Goal: Task Accomplishment & Management: Manage account settings

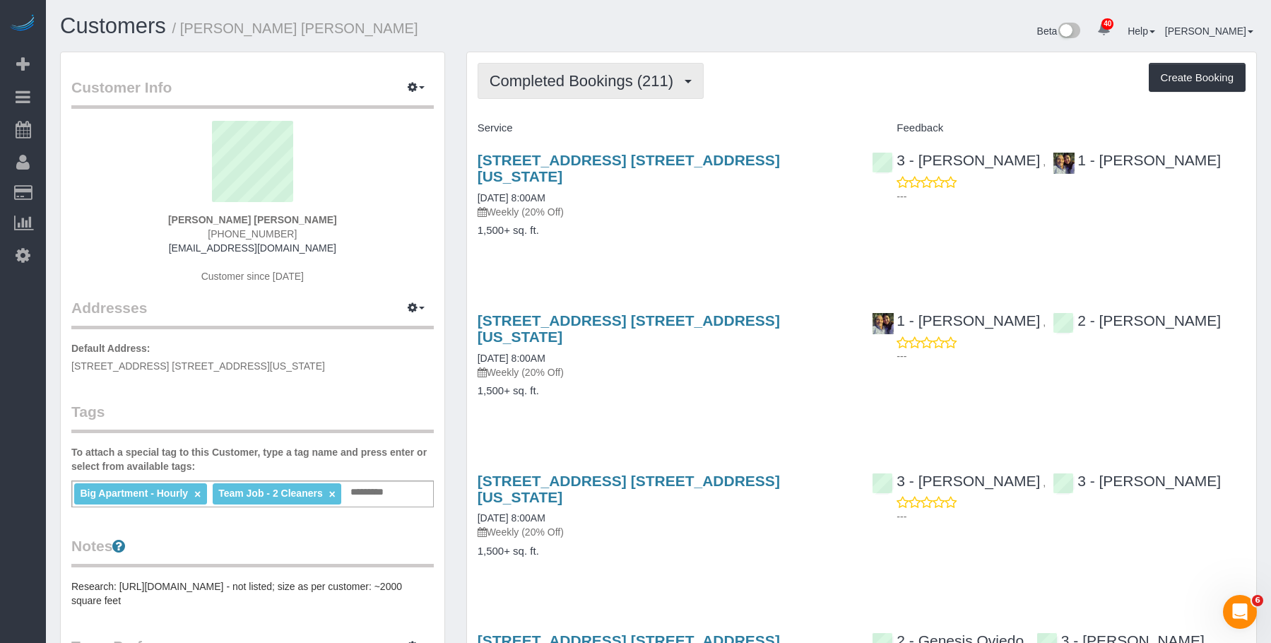
click at [601, 82] on span "Completed Bookings (211)" at bounding box center [585, 81] width 191 height 18
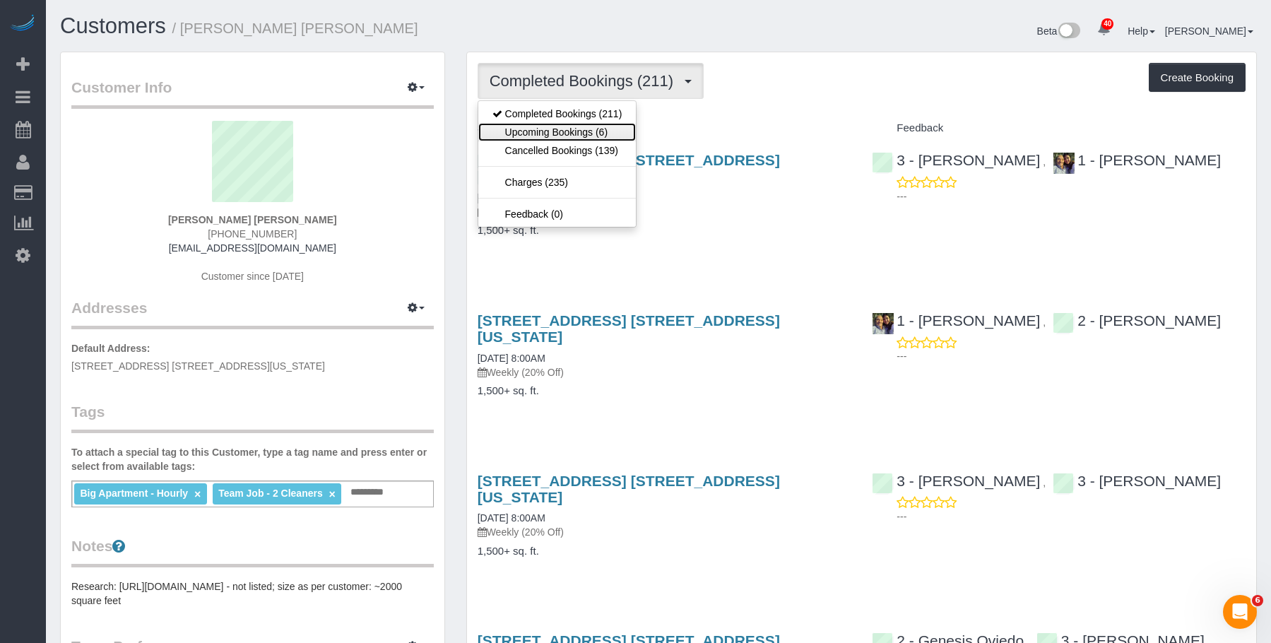
click at [584, 136] on link "Upcoming Bookings (6)" at bounding box center [557, 132] width 158 height 18
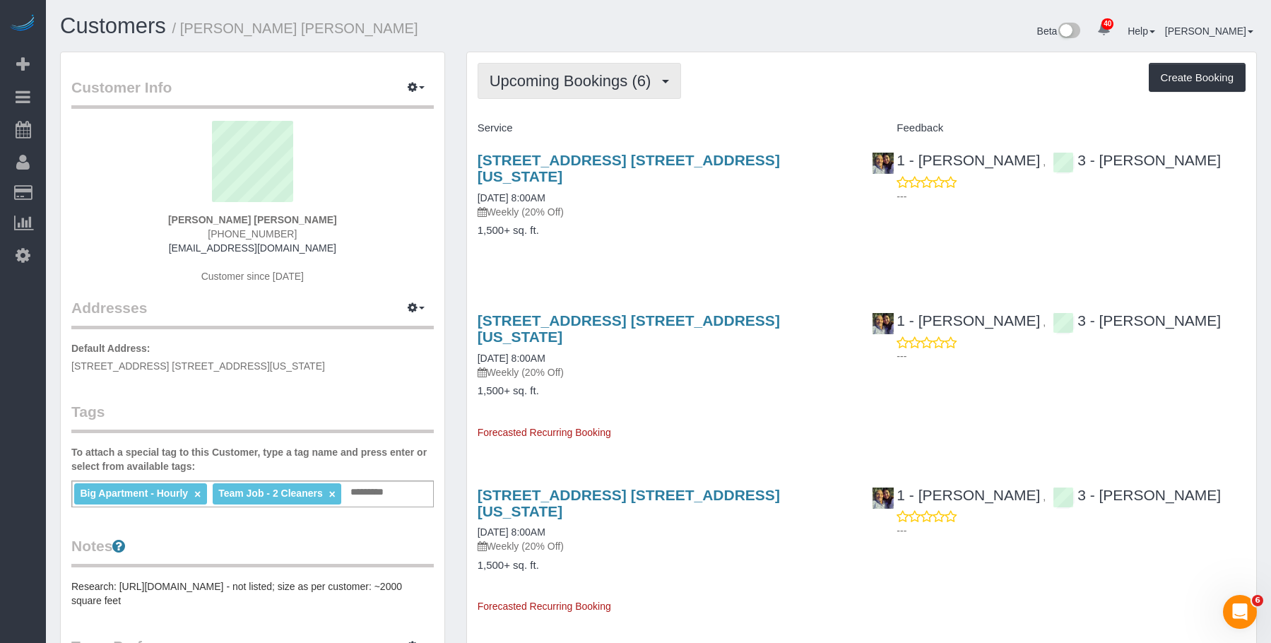
click at [543, 86] on span "Upcoming Bookings (6)" at bounding box center [574, 81] width 169 height 18
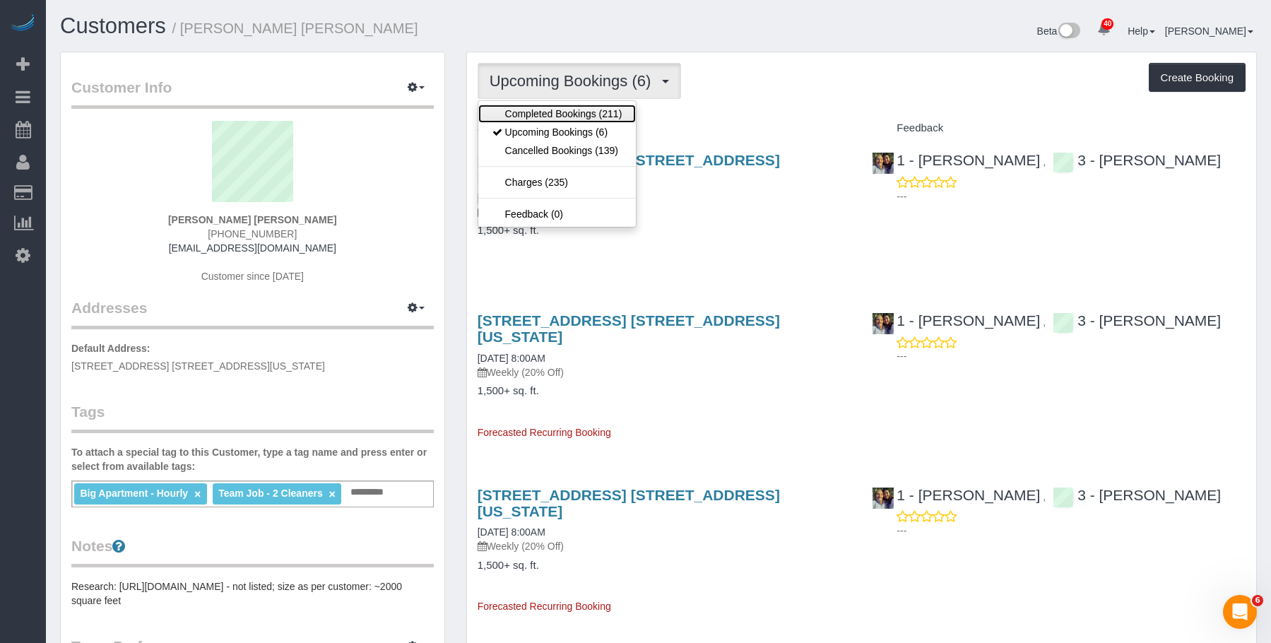
click at [545, 117] on link "Completed Bookings (211)" at bounding box center [557, 114] width 158 height 18
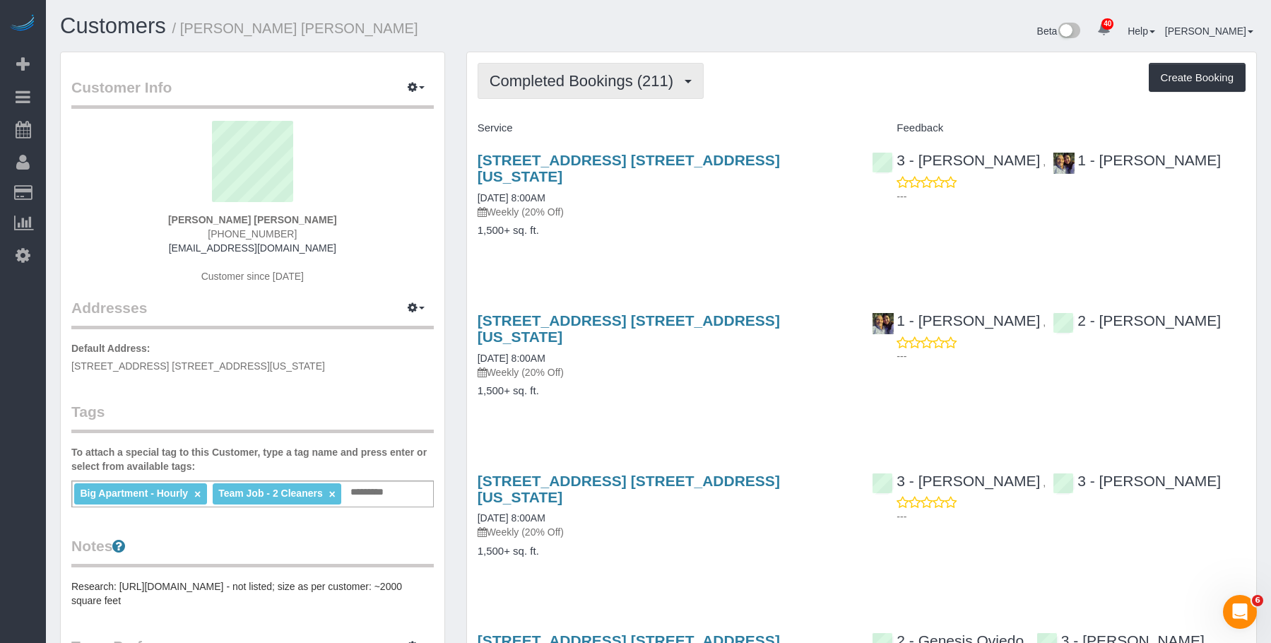
click at [603, 85] on span "Completed Bookings (211)" at bounding box center [585, 81] width 191 height 18
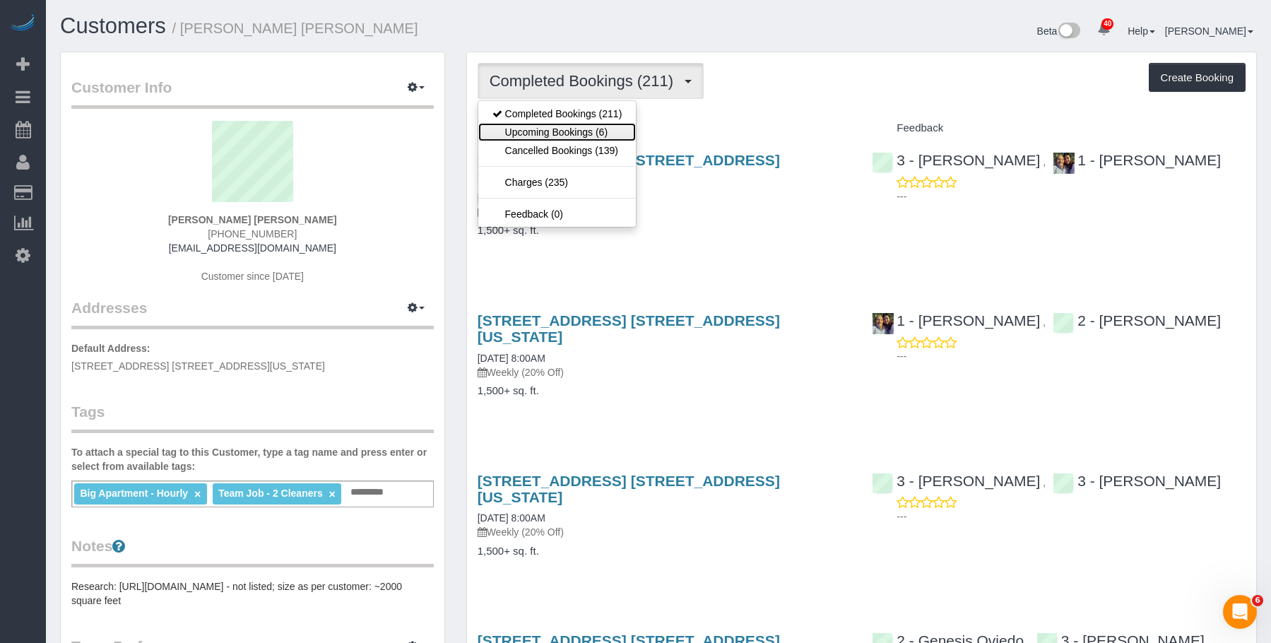
click at [587, 131] on link "Upcoming Bookings (6)" at bounding box center [557, 132] width 158 height 18
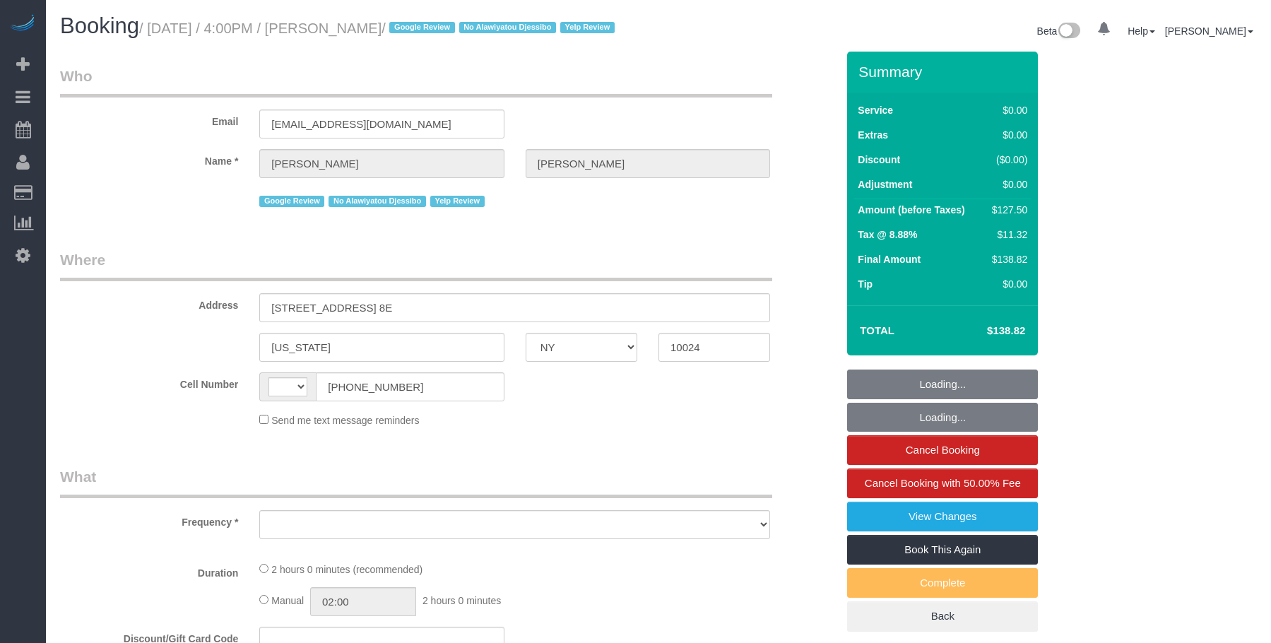
select select "NY"
select select "string:US"
select select "object:768"
select select "1"
select select "number:89"
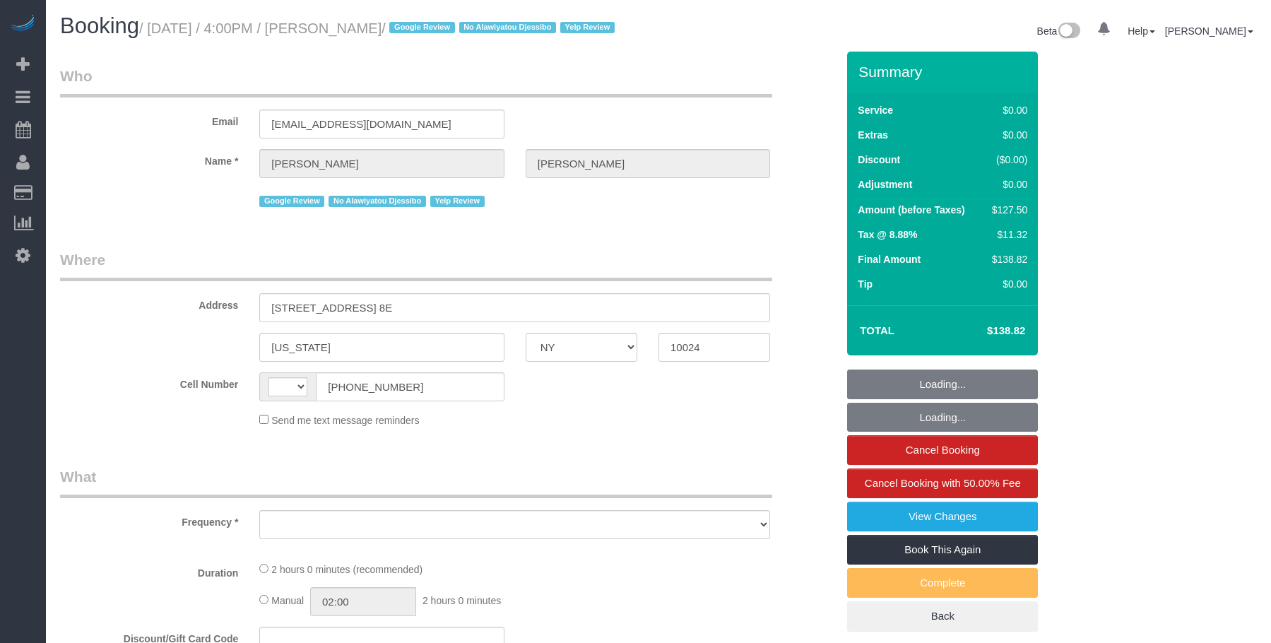
select select "number:90"
select select "number:15"
select select "number:5"
select select "number:21"
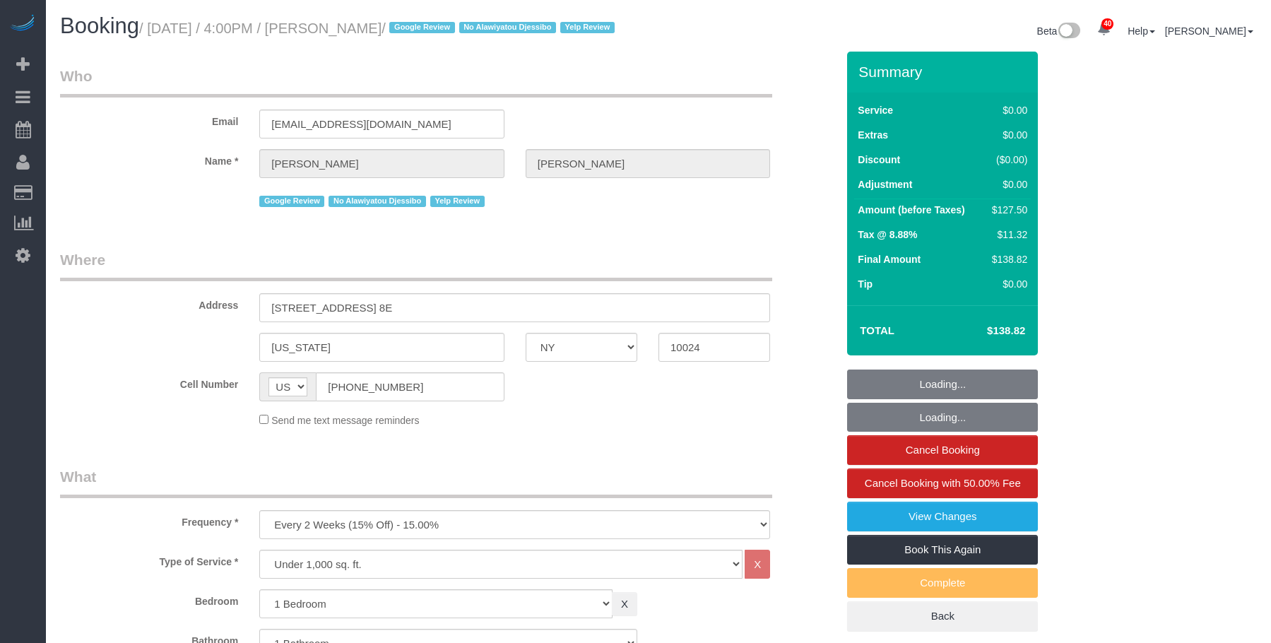
select select "string:stripe-pm_1S2Jmi4VGloSiKo7dhJizWpP"
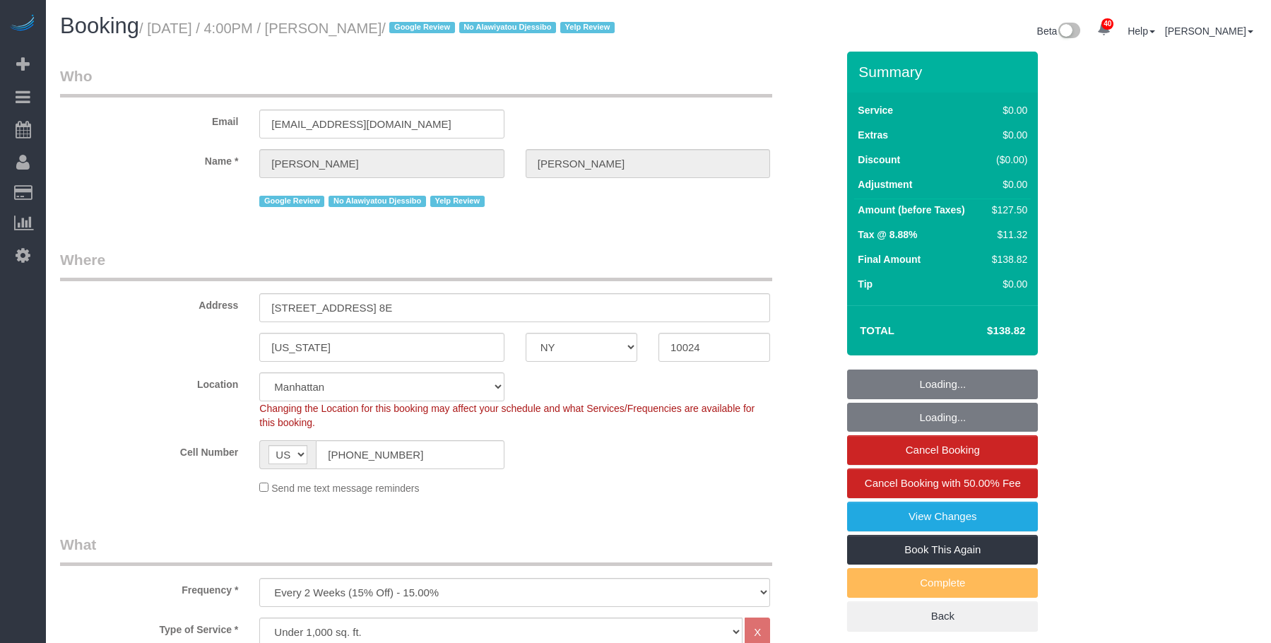
select select "spot1"
select select "object:1558"
select select "1"
click at [420, 30] on small "/ October 15, 2025 / 4:00PM / Mike Maguire / Google Review No Alawiyatou Djessi…" at bounding box center [379, 28] width 480 height 16
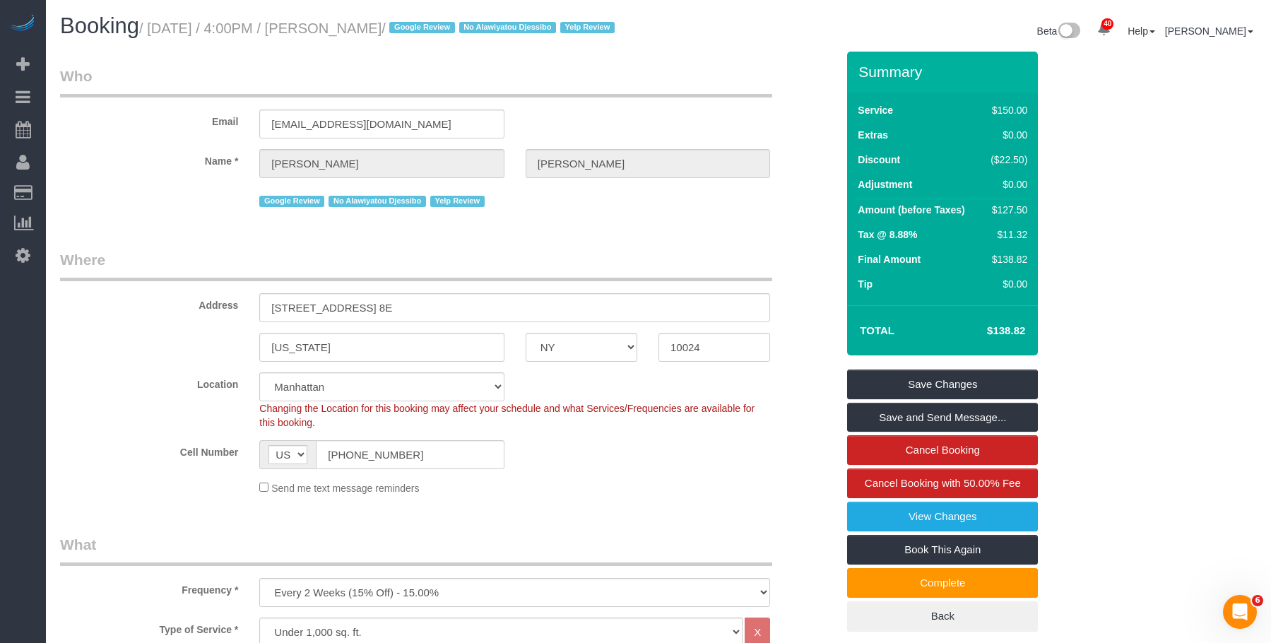
drag, startPoint x: 153, startPoint y: 34, endPoint x: 419, endPoint y: 25, distance: 266.5
click at [419, 25] on small "/ October 15, 2025 / 4:00PM / Mike Maguire / Google Review No Alawiyatou Djessi…" at bounding box center [379, 28] width 480 height 16
copy small "October 15, 2025 / 4:00PM / Mike Maguire"
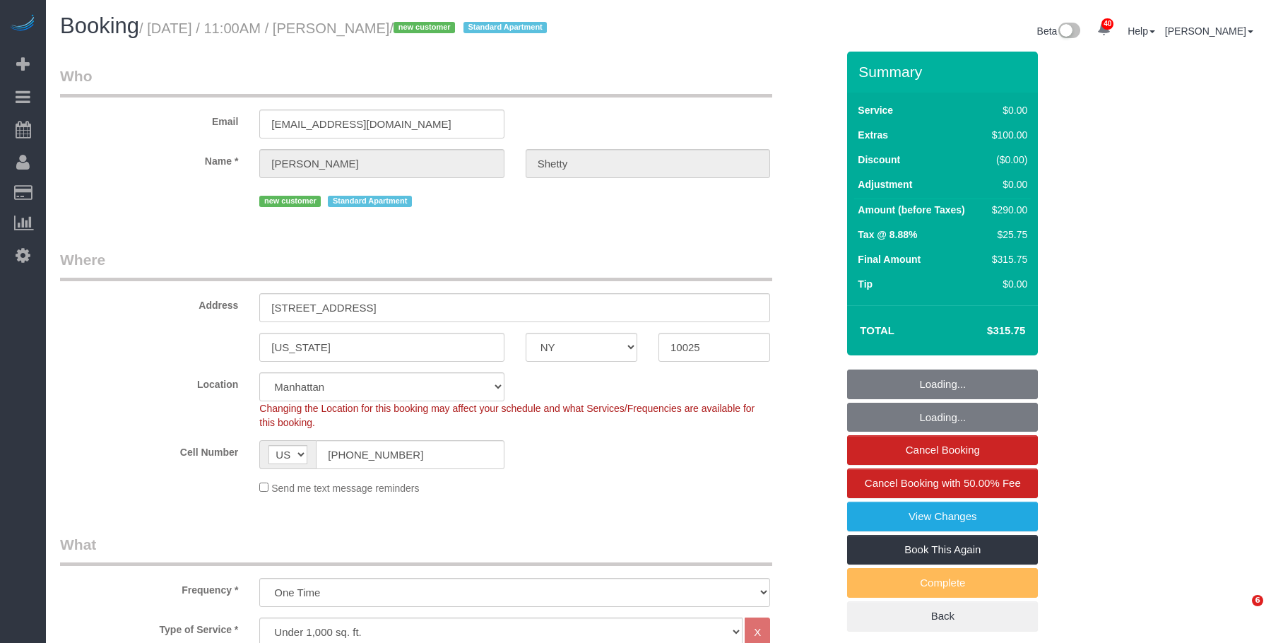
select select "NY"
select select "2"
select select "spot1"
select select "number:89"
select select "number:90"
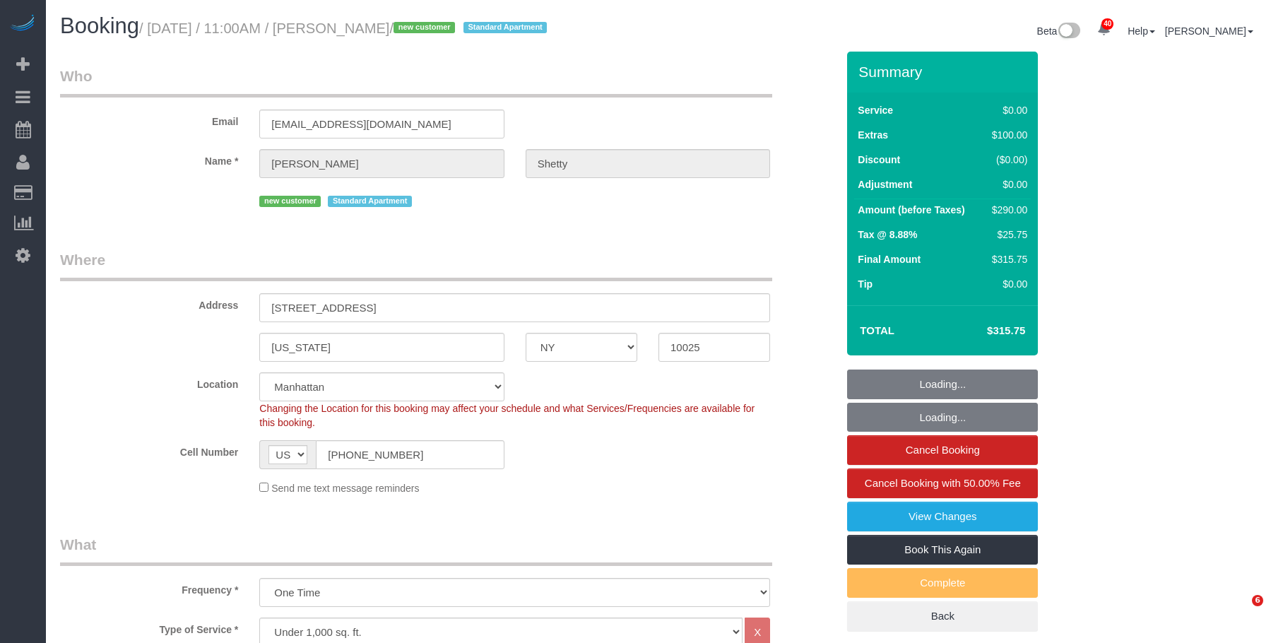
select select "number:15"
select select "number:5"
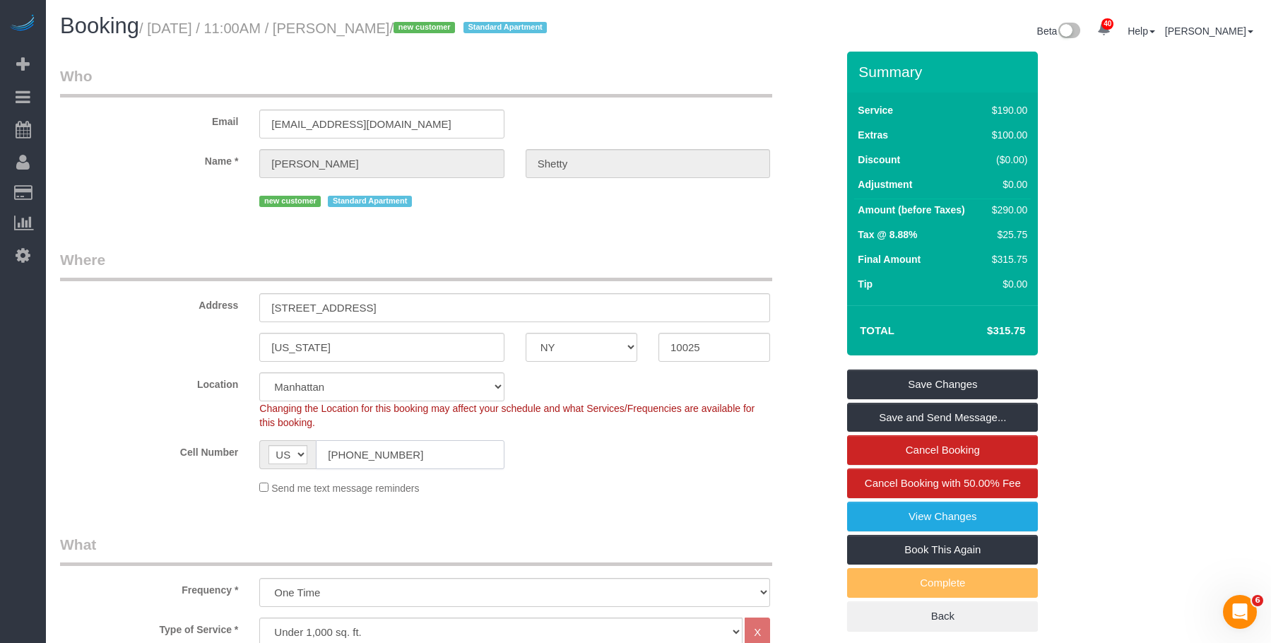
drag, startPoint x: 359, startPoint y: 449, endPoint x: 175, endPoint y: 360, distance: 205.1
click at [132, 408] on sui-booking-location "Location Manhattan Austin Boston Bronx Brooklyn Charlotte Denver New Jersey Por…" at bounding box center [448, 433] width 776 height 123
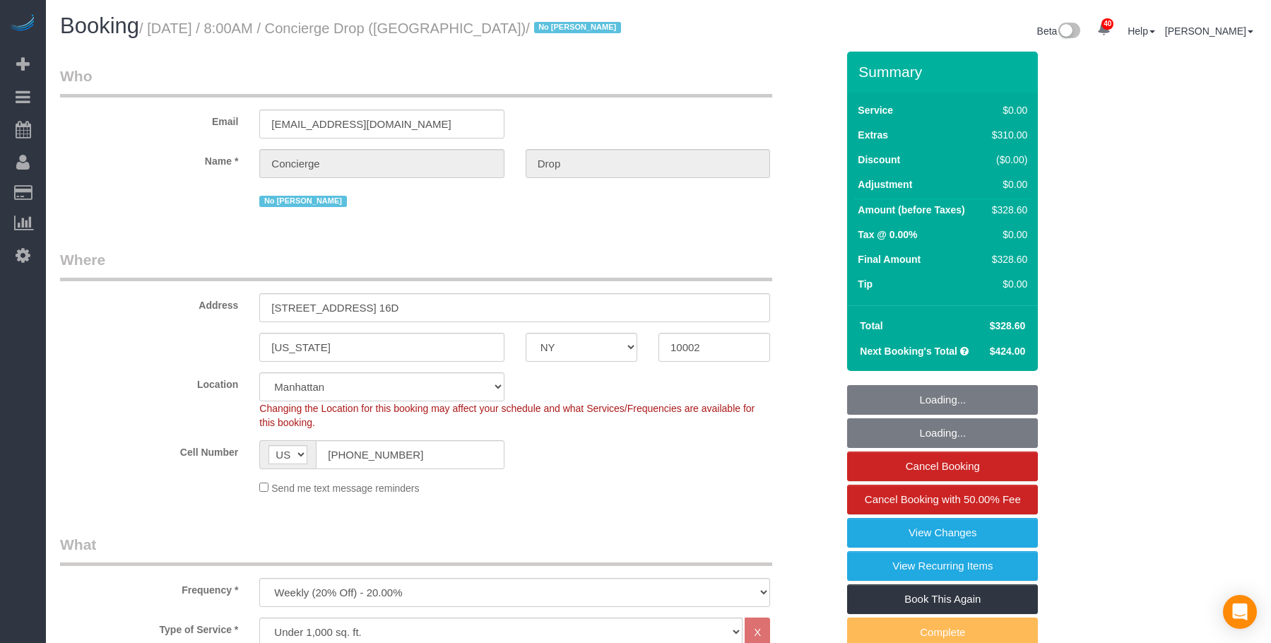
select select "NY"
select select "number:89"
select select "number:90"
select select "number:14"
select select "number:5"
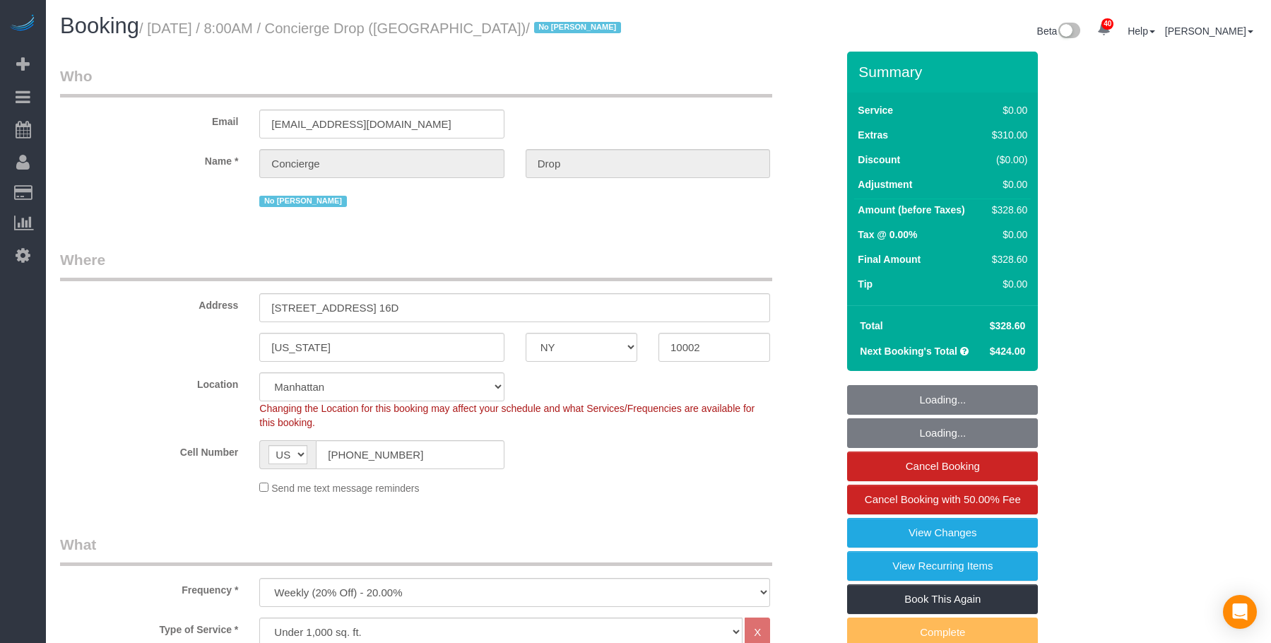
click at [640, 28] on h1 "Booking / October 16, 2025 / 8:00AM / Concierge Drop (NYC) / No Eveling Mercado" at bounding box center [354, 26] width 588 height 24
select select "2"
select select "spot1"
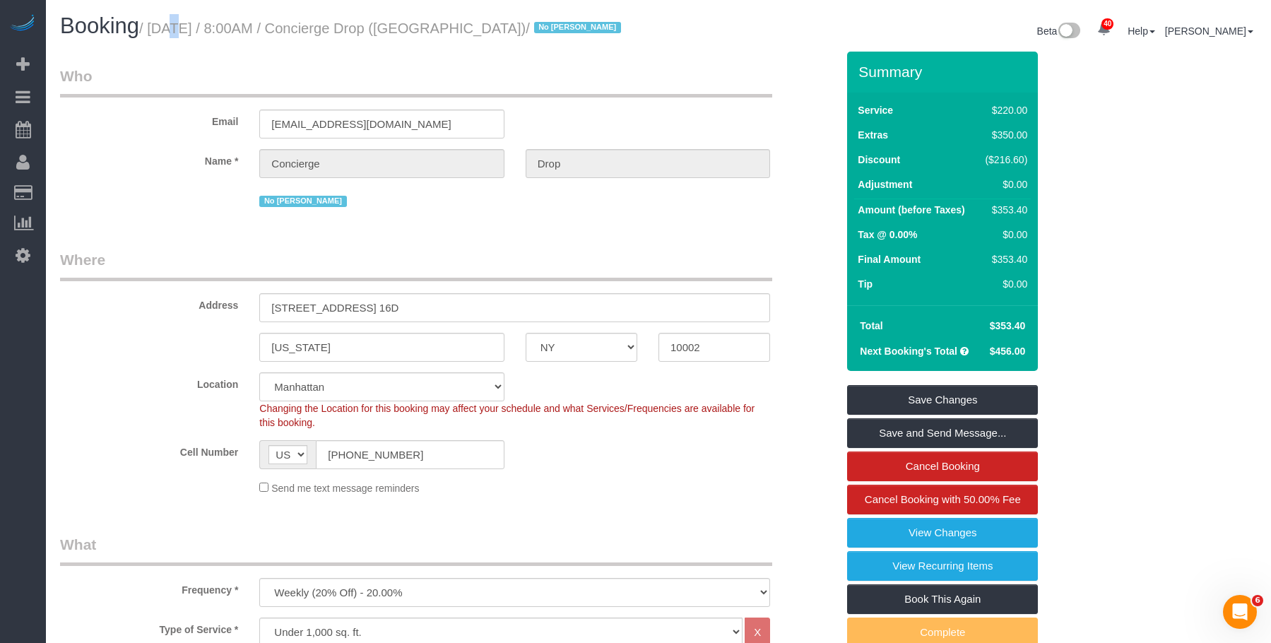
click at [153, 28] on small "/ October 16, 2025 / 8:00AM / Concierge Drop (NYC) / No Eveling Mercado" at bounding box center [382, 28] width 486 height 16
click at [171, 28] on small "/ October 16, 2025 / 8:00AM / Concierge Drop (NYC) / No Eveling Mercado" at bounding box center [382, 28] width 486 height 16
drag, startPoint x: 155, startPoint y: 28, endPoint x: 844, endPoint y: 160, distance: 702.1
click at [437, 36] on h1 "Booking / October 16, 2025 / 8:00AM / Concierge Drop (NYC) / No Eveling Mercado" at bounding box center [354, 26] width 588 height 24
copy small "October 16, 2025 / 8:00AM / Concierge Drop"
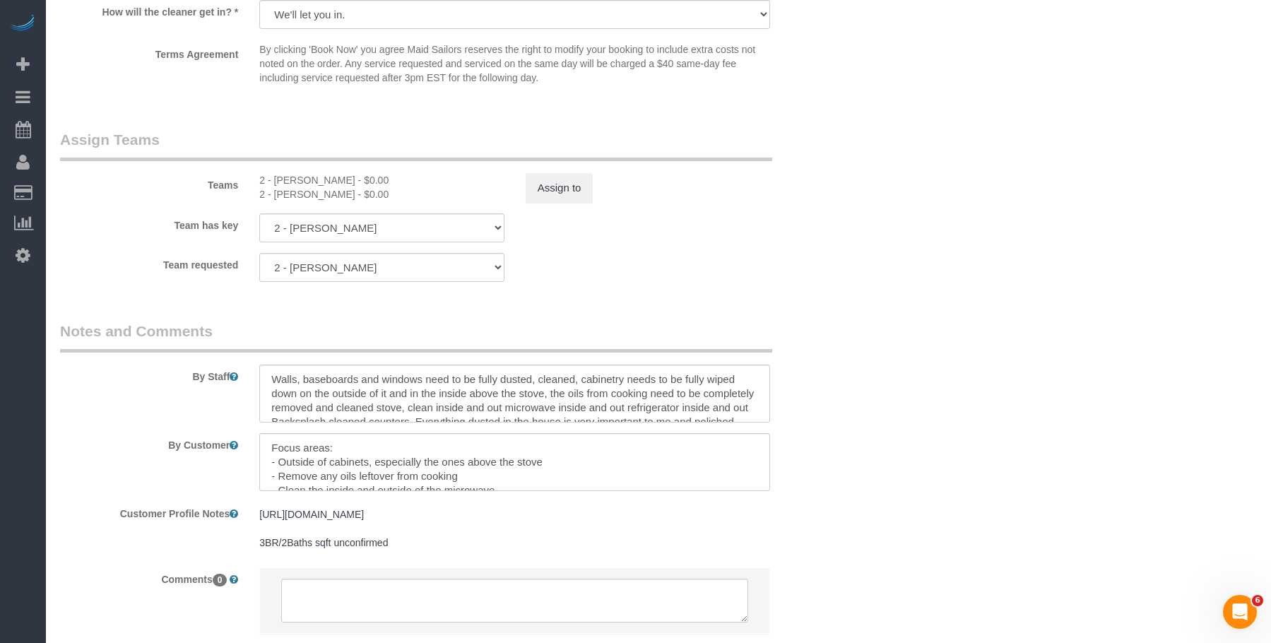
scroll to position [1861, 0]
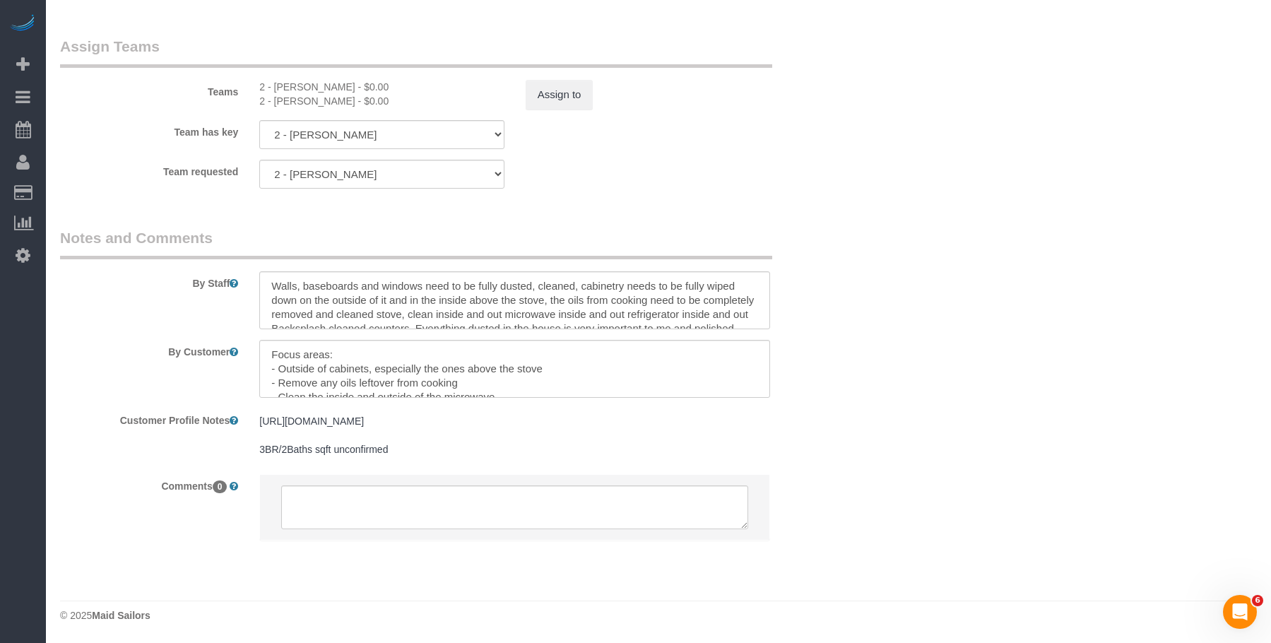
drag, startPoint x: 252, startPoint y: 88, endPoint x: 350, endPoint y: 102, distance: 99.2
click at [350, 102] on div "2 - Katherine Poveda - $0.00 2 - Marilu Quintero - $0.00" at bounding box center [382, 94] width 266 height 28
copy div "2 - Katherine Poveda - $0.00 2 - Marilu Quintero -"
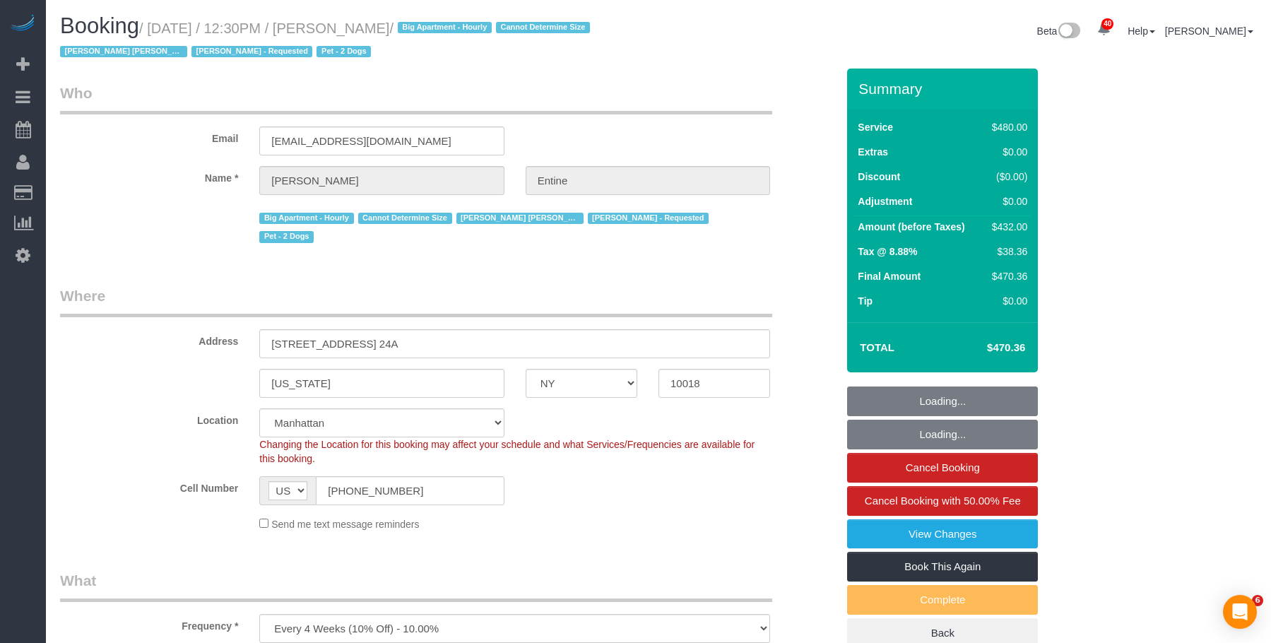
select select "NY"
select select "2"
select select "180"
select select "number:56"
select select "number:73"
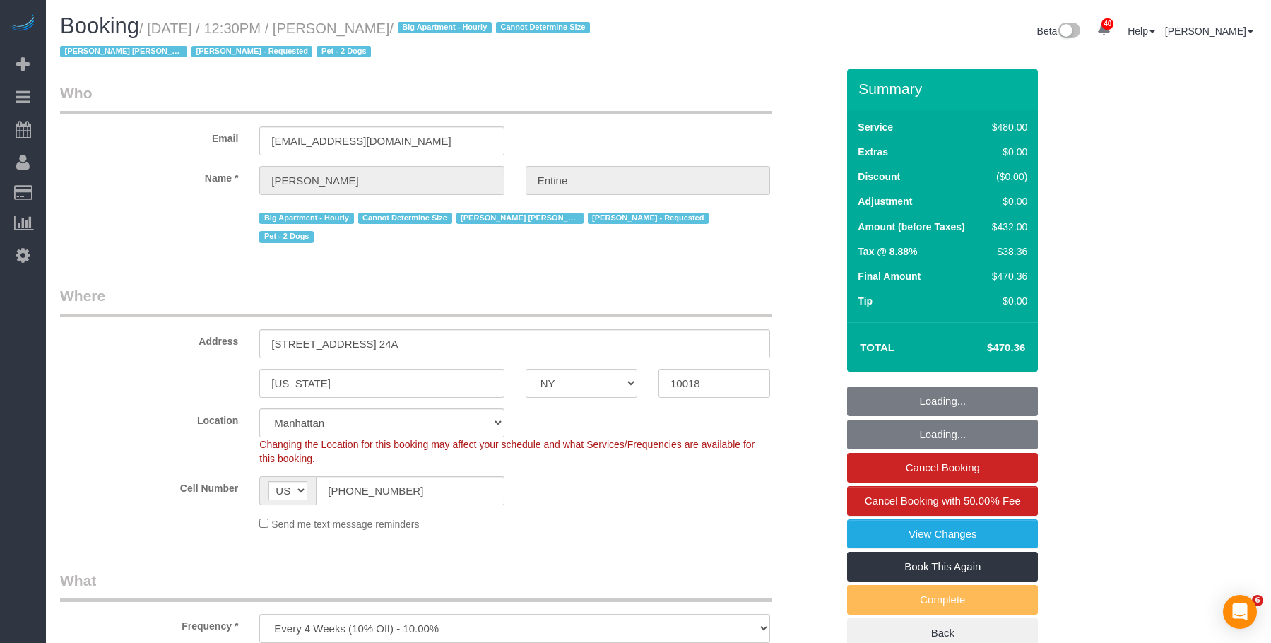
select select "number:13"
select select "number:6"
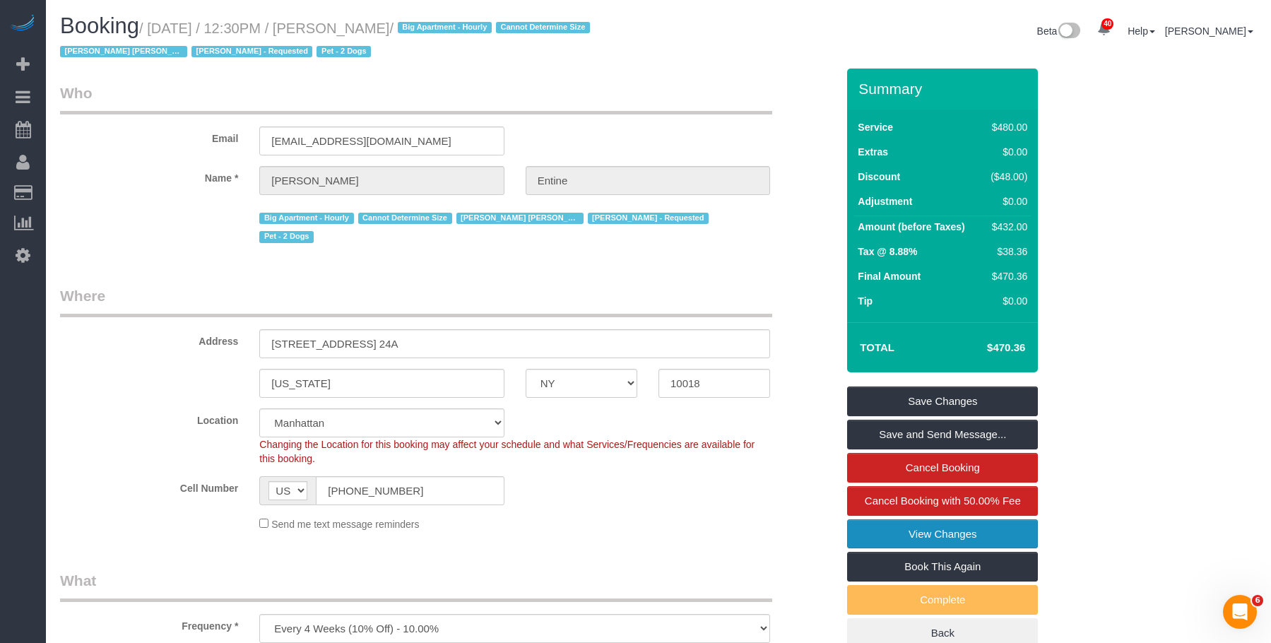
click at [952, 527] on link "View Changes" at bounding box center [942, 534] width 191 height 30
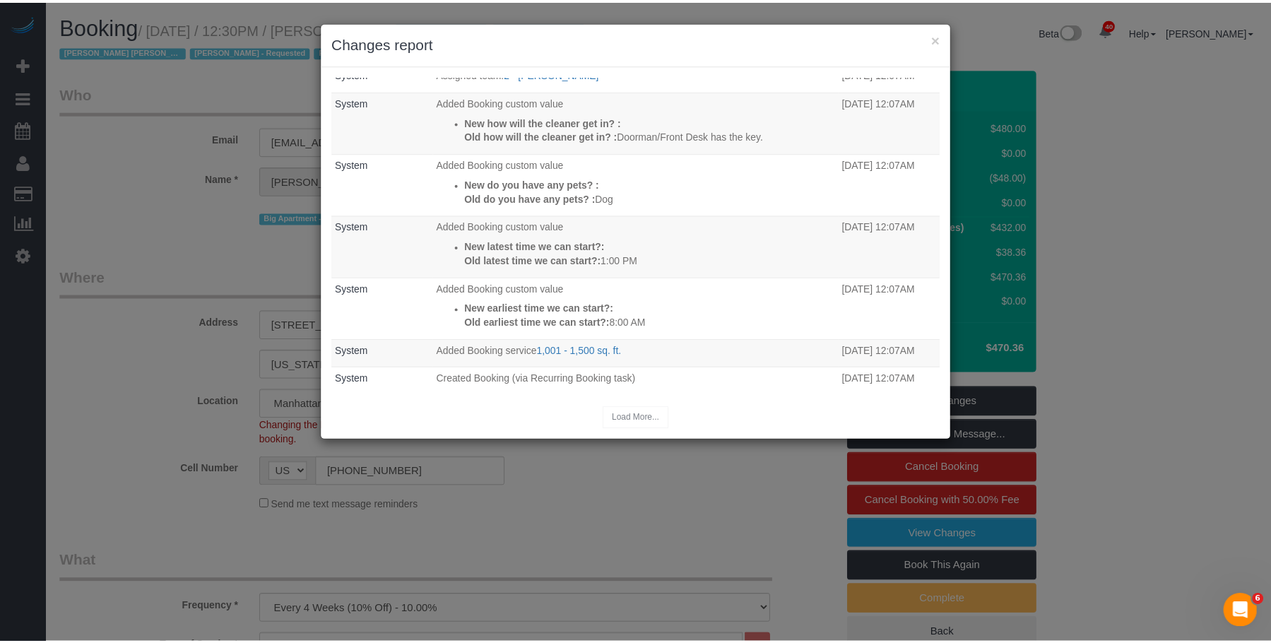
scroll to position [214, 0]
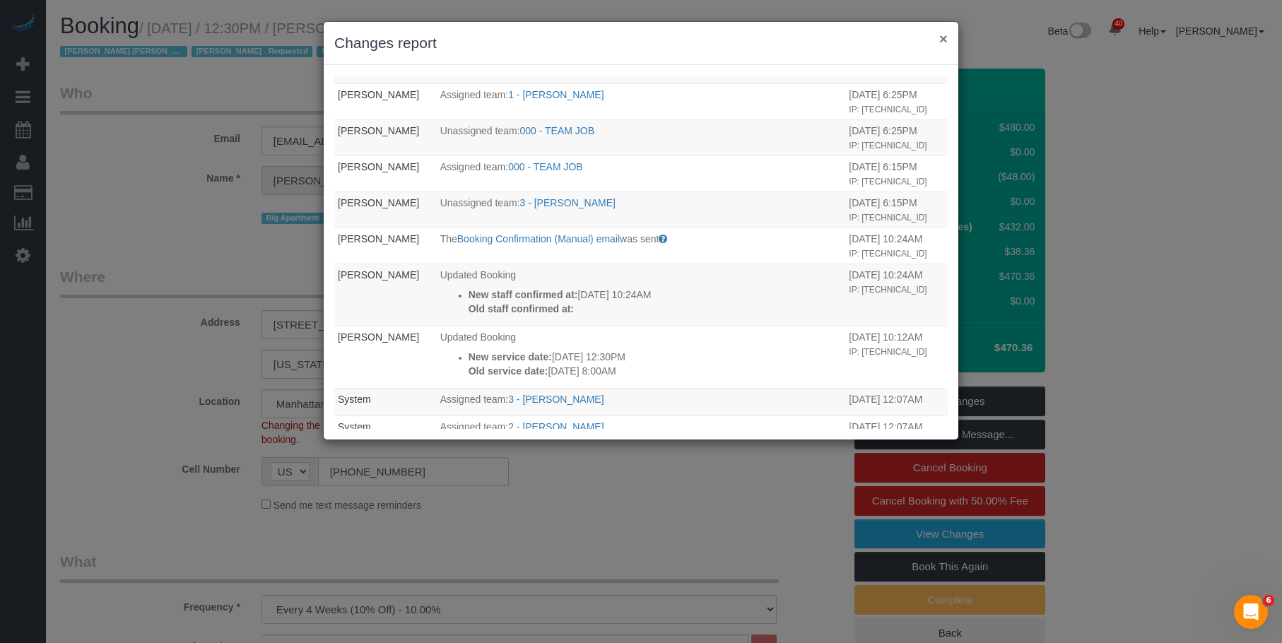
drag, startPoint x: 945, startPoint y: 35, endPoint x: 936, endPoint y: 37, distance: 8.6
click at [945, 35] on button "×" at bounding box center [943, 38] width 8 height 15
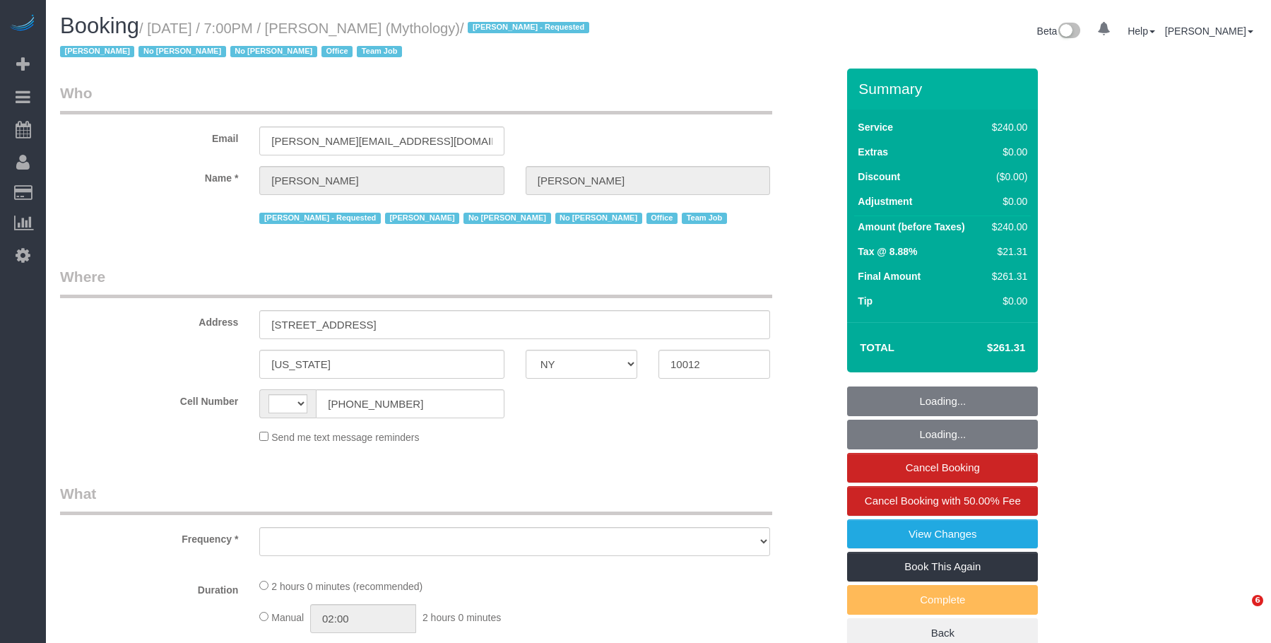
select select "NY"
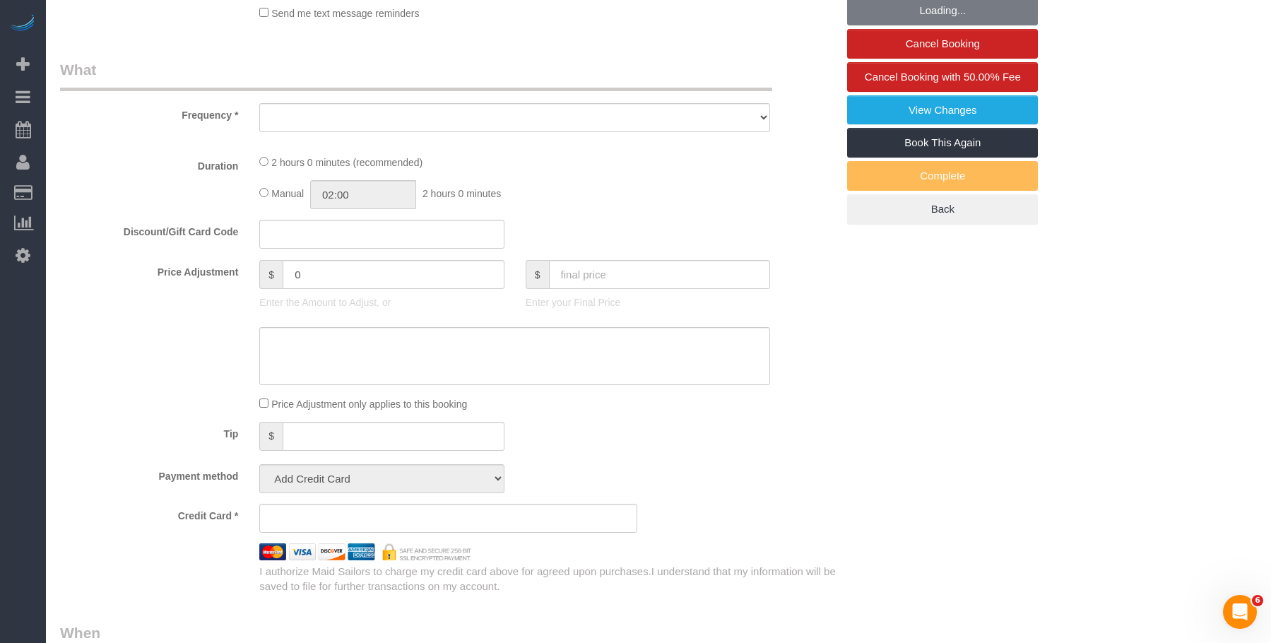
select select "string:stripe-card_1F0CXe4VGloSiKo7V7BiKmvB"
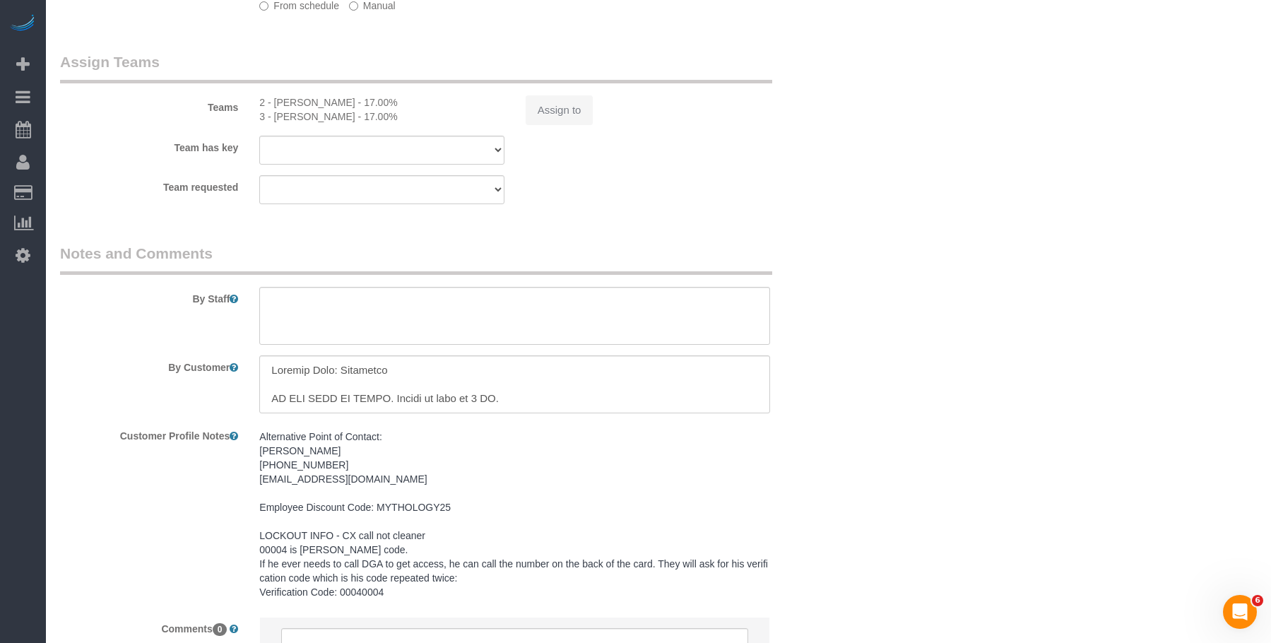
select select "object:602"
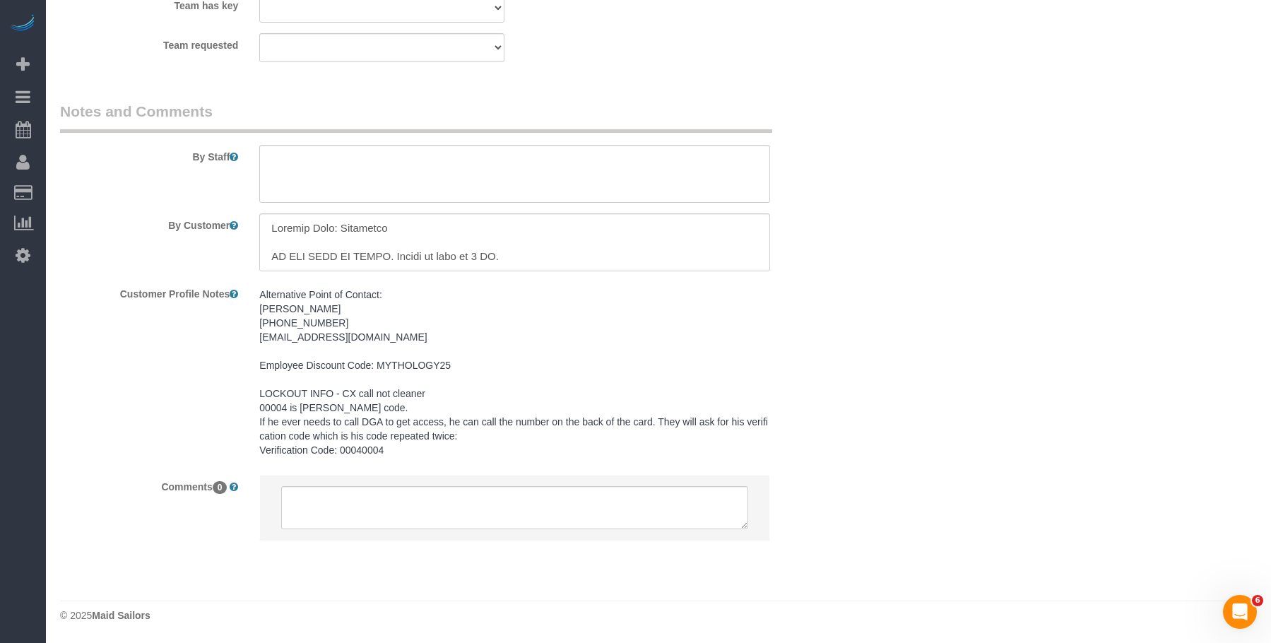
select select "string:[GEOGRAPHIC_DATA]"
select select "number:89"
select select "number:90"
select select "number:15"
select select "number:7"
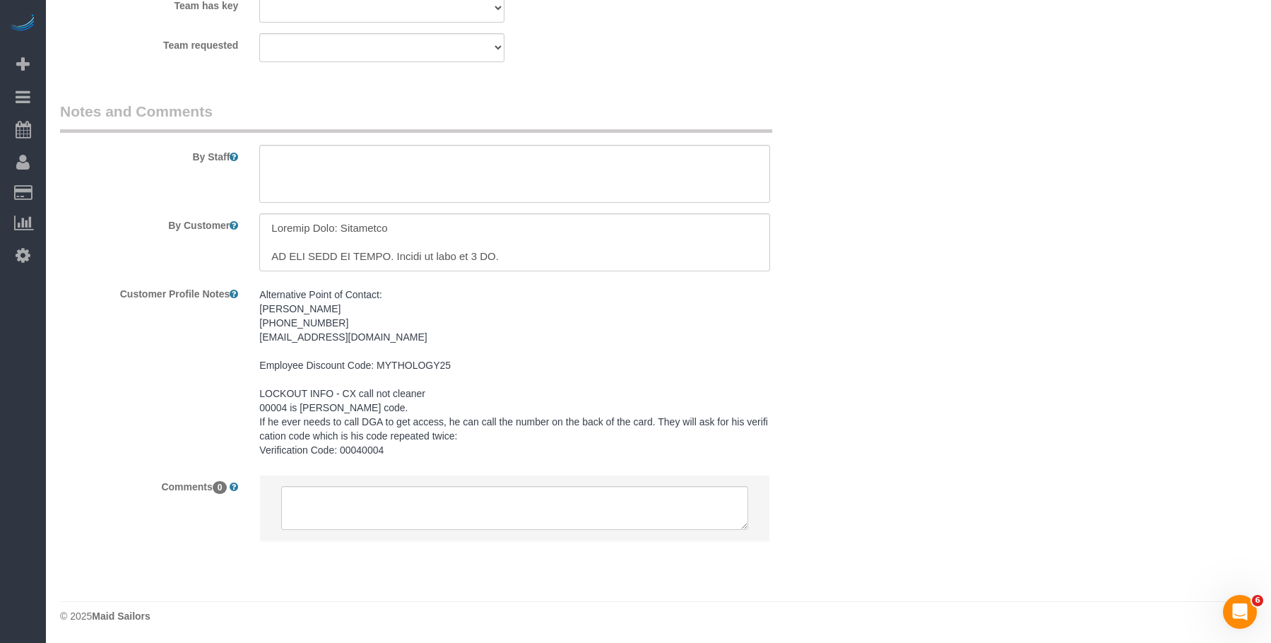
select select "spot1"
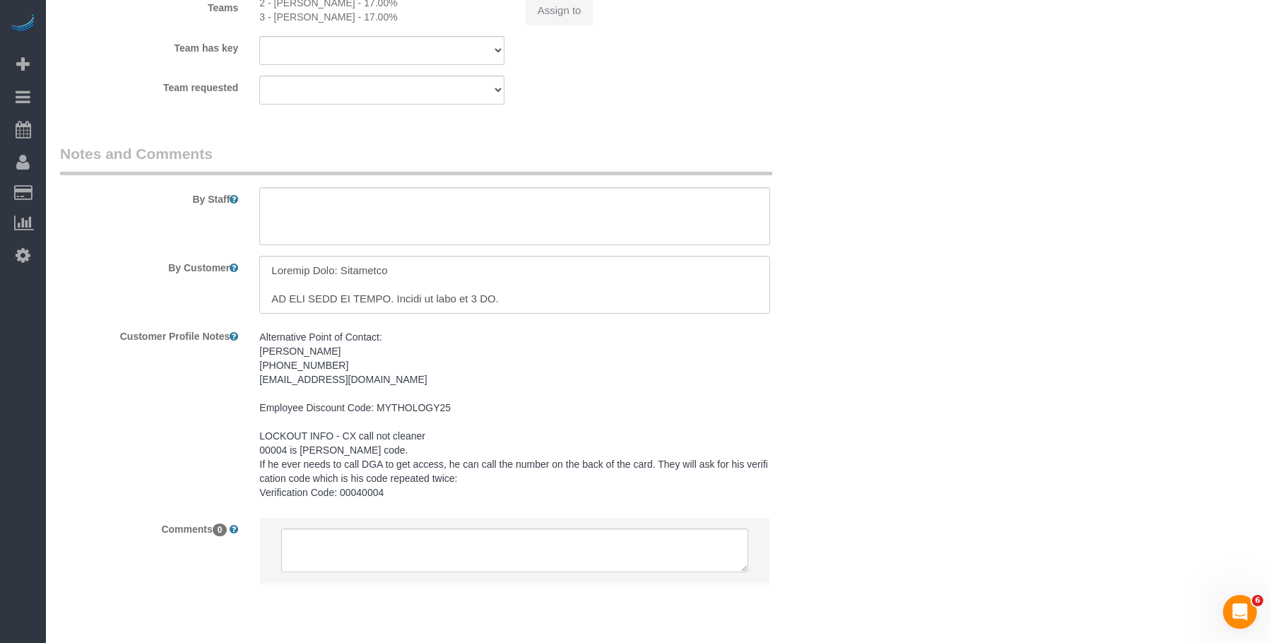
scroll to position [1734, 0]
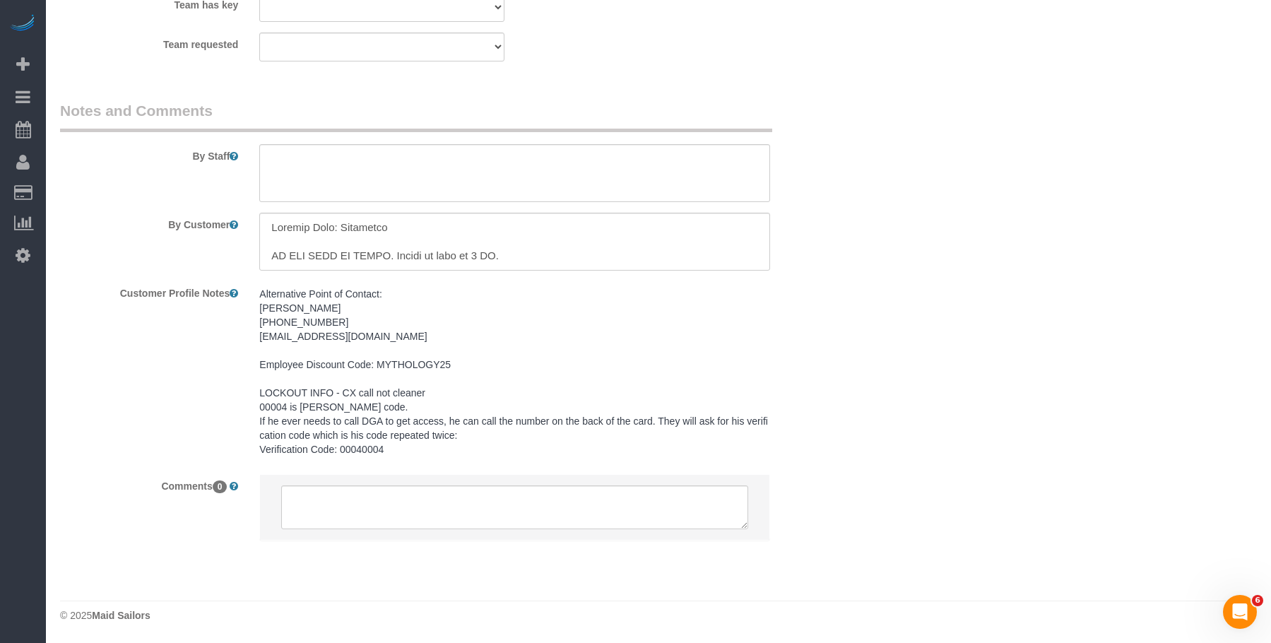
select select "2"
select select "120"
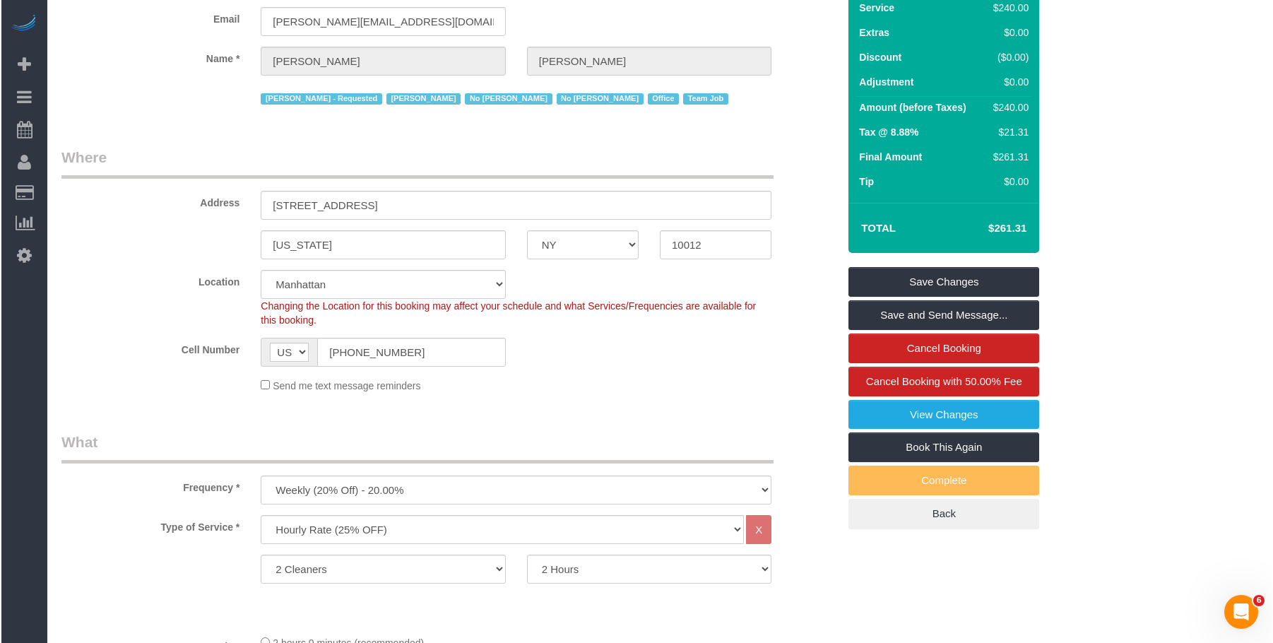
scroll to position [0, 0]
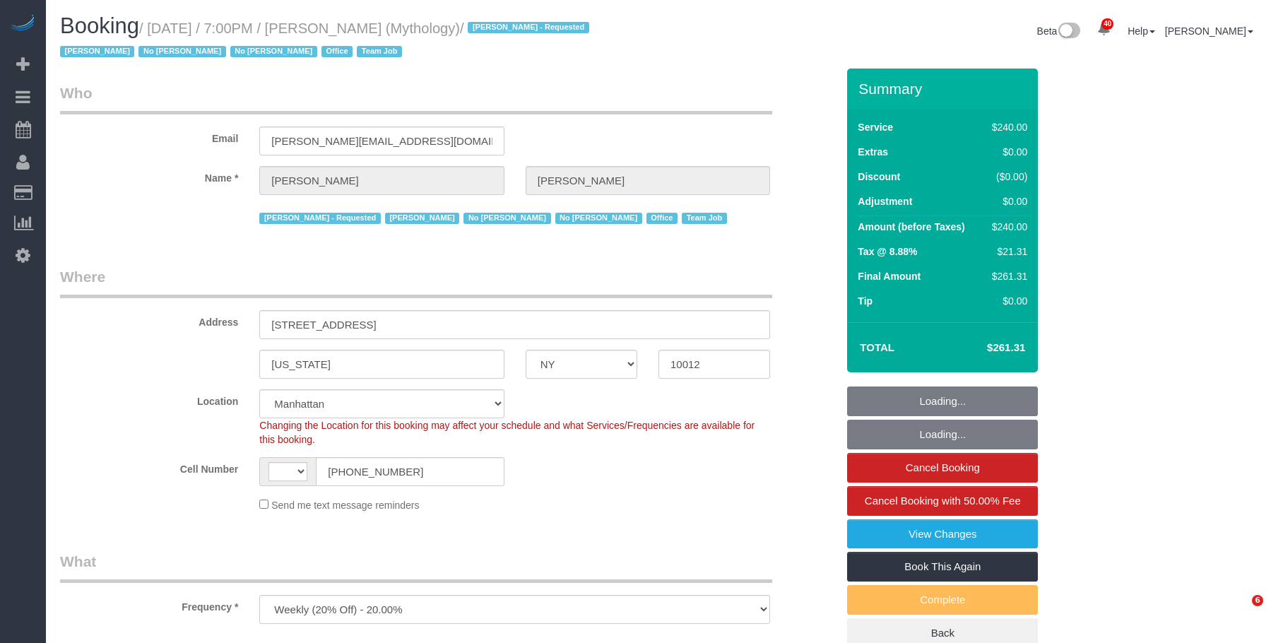
select select "NY"
select select "spot1"
select select "string:US"
select select "string:stripe-card_1F0CXe4VGloSiKo7V7BiKmvB"
select select "number:89"
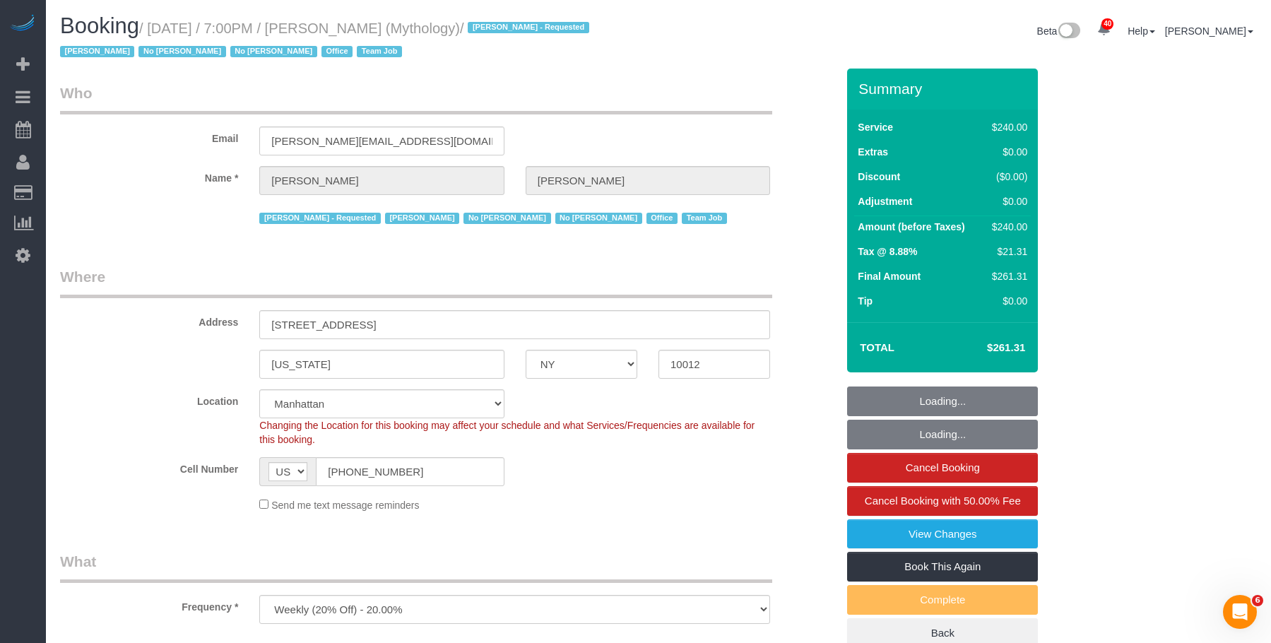
select select "number:90"
select select "number:15"
select select "number:7"
select select "object:1437"
drag, startPoint x: 152, startPoint y: 29, endPoint x: 508, endPoint y: 33, distance: 356.1
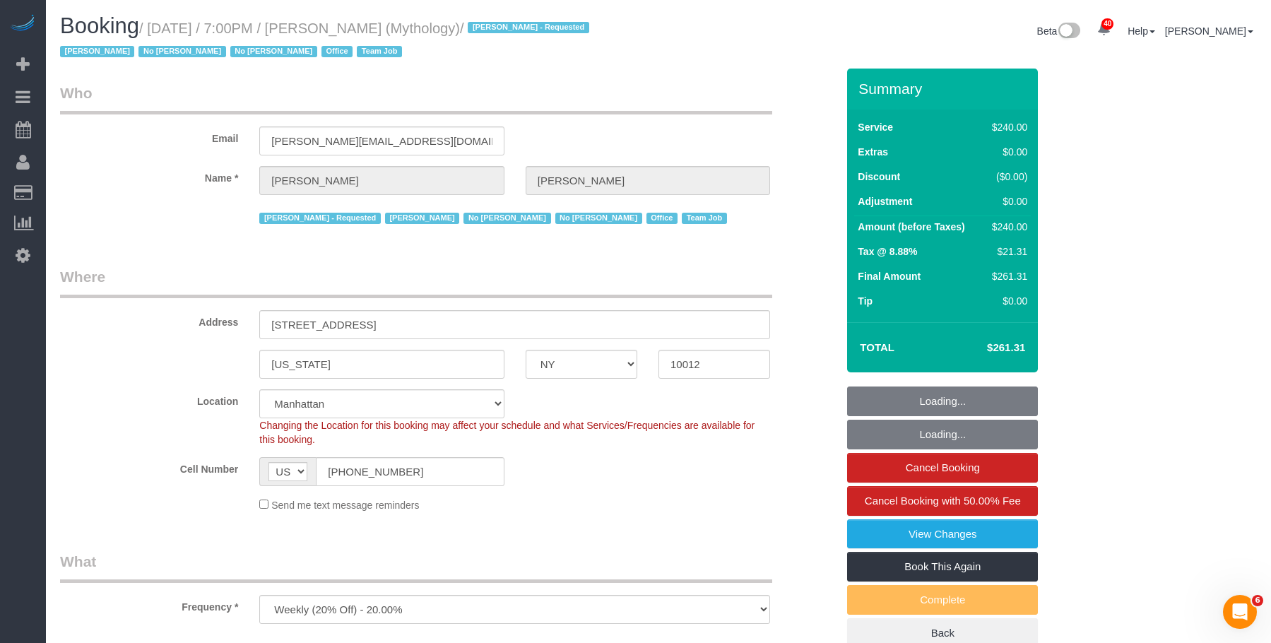
click at [508, 33] on small "/ October 15, 2025 / 7:00PM / Elaine Pugsley (Mythology) / Ebony Howard - Reque…" at bounding box center [326, 40] width 533 height 40
select select "2"
select select "120"
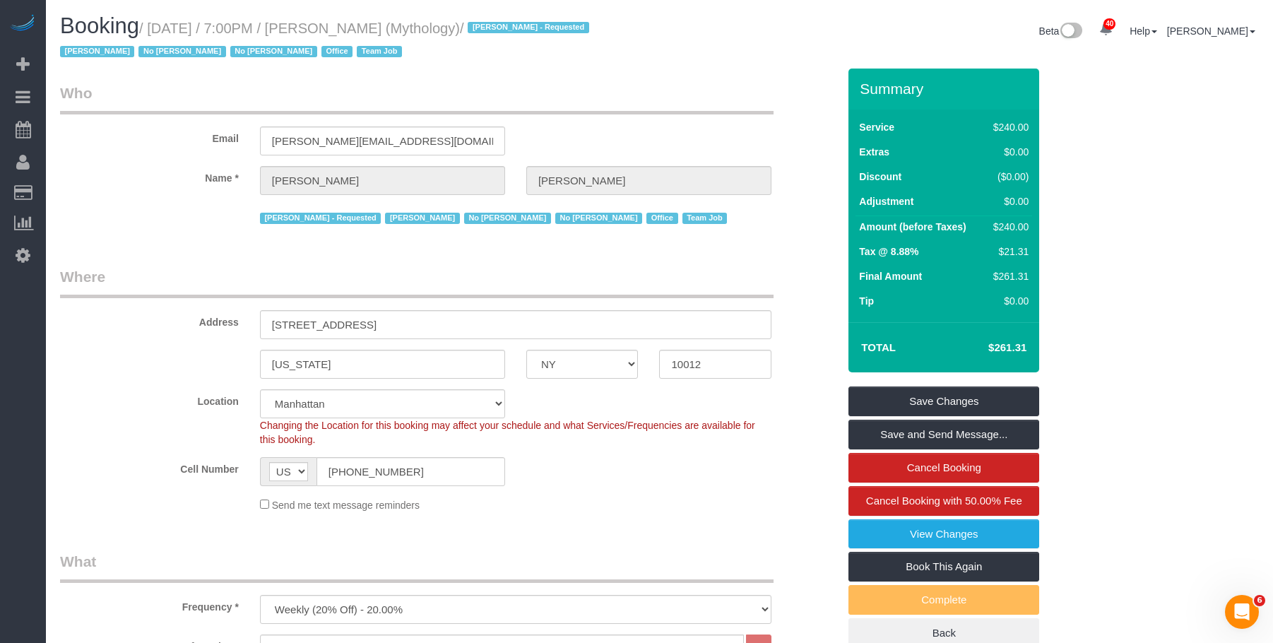
drag, startPoint x: 726, startPoint y: 70, endPoint x: 863, endPoint y: 1, distance: 153.2
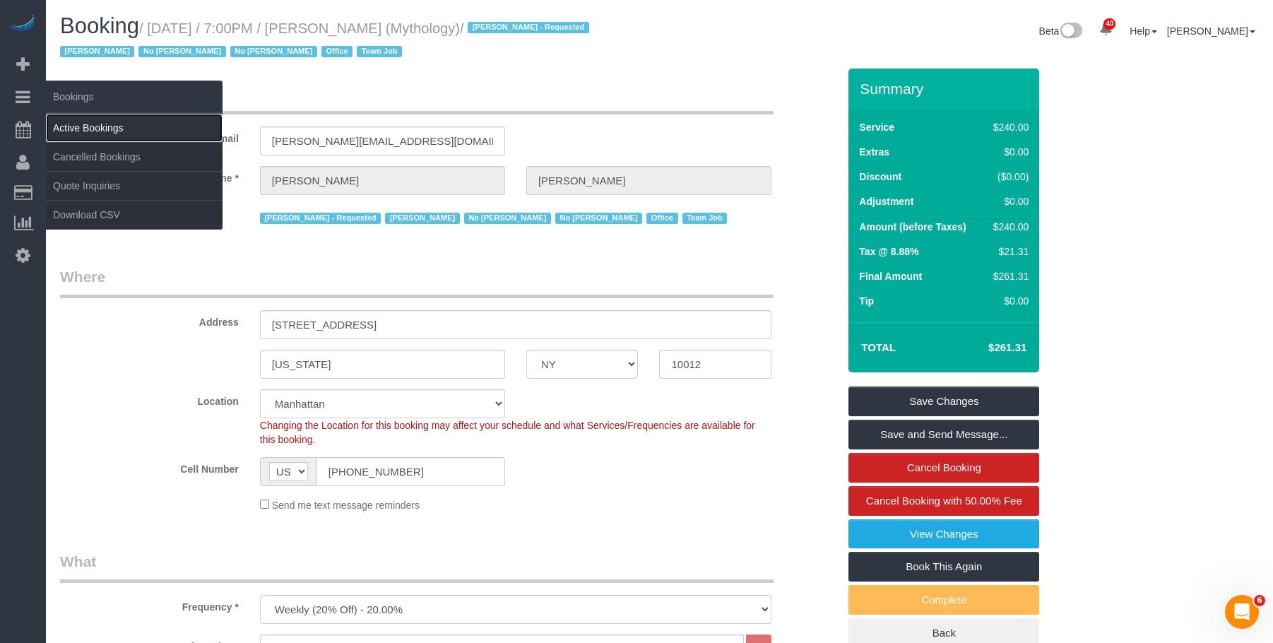
click at [79, 124] on link "Active Bookings" at bounding box center [134, 128] width 177 height 28
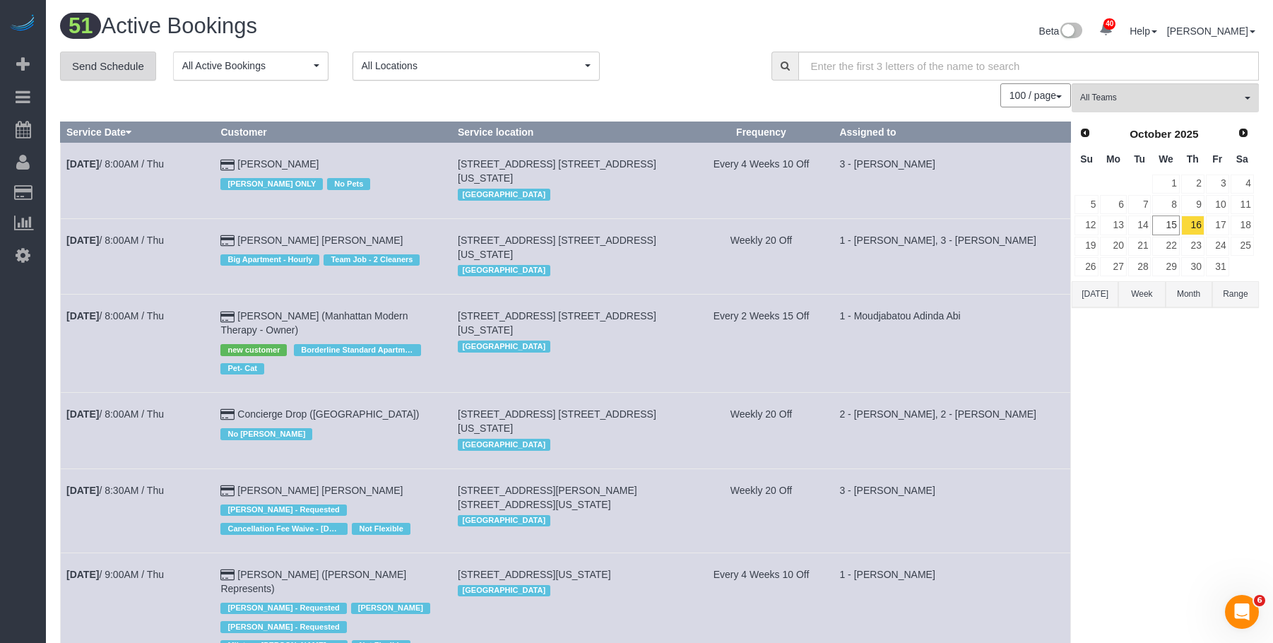
click at [117, 75] on link "Send Schedule" at bounding box center [108, 67] width 96 height 30
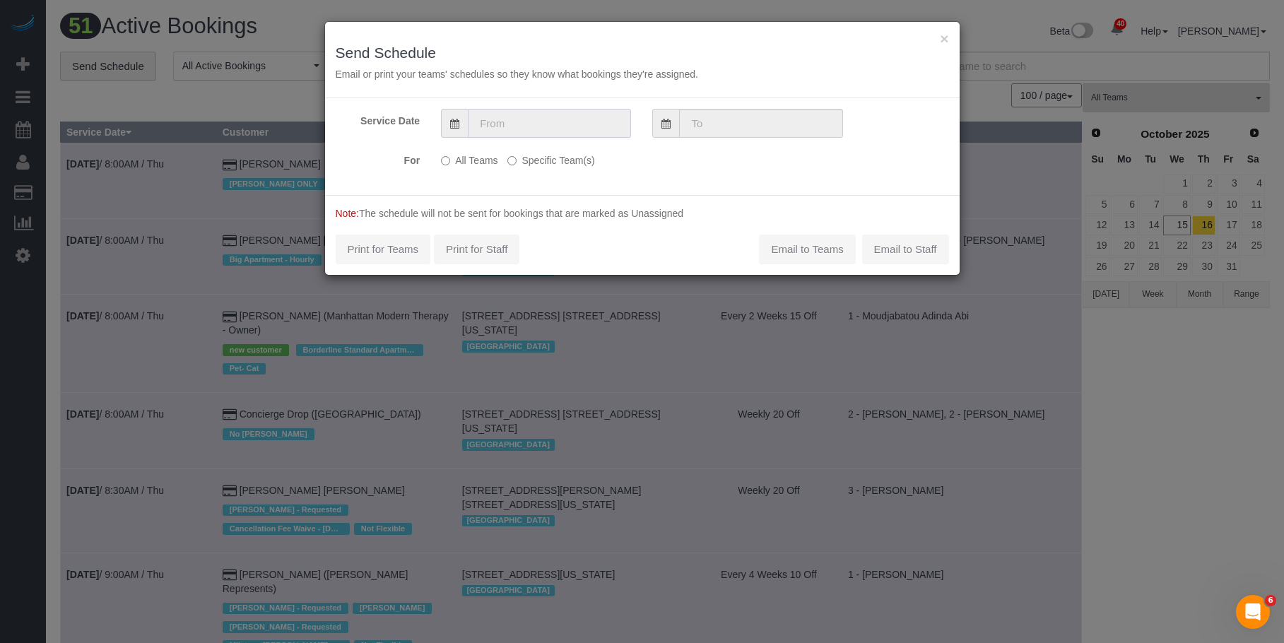
click at [605, 122] on input "text" at bounding box center [549, 123] width 163 height 29
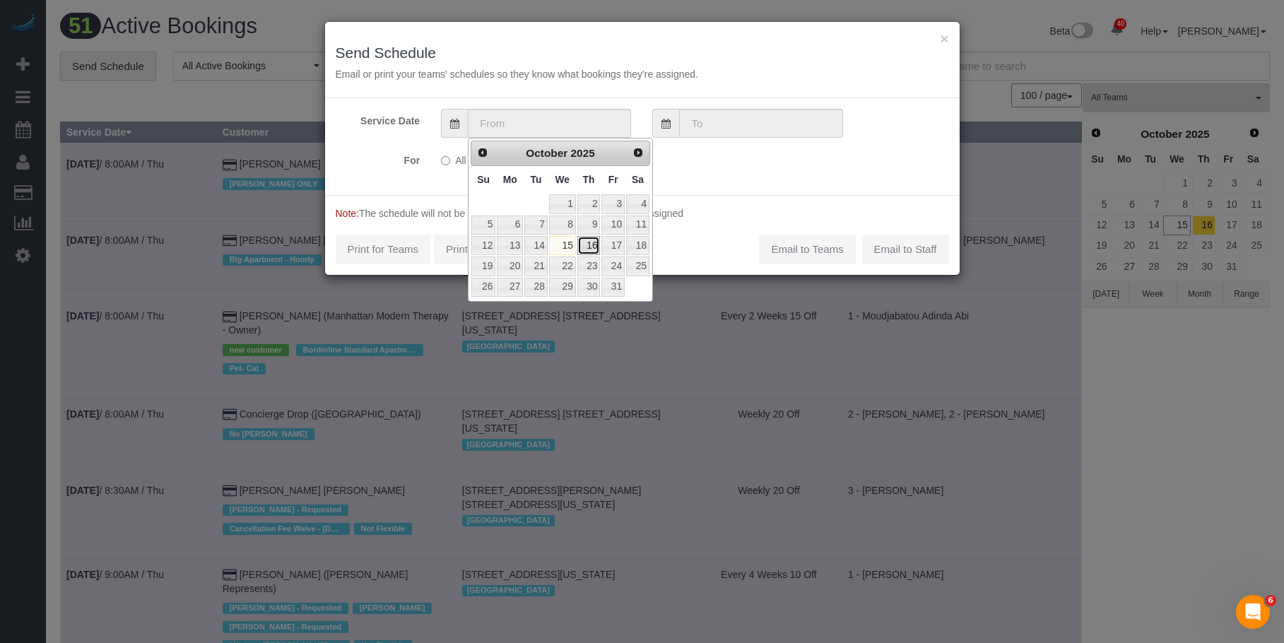
click at [593, 248] on link "16" at bounding box center [588, 245] width 23 height 19
type input "10/16/2025"
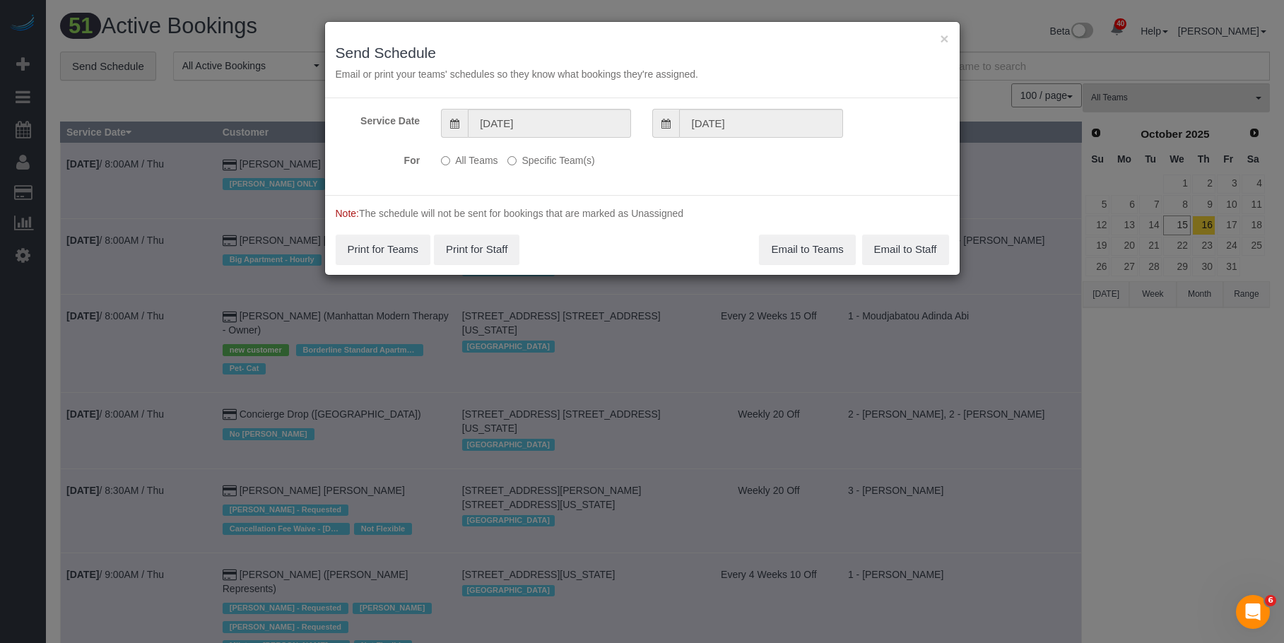
click at [577, 169] on div "All Teams Specific Team(s) Choose Team(s) * - K.J. *Irene Flores - Test 0 - Ali…" at bounding box center [588, 160] width 317 height 25
click at [581, 163] on label "Specific Team(s)" at bounding box center [550, 157] width 87 height 19
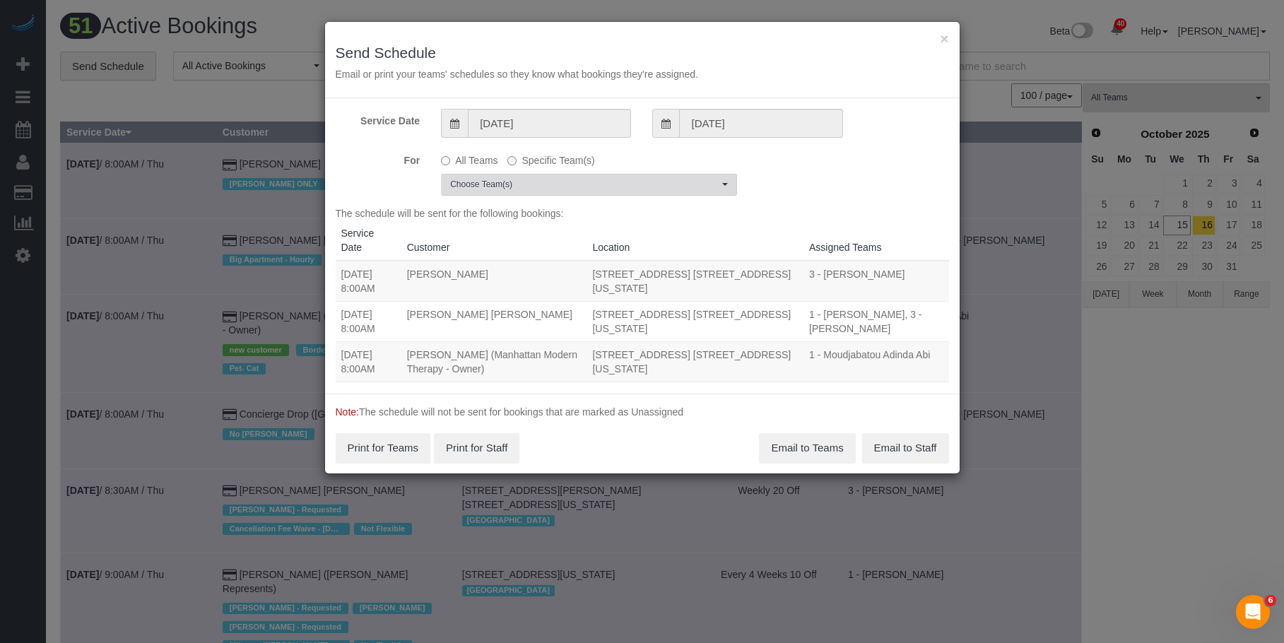
click at [620, 183] on span "Choose Team(s)" at bounding box center [584, 185] width 268 height 12
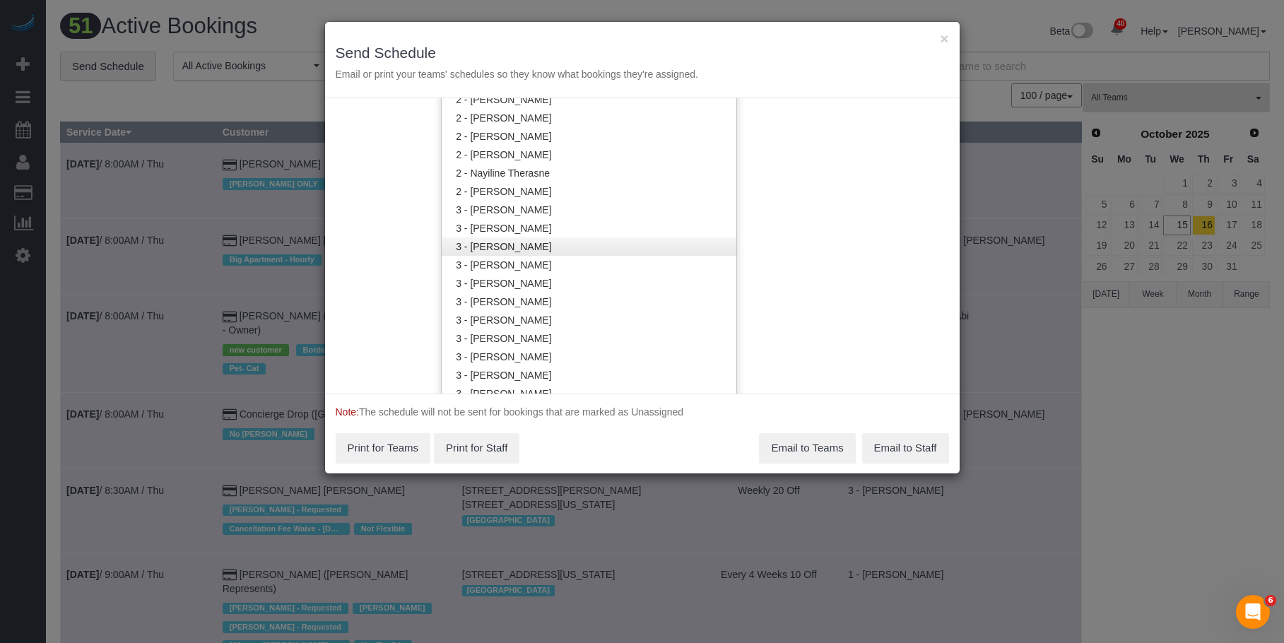
scroll to position [1060, 0]
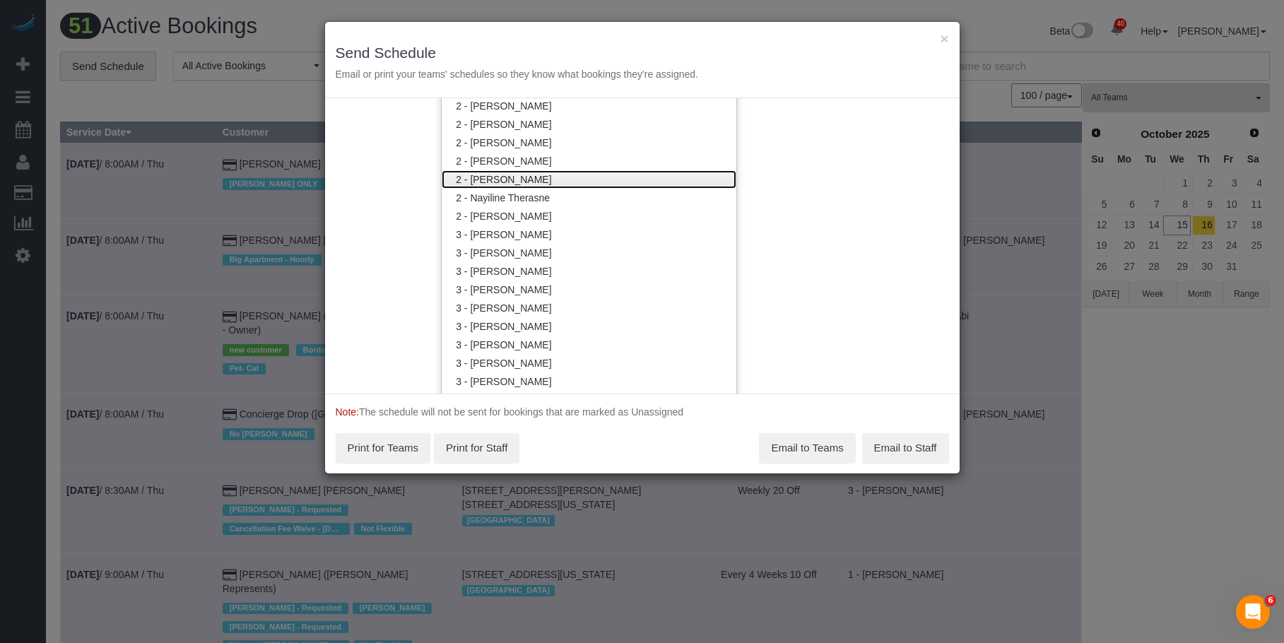
click at [566, 184] on link "2 - [PERSON_NAME]" at bounding box center [589, 179] width 295 height 18
click at [680, 37] on div "× Send Schedule Email or print your teams' schedules so they know what bookings…" at bounding box center [642, 60] width 634 height 76
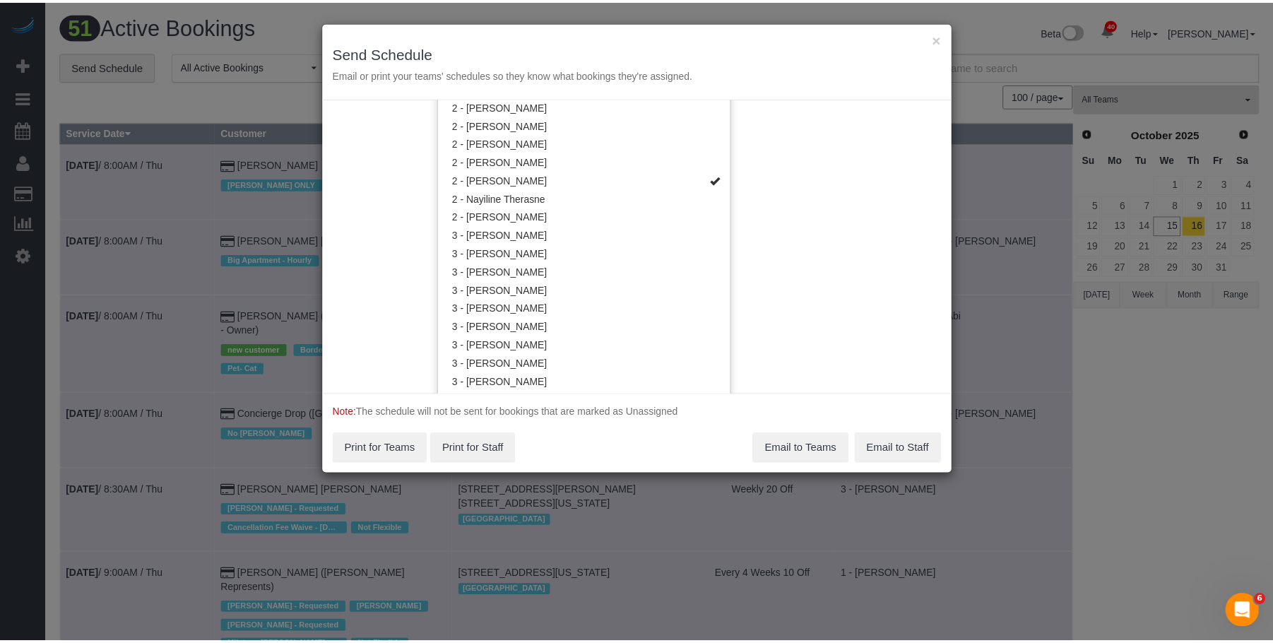
scroll to position [0, 0]
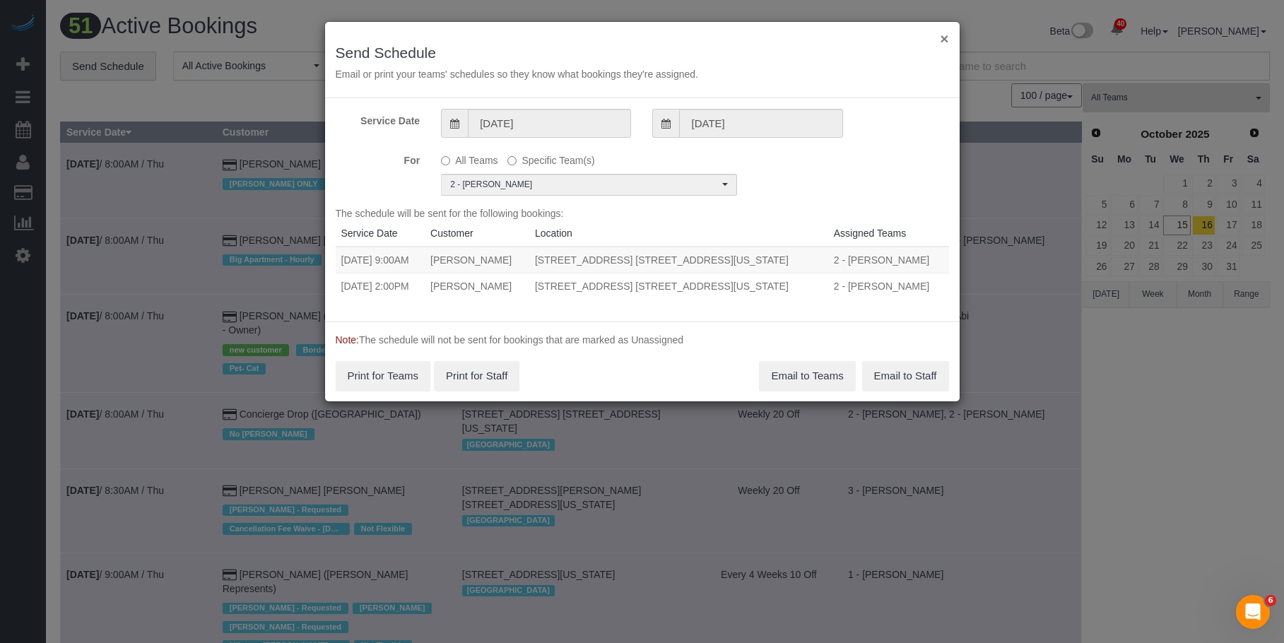
click at [941, 35] on button "×" at bounding box center [944, 38] width 8 height 15
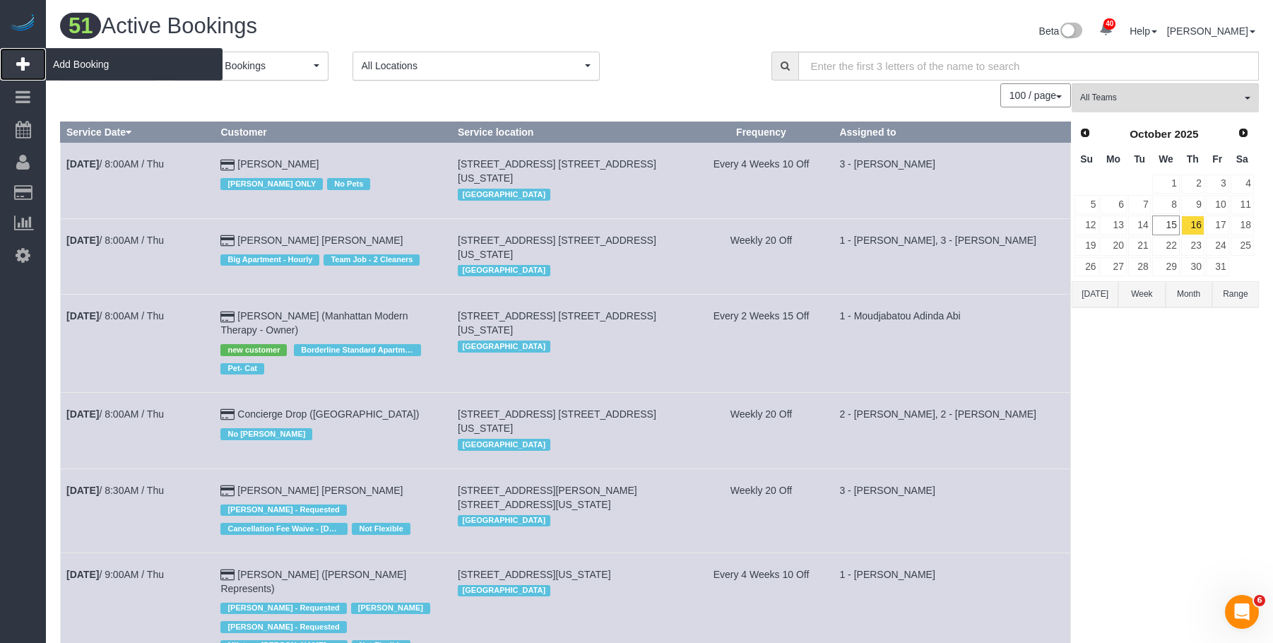
click at [120, 71] on span "Add Booking" at bounding box center [134, 64] width 177 height 33
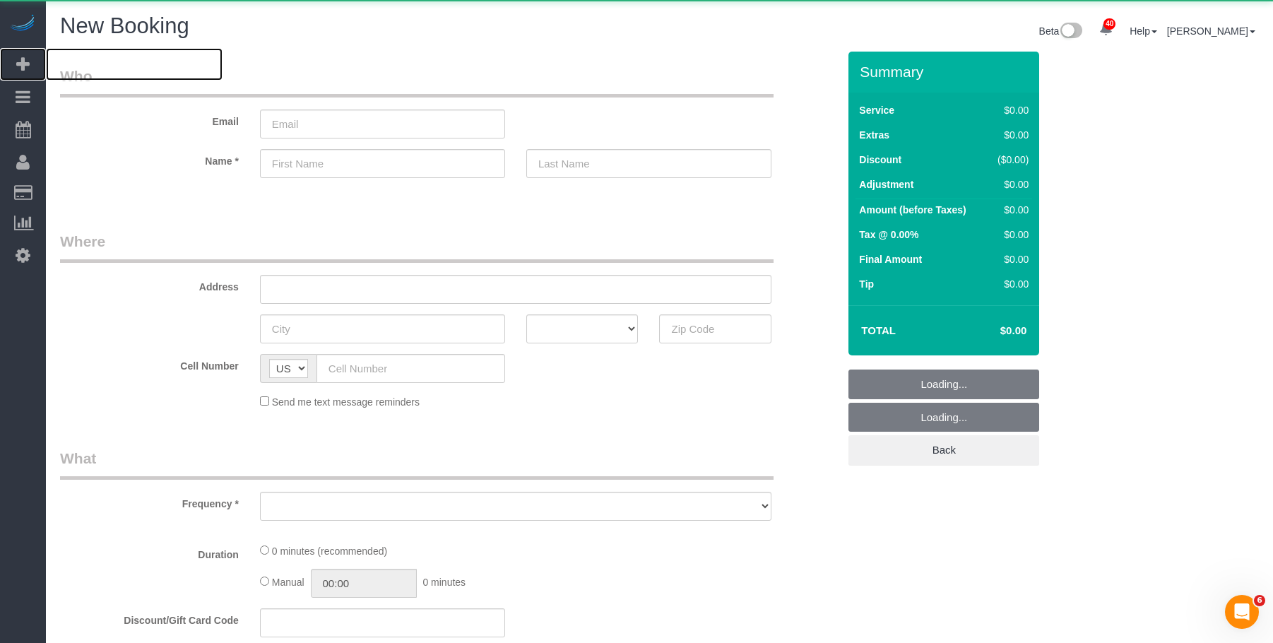
select select "number:89"
select select "number:90"
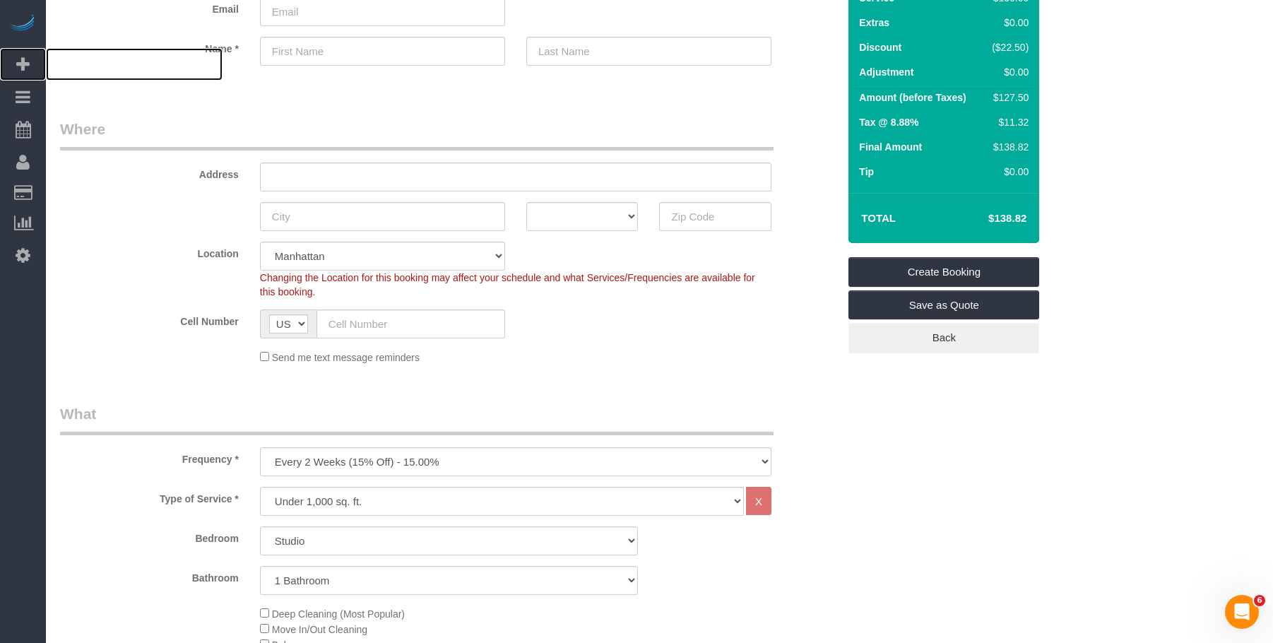
scroll to position [283, 0]
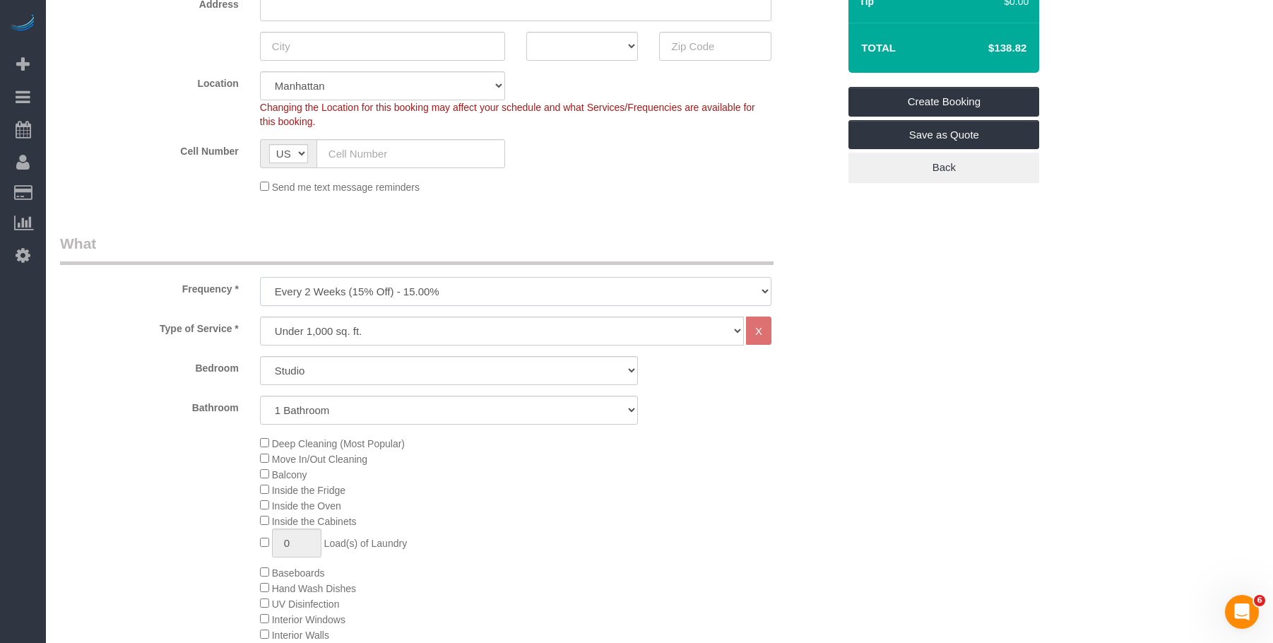
click at [448, 290] on select "One Time Weekly (20% Off) - 20.00% Every 2 Weeks (15% Off) - 15.00% Every 4 Wee…" at bounding box center [516, 291] width 512 height 29
select select "object:5253"
click at [260, 277] on select "One Time Weekly (20% Off) - 20.00% Every 2 Weeks (15% Off) - 15.00% Every 4 Wee…" at bounding box center [516, 291] width 512 height 29
drag, startPoint x: 462, startPoint y: 367, endPoint x: 461, endPoint y: 379, distance: 12.7
click at [462, 367] on select "Studio 1 Bedroom 2 Bedrooms 3 Bedrooms" at bounding box center [449, 370] width 379 height 29
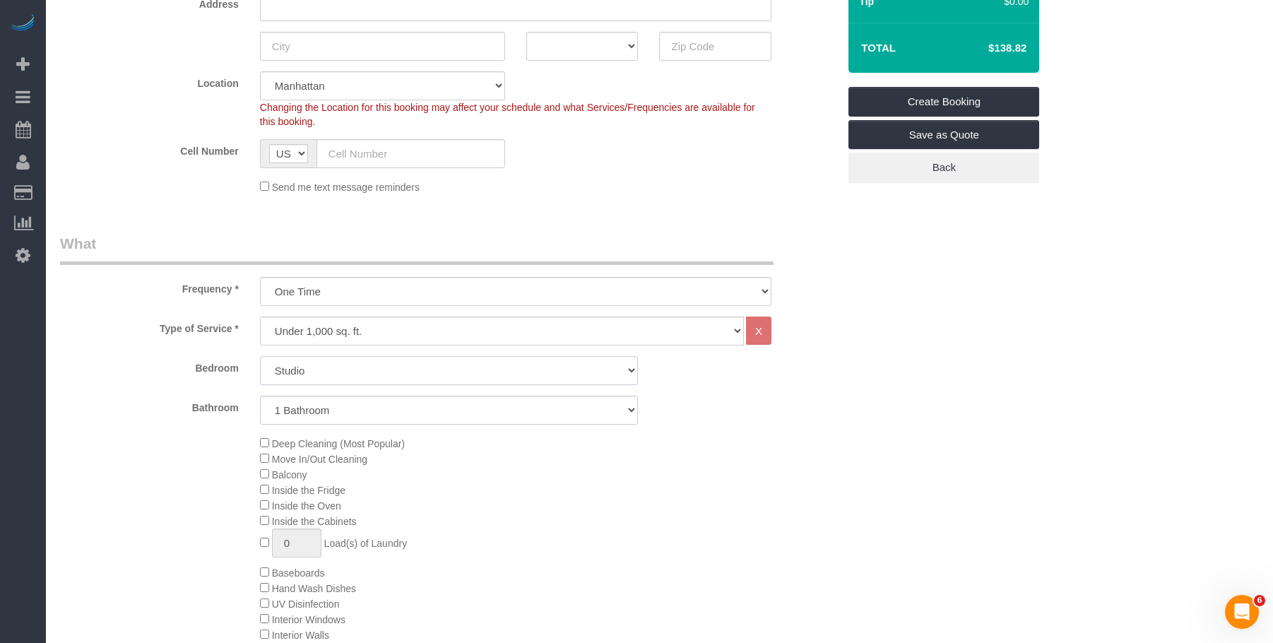
select select "3"
click at [260, 356] on select "Studio 1 Bedroom 2 Bedrooms 3 Bedrooms" at bounding box center [449, 370] width 379 height 29
drag, startPoint x: 486, startPoint y: 399, endPoint x: 481, endPoint y: 422, distance: 23.1
click at [485, 400] on select "1 Bathroom 2 Bathrooms" at bounding box center [449, 410] width 379 height 29
select select "2"
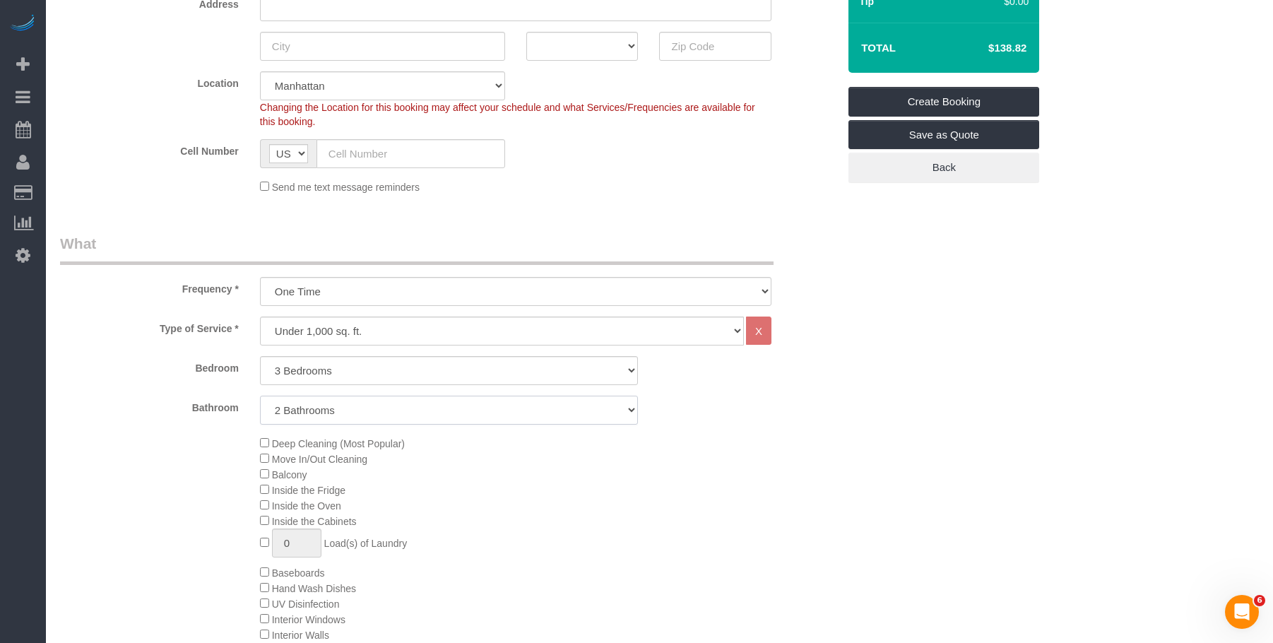
click at [260, 396] on select "1 Bathroom 2 Bathrooms" at bounding box center [449, 410] width 379 height 29
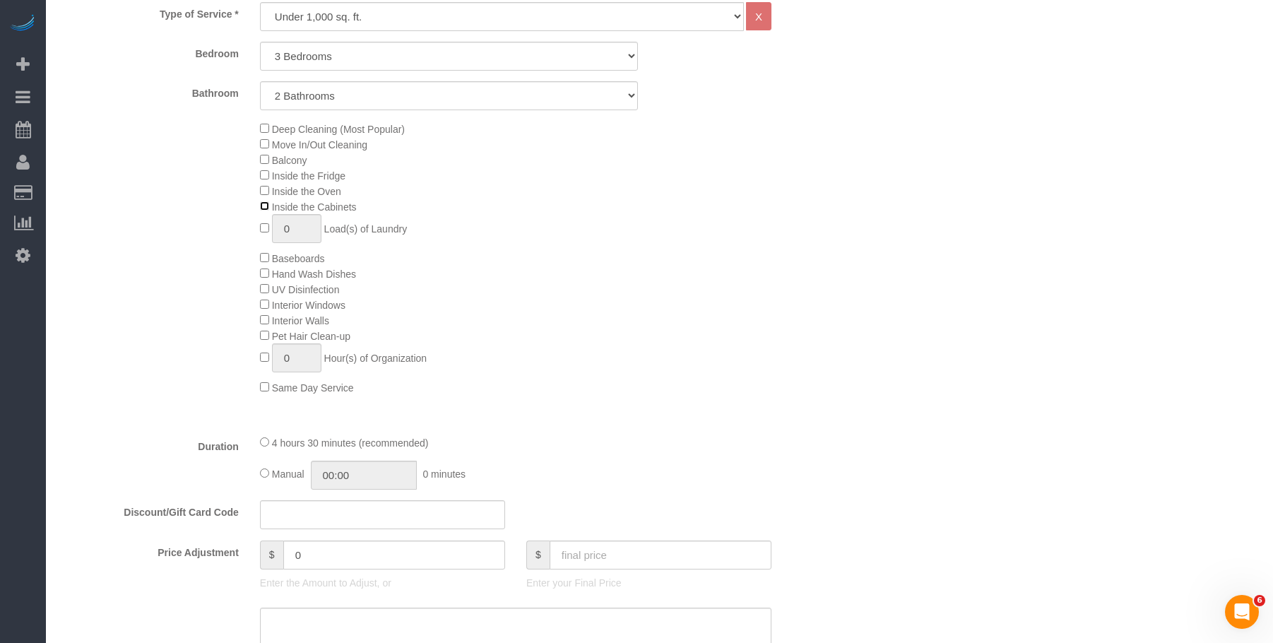
scroll to position [565, 0]
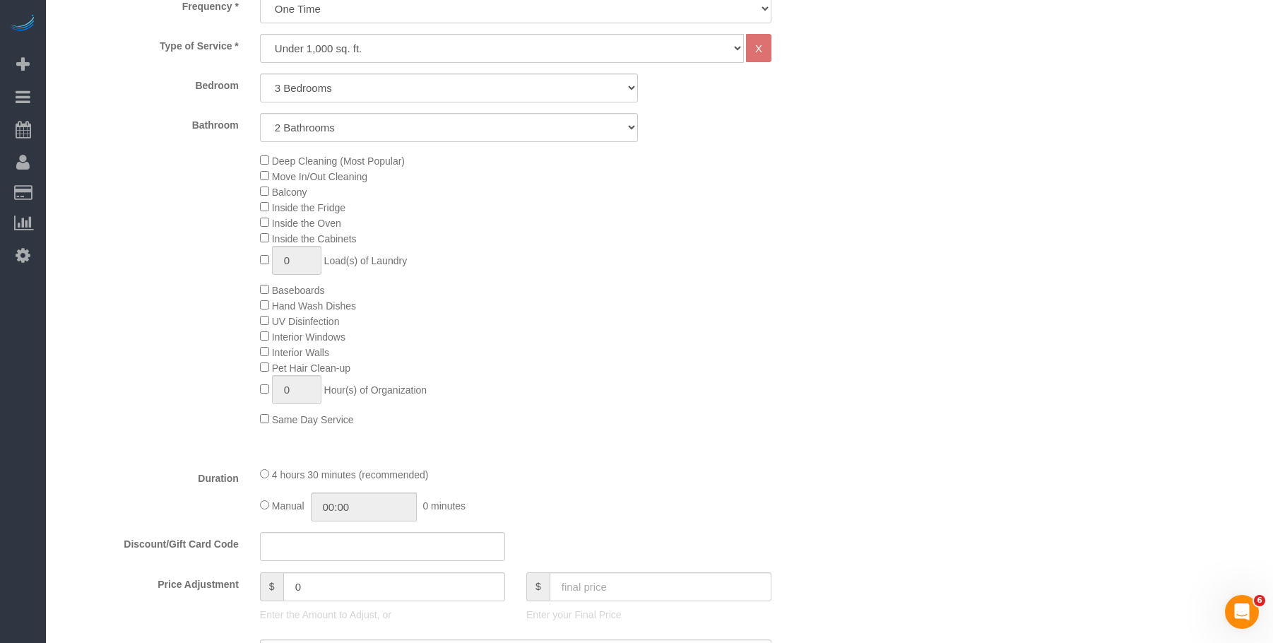
drag, startPoint x: 892, startPoint y: 131, endPoint x: 961, endPoint y: 28, distance: 123.3
click at [892, 129] on div "Who Email Name * Where Address AK AL AR AZ CA CO CT DC DE [GEOGRAPHIC_DATA] [GE…" at bounding box center [659, 632] width 1199 height 2293
drag, startPoint x: 108, startPoint y: 69, endPoint x: 531, endPoint y: 103, distance: 424.6
click at [108, 69] on span "Add Booking" at bounding box center [134, 64] width 177 height 33
click at [91, 64] on span "Add Booking" at bounding box center [134, 64] width 177 height 33
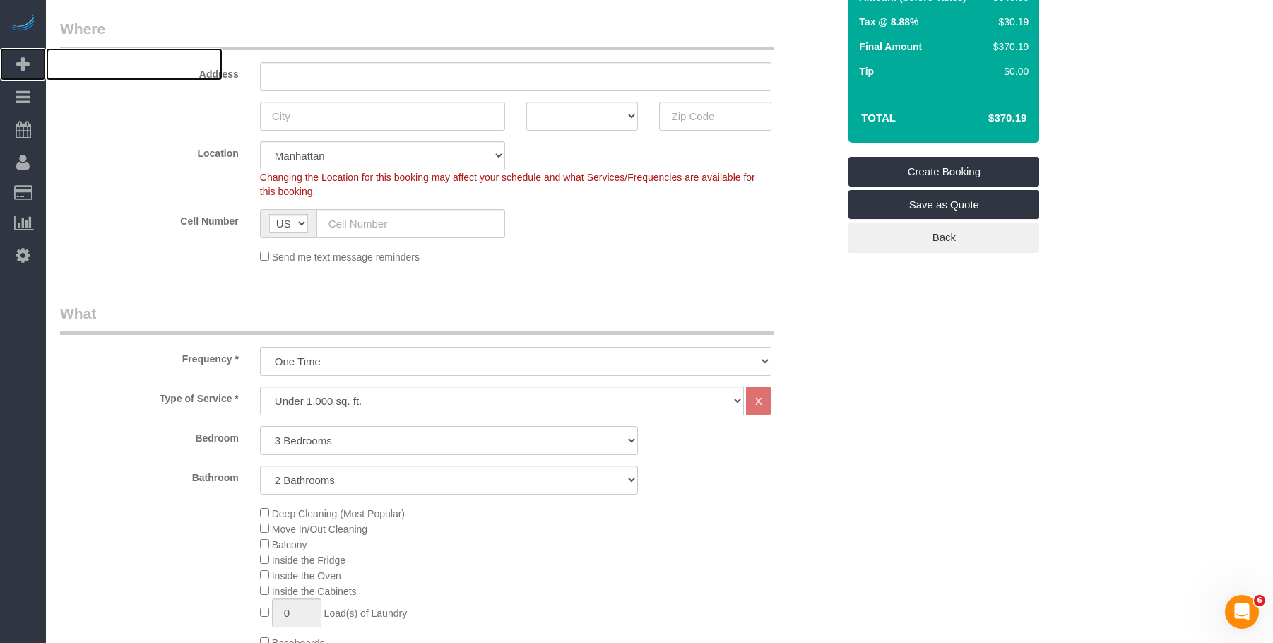
scroll to position [212, 0]
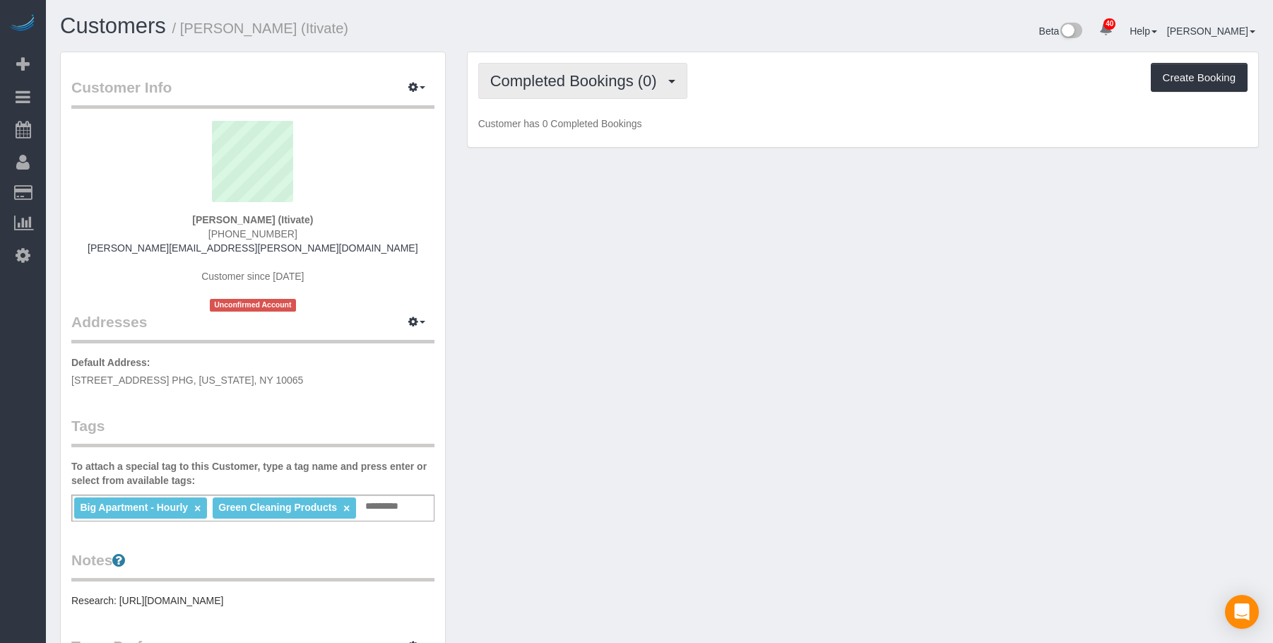
click at [605, 78] on span "Completed Bookings (0)" at bounding box center [577, 81] width 174 height 18
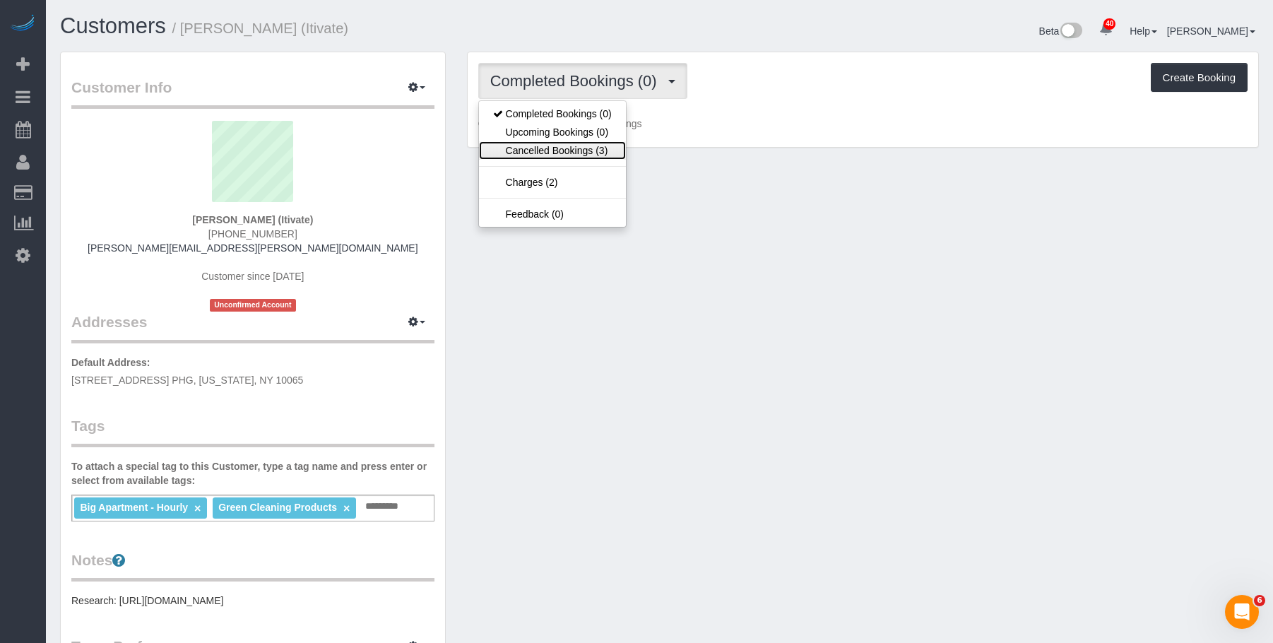
click at [558, 146] on link "Cancelled Bookings (3)" at bounding box center [552, 150] width 147 height 18
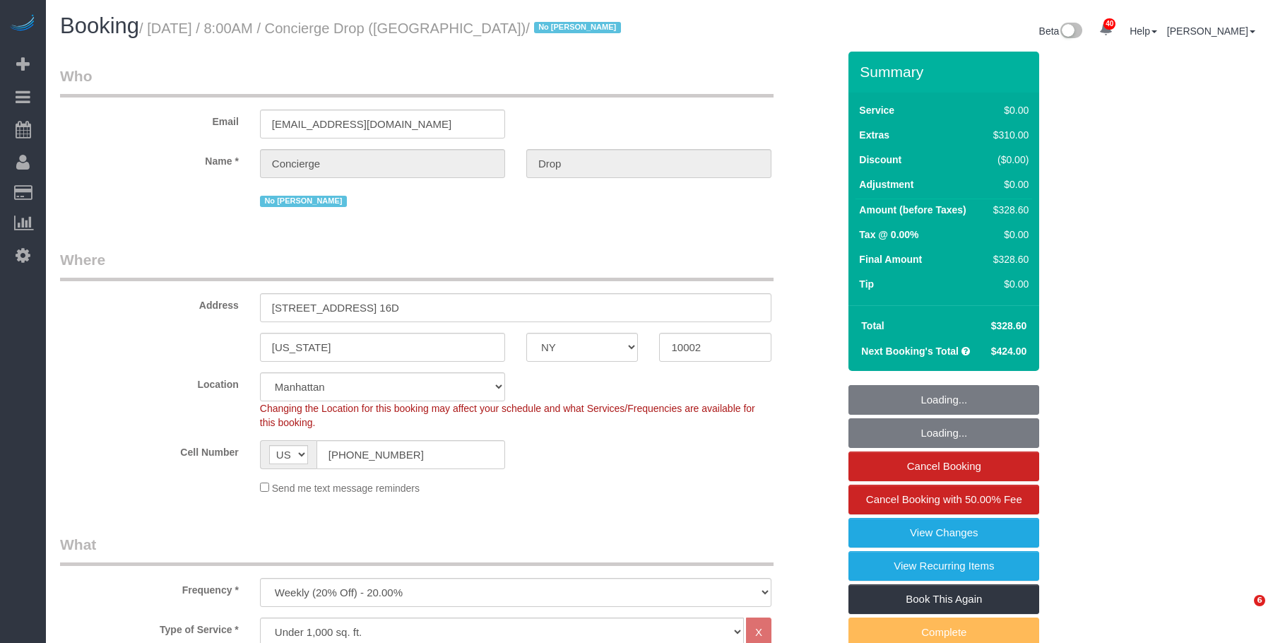
select select "NY"
select select "2"
select select "spot1"
select select "number:89"
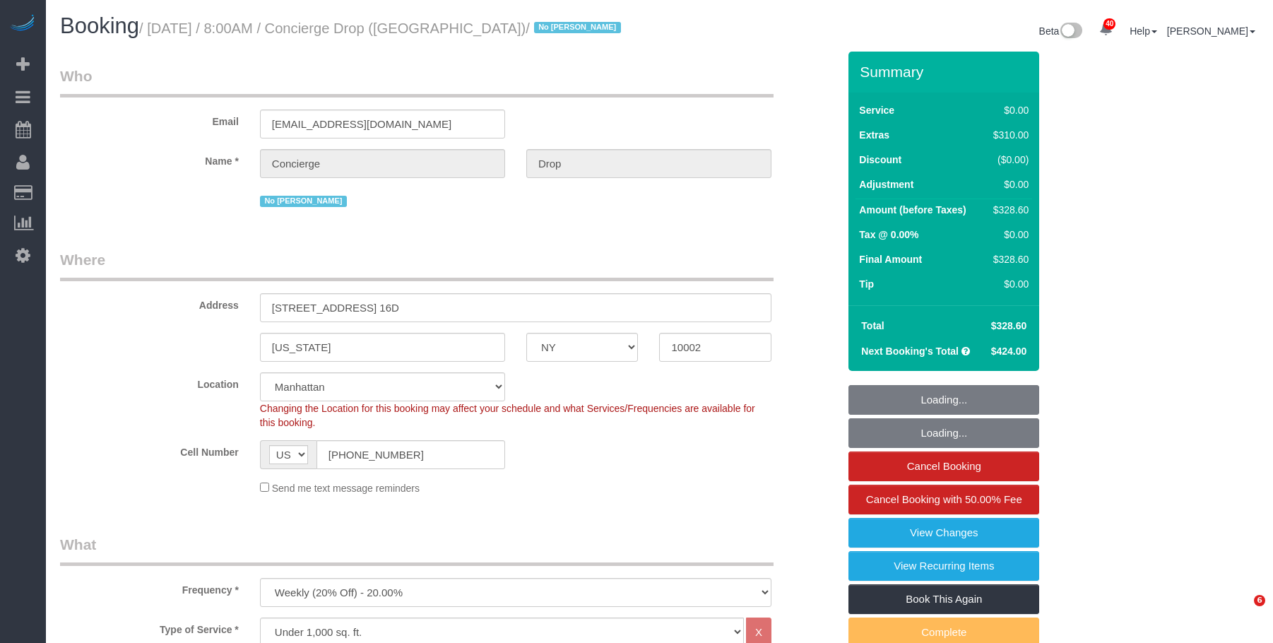
select select "number:90"
select select "number:14"
select select "number:5"
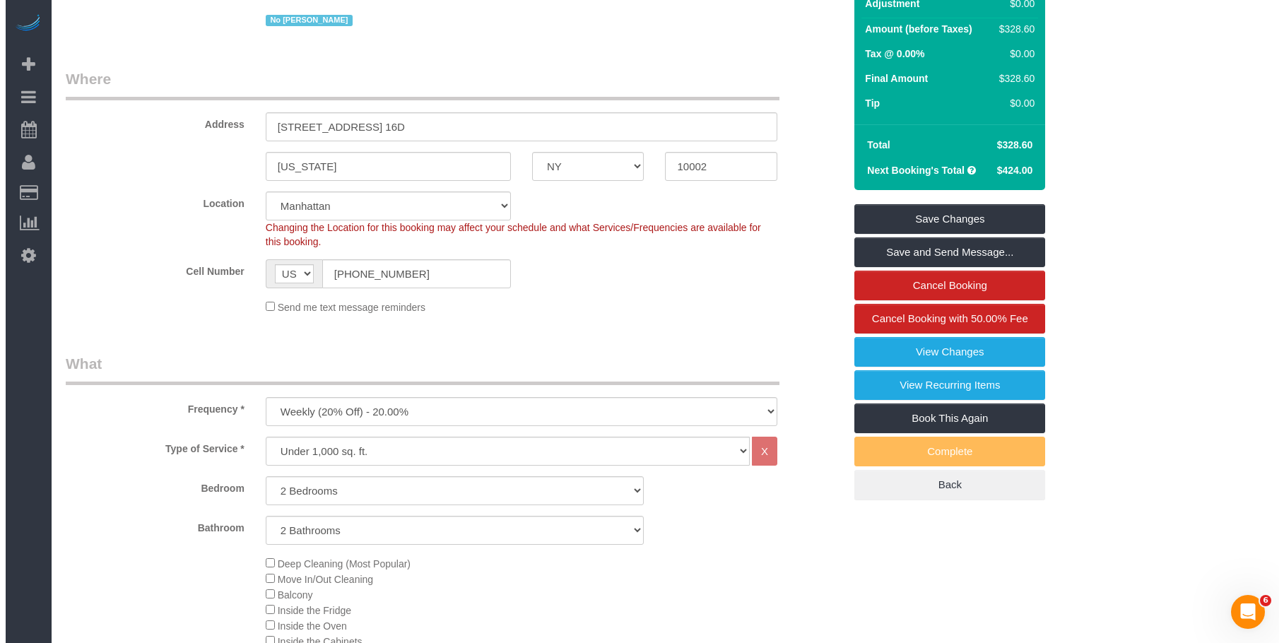
scroll to position [141, 0]
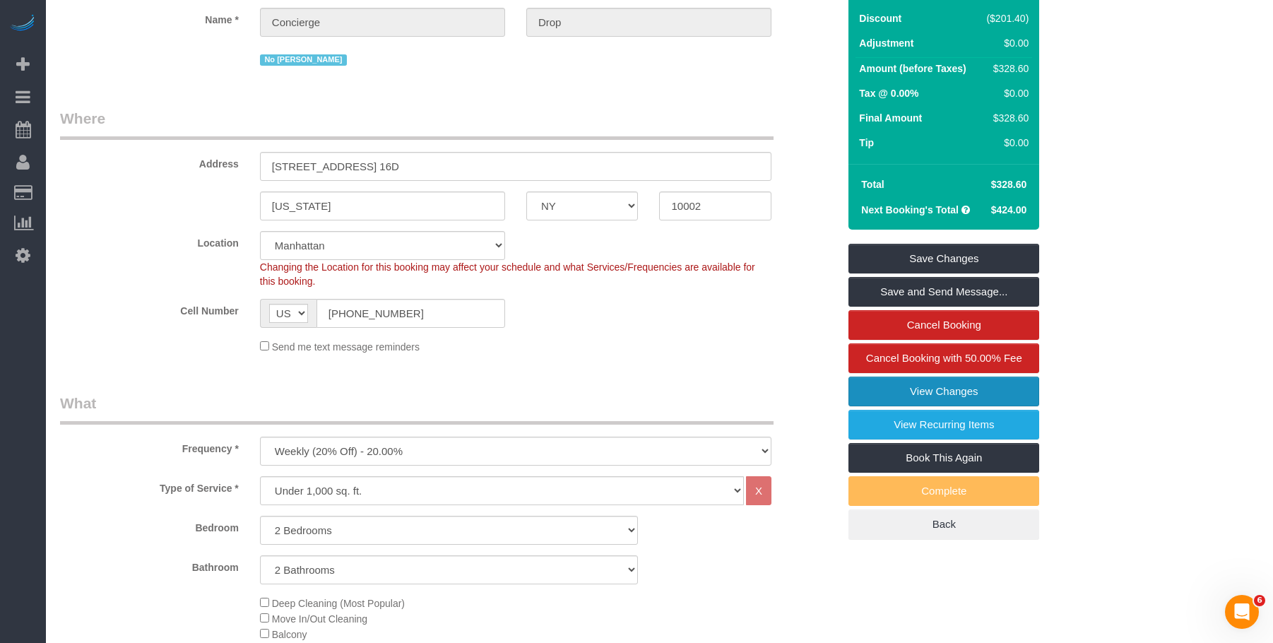
click at [891, 394] on link "View Changes" at bounding box center [944, 392] width 191 height 30
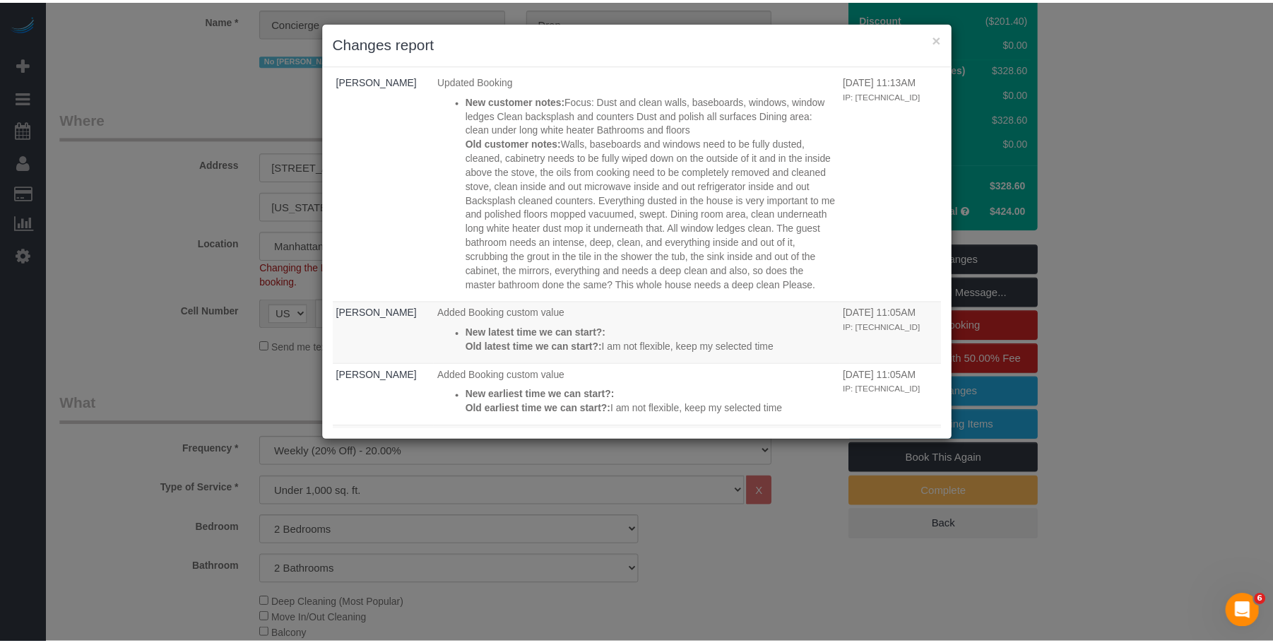
scroll to position [918, 0]
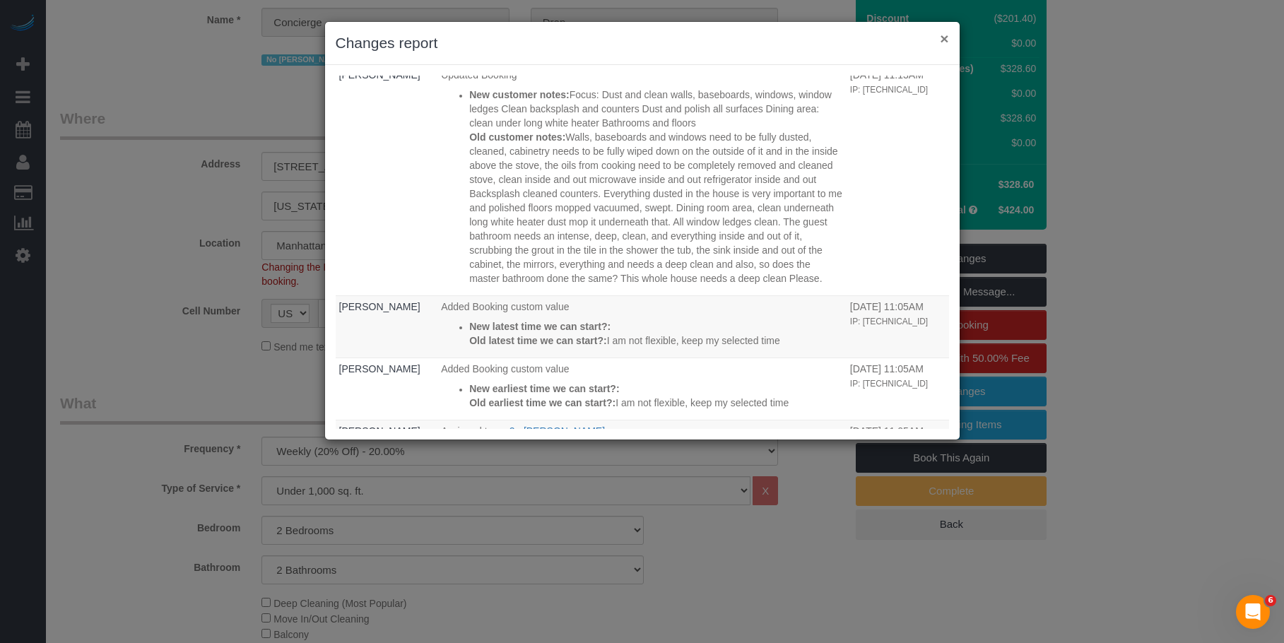
click at [944, 37] on button "×" at bounding box center [944, 38] width 8 height 15
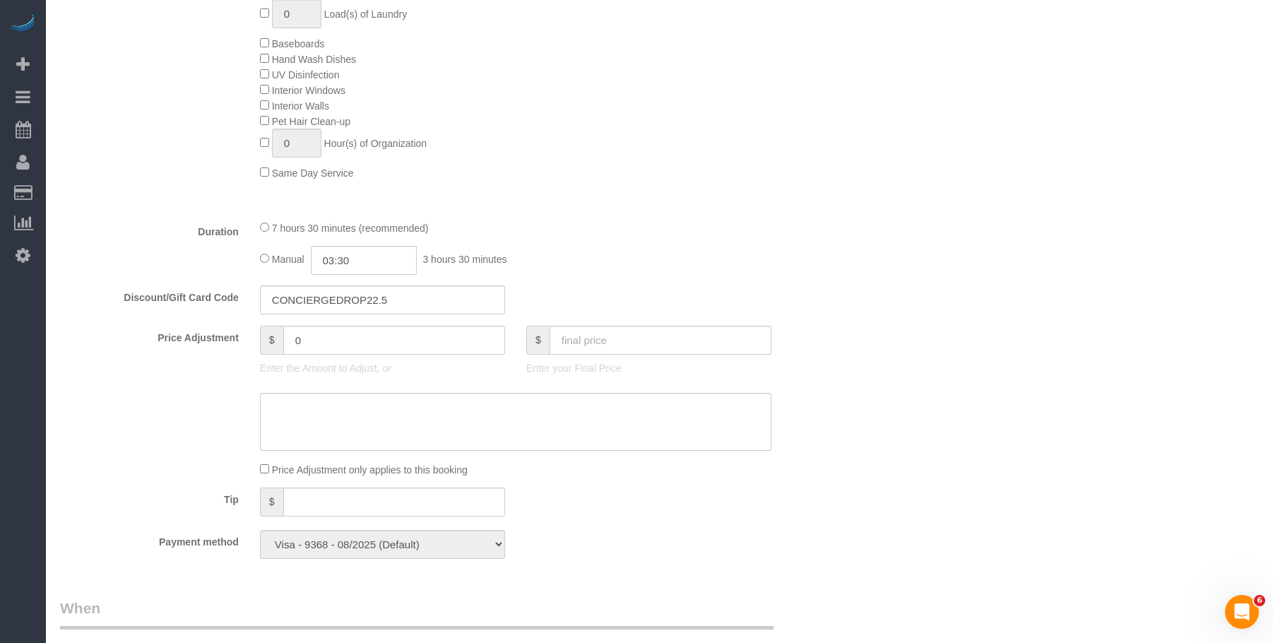
scroll to position [707, 0]
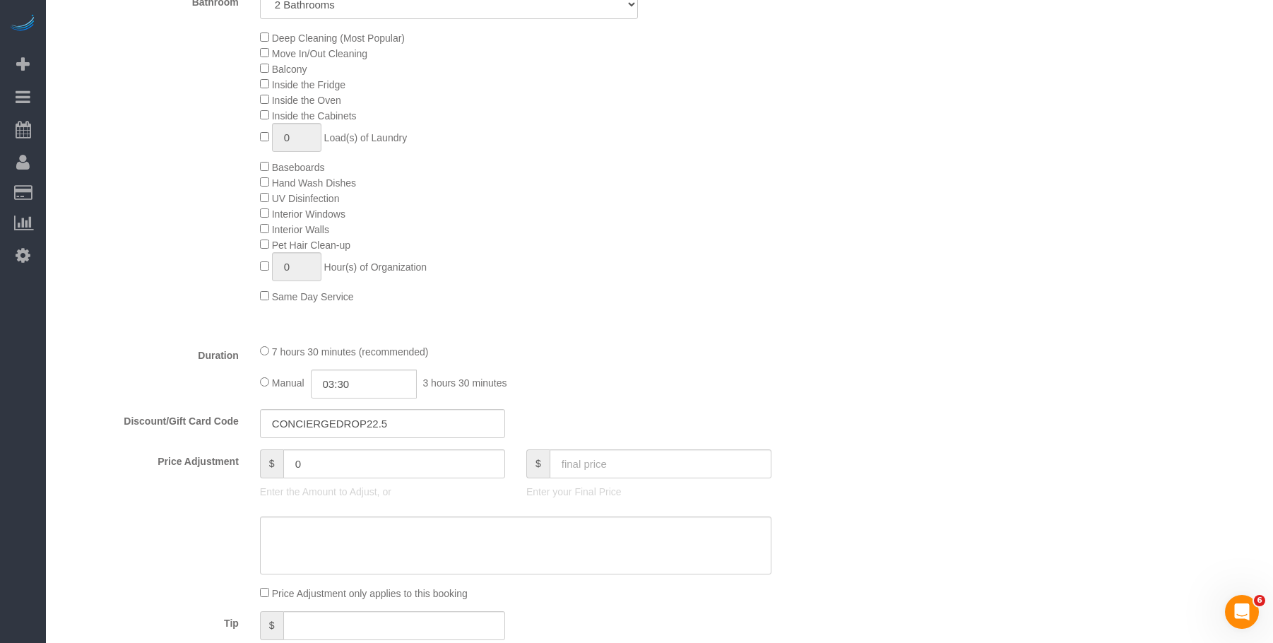
click at [699, 194] on div "Deep Cleaning (Most Popular) Move In/Out Cleaning Balcony Inside the Fridge Ins…" at bounding box center [548, 167] width 599 height 274
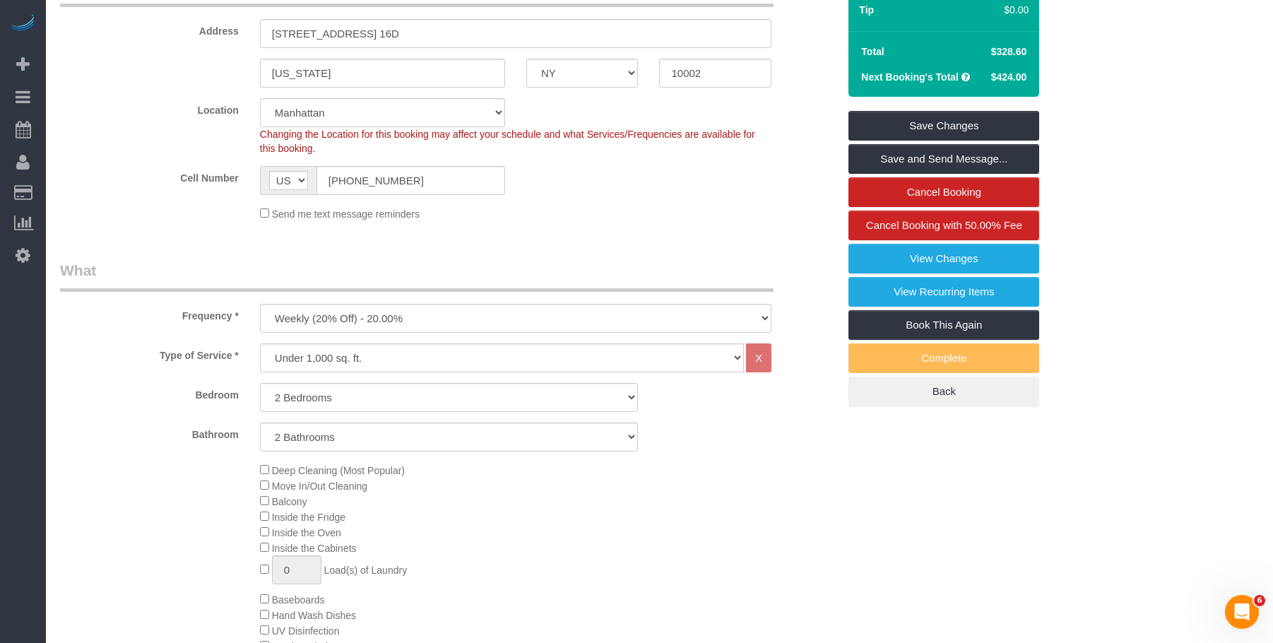
scroll to position [212, 0]
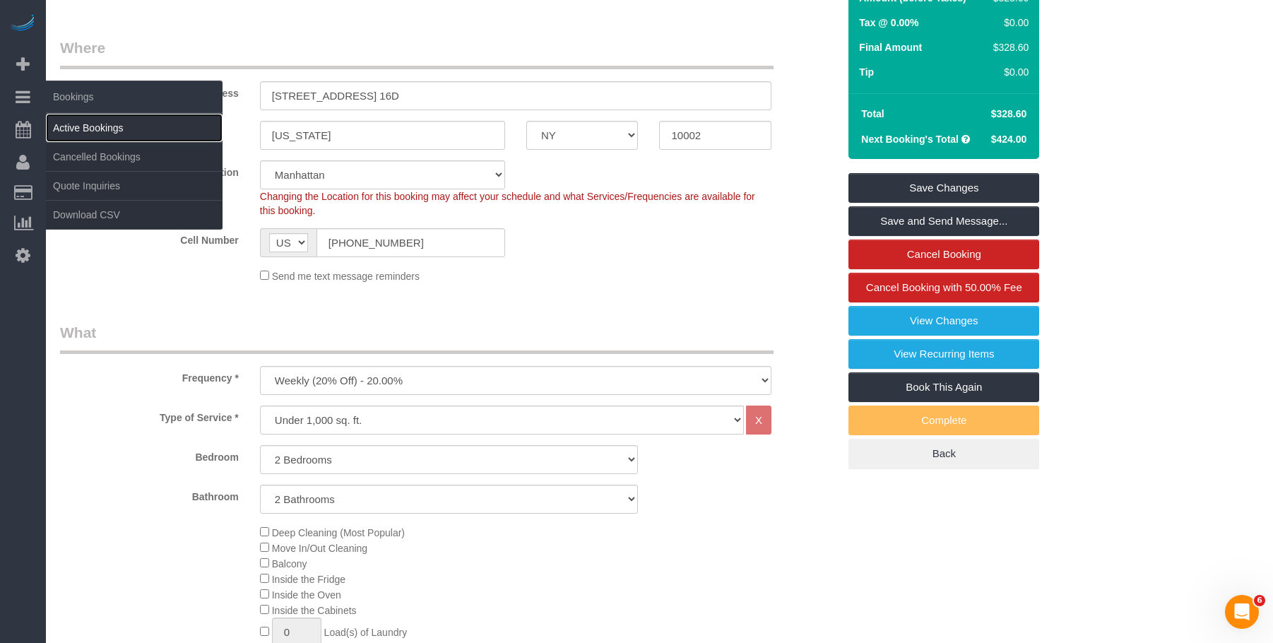
drag, startPoint x: 88, startPoint y: 122, endPoint x: 124, endPoint y: 130, distance: 36.3
click at [88, 122] on link "Active Bookings" at bounding box center [134, 128] width 177 height 28
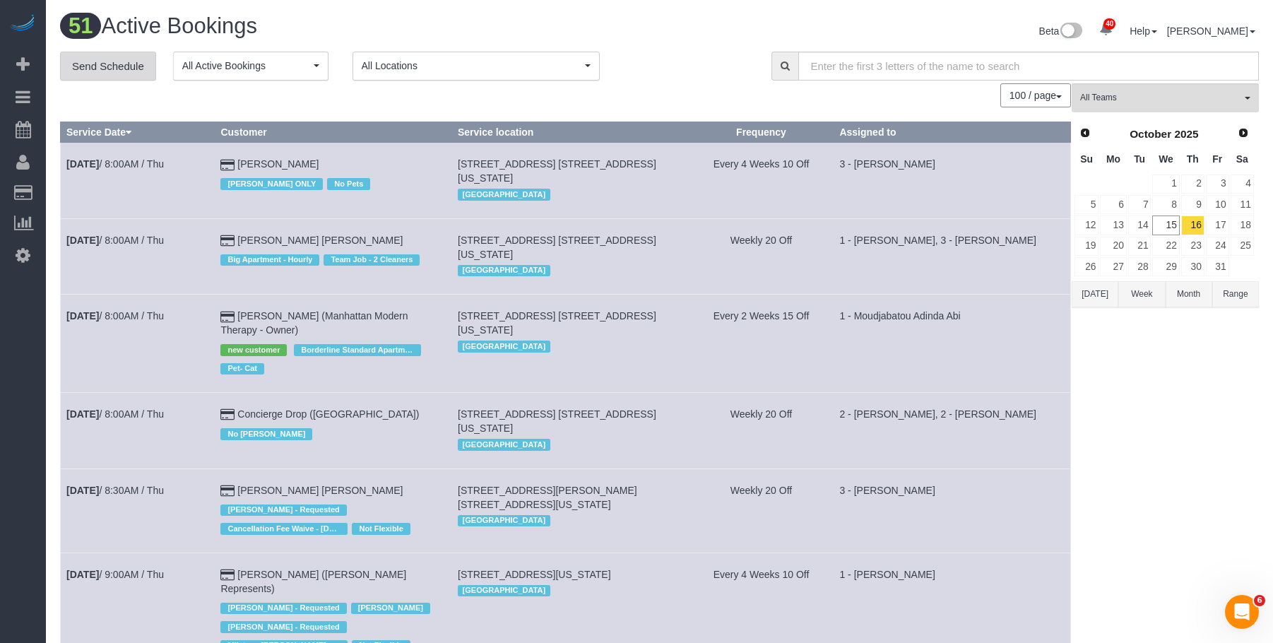
click at [105, 64] on link "Send Schedule" at bounding box center [108, 67] width 96 height 30
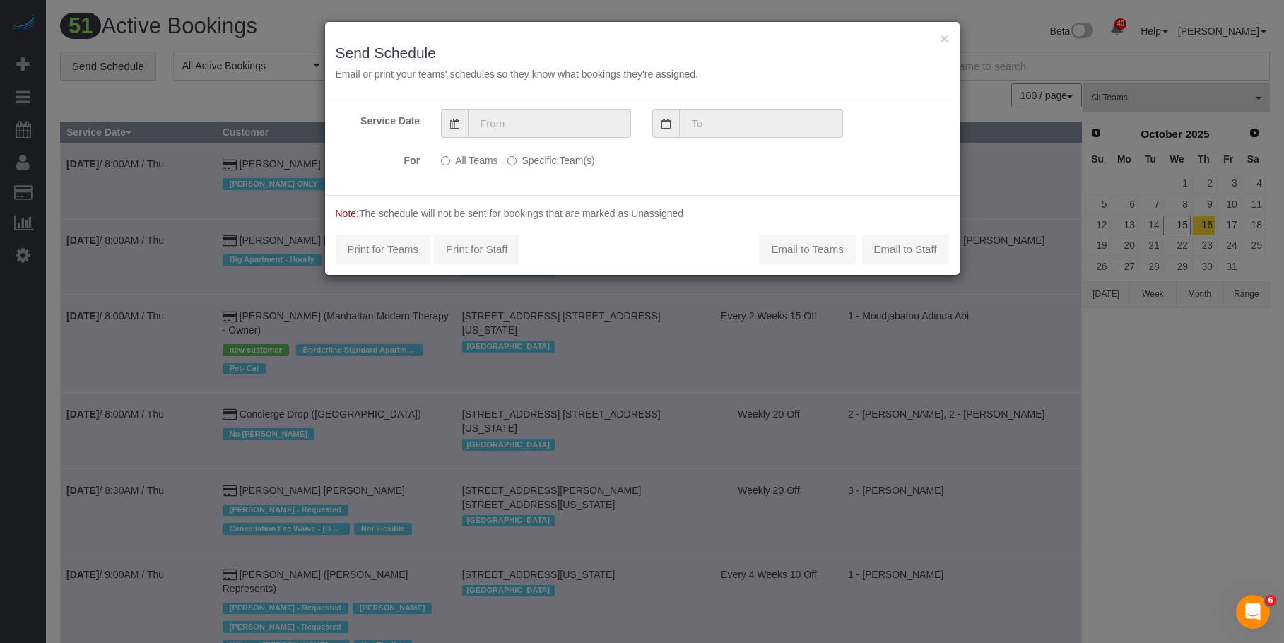
click at [572, 130] on input "text" at bounding box center [549, 123] width 163 height 29
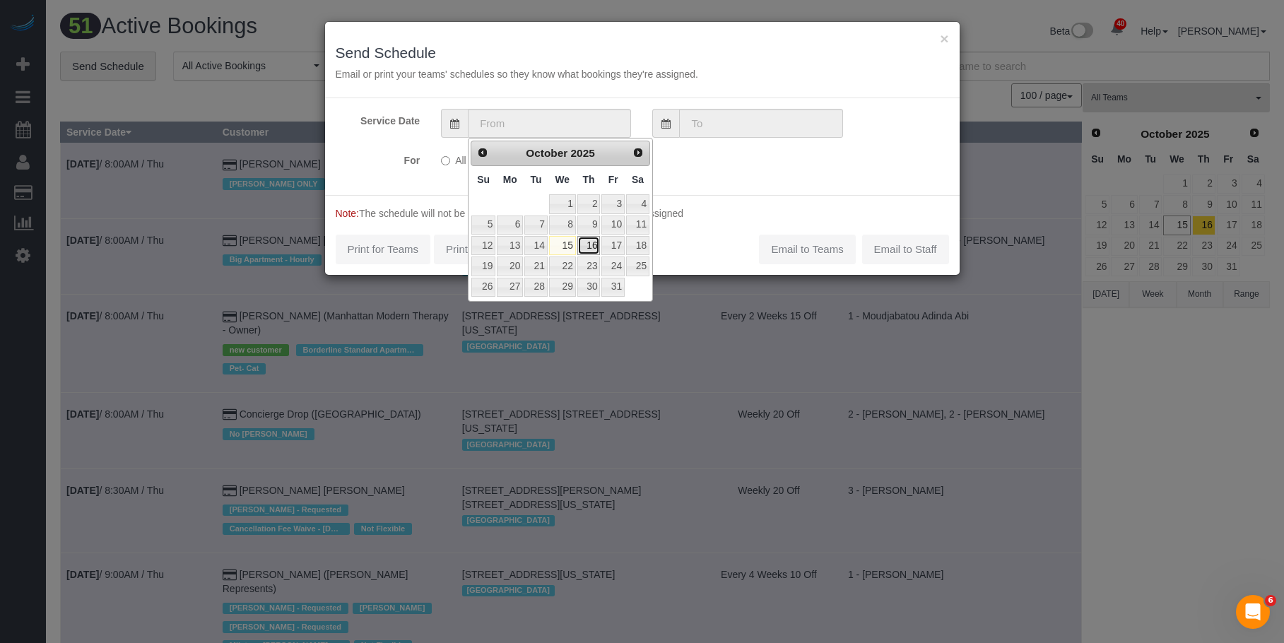
click at [591, 247] on link "16" at bounding box center [588, 245] width 23 height 19
type input "10/16/2025"
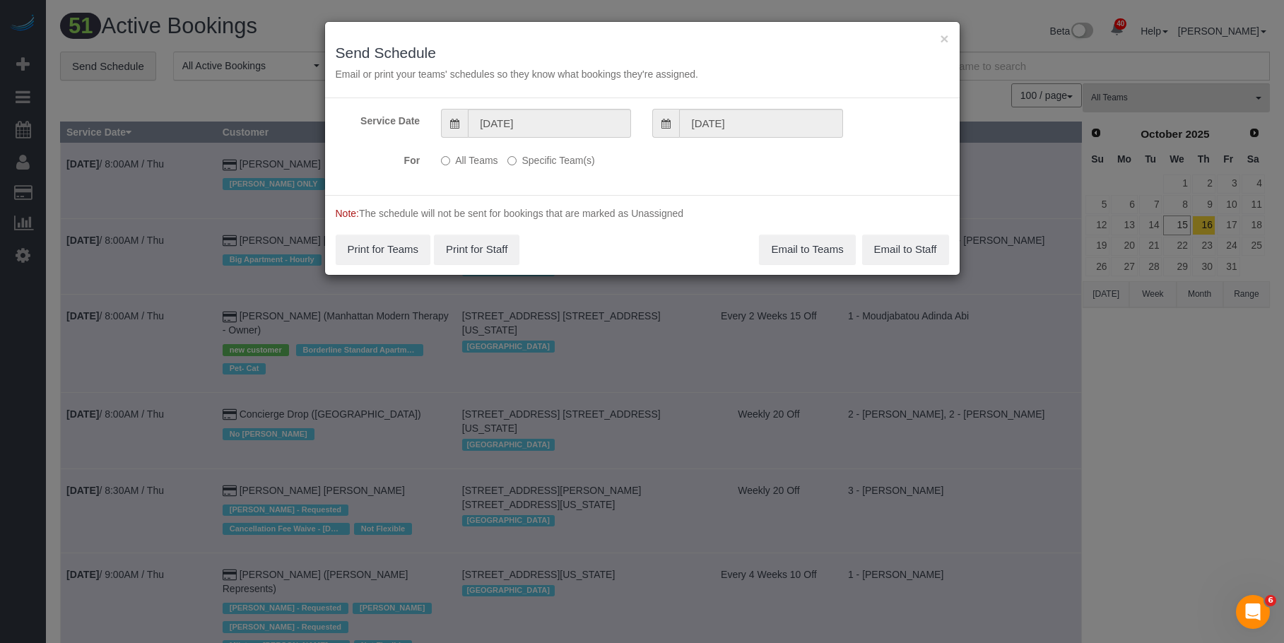
click at [578, 165] on label "Specific Team(s)" at bounding box center [550, 157] width 87 height 19
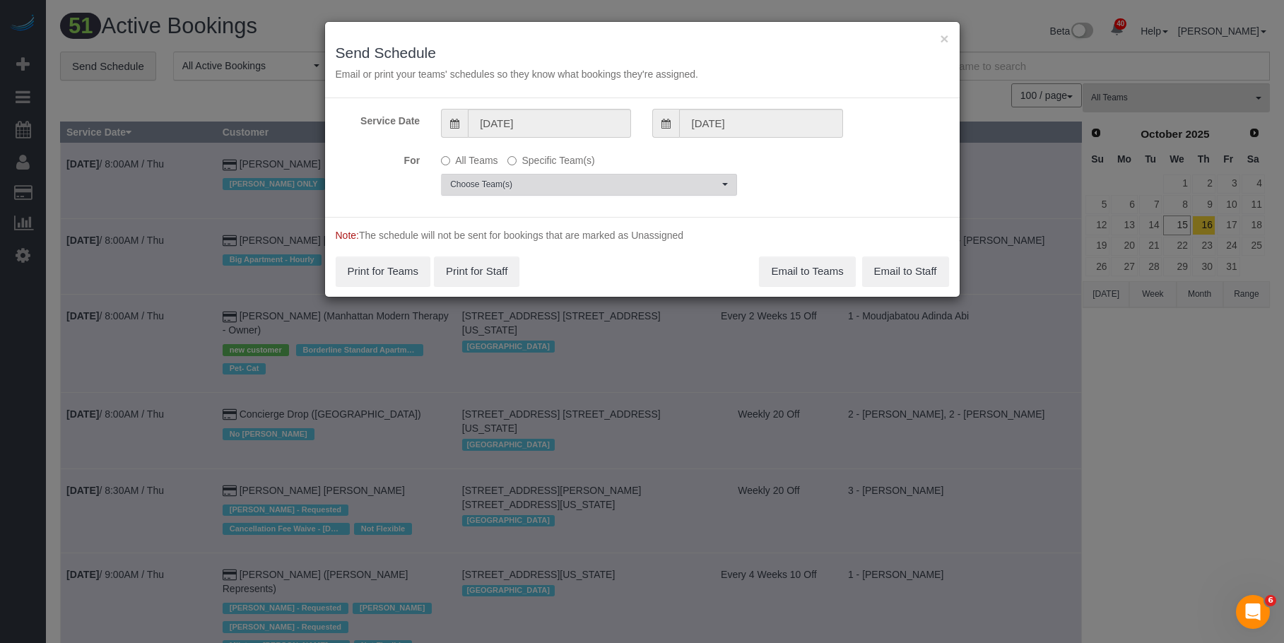
click at [627, 182] on span "Choose Team(s)" at bounding box center [584, 185] width 268 height 12
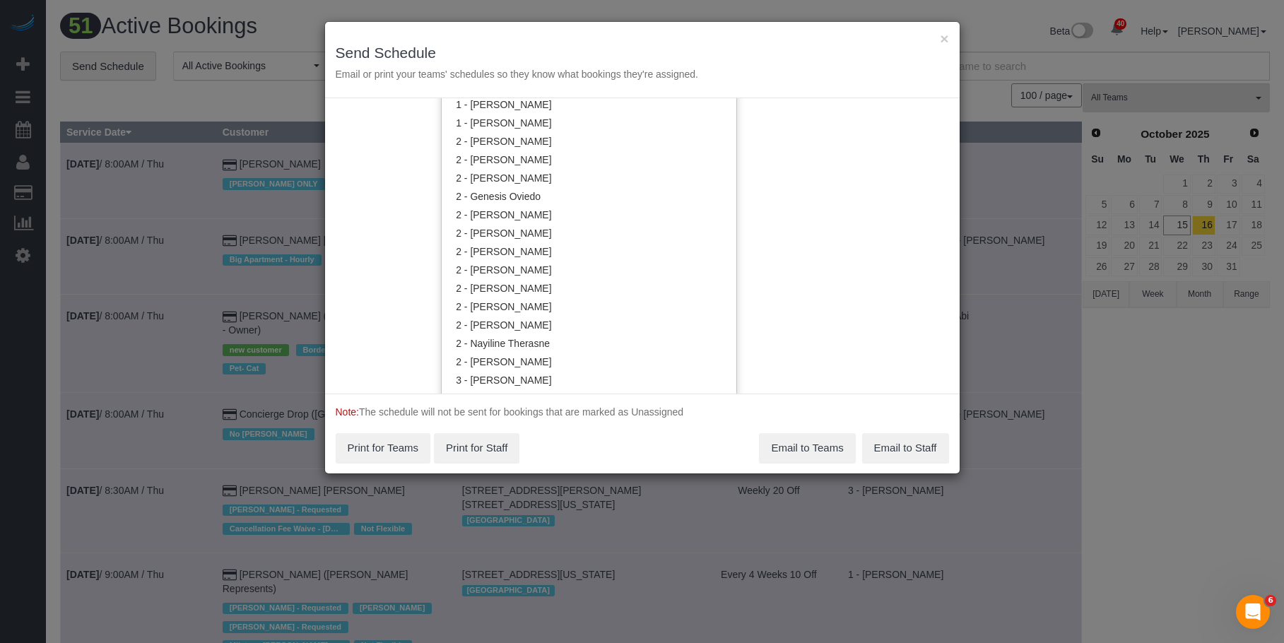
scroll to position [992, 0]
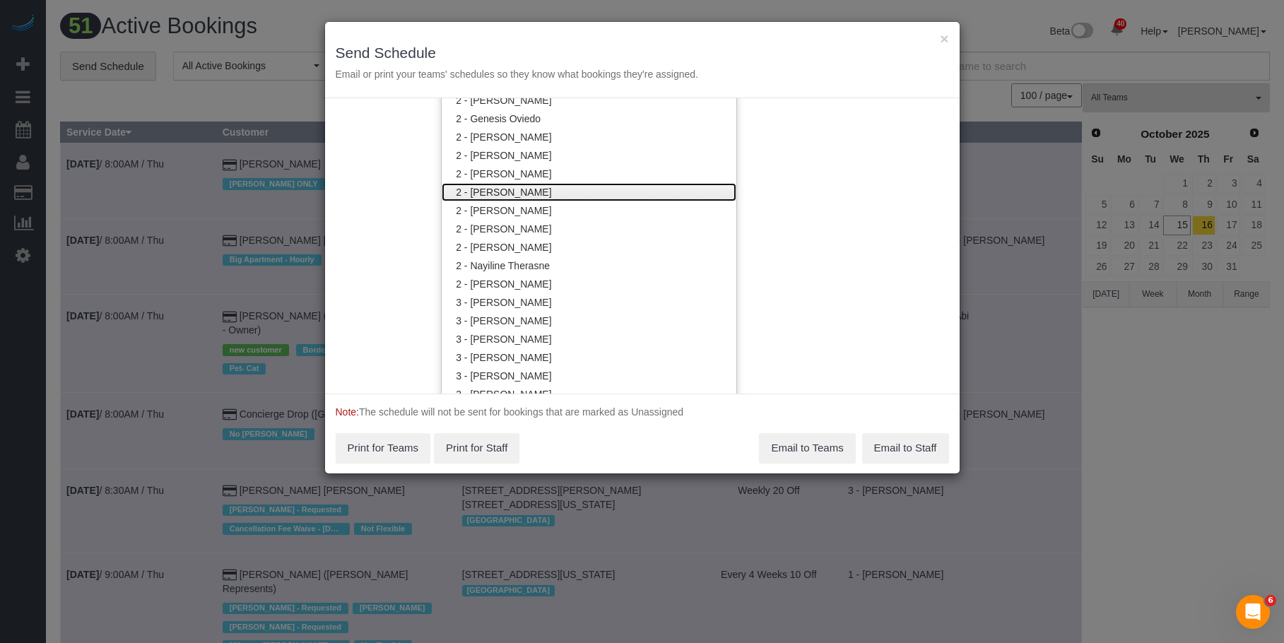
drag, startPoint x: 542, startPoint y: 191, endPoint x: 586, endPoint y: 133, distance: 72.6
click at [543, 191] on link "2 - [PERSON_NAME]" at bounding box center [589, 192] width 295 height 18
click at [601, 57] on h3 "Send Schedule" at bounding box center [642, 53] width 613 height 16
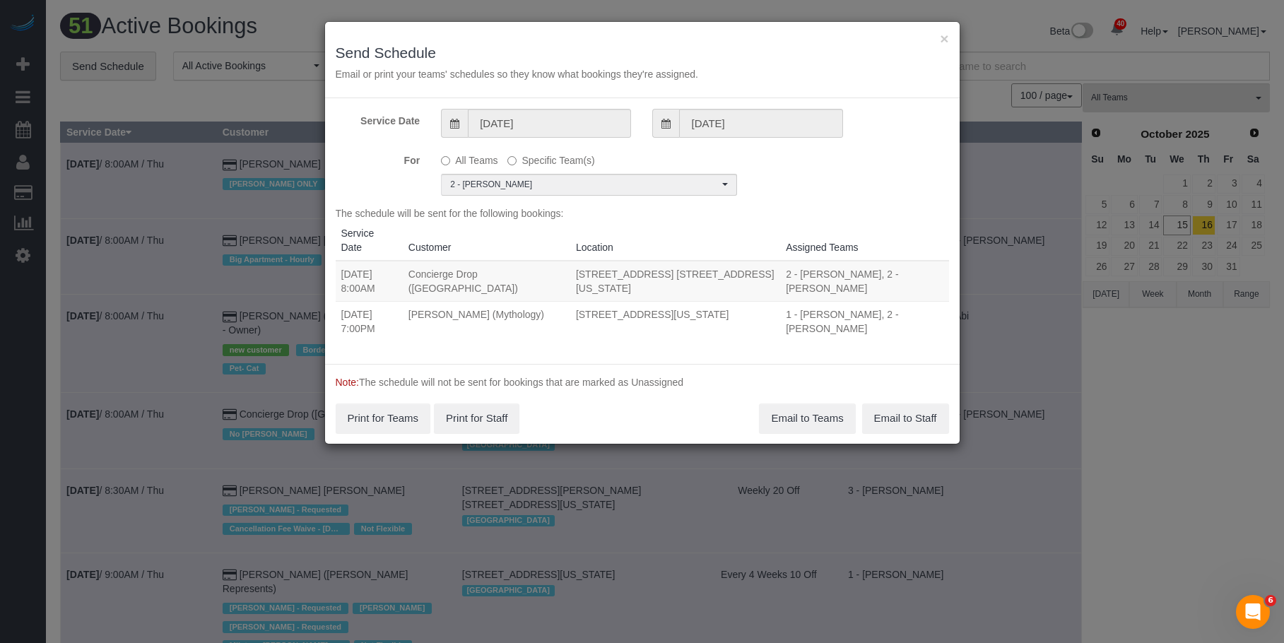
drag, startPoint x: 343, startPoint y: 264, endPoint x: 598, endPoint y: 279, distance: 256.2
click at [598, 279] on tr "10/16/2025 8:00AM Concierge Drop (NYC) 225 Cherry Street, Apt. 16d, New York, N…" at bounding box center [642, 281] width 613 height 41
copy tr "10/16/2025 8:00AM Concierge Drop (NYC) 225 Cherry Street, Apt. 16d, New York, N…"
click at [800, 410] on button "Email to Teams" at bounding box center [807, 418] width 96 height 30
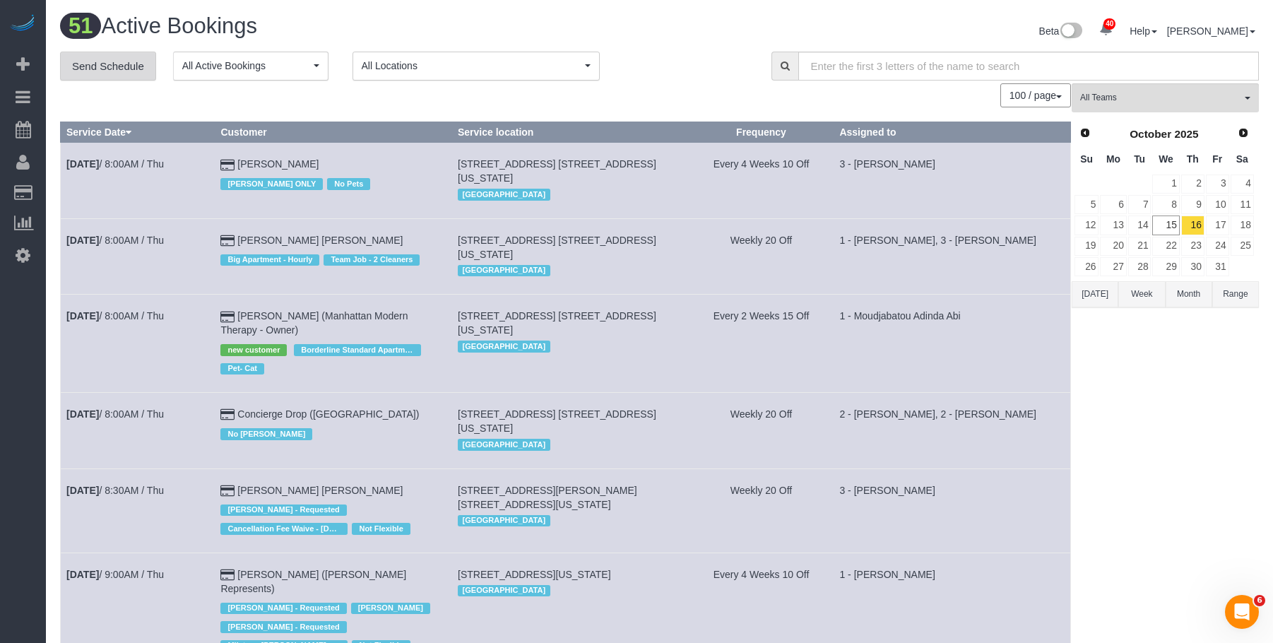
click at [98, 73] on link "Send Schedule" at bounding box center [108, 67] width 96 height 30
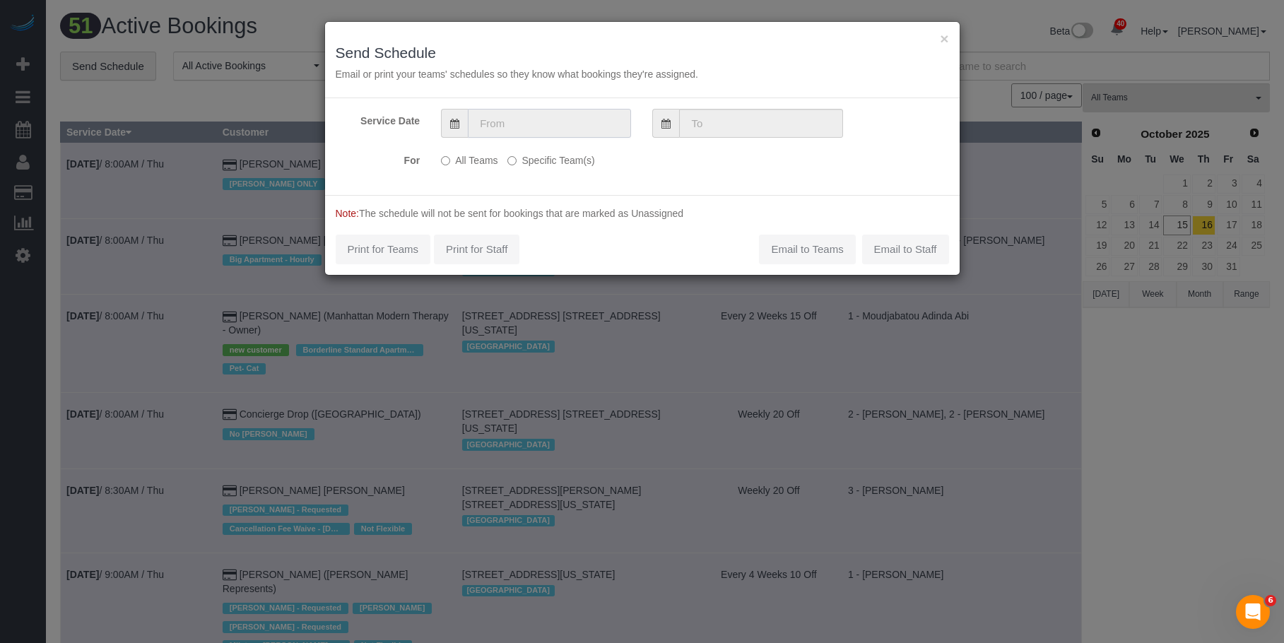
click at [547, 126] on input "text" at bounding box center [549, 123] width 163 height 29
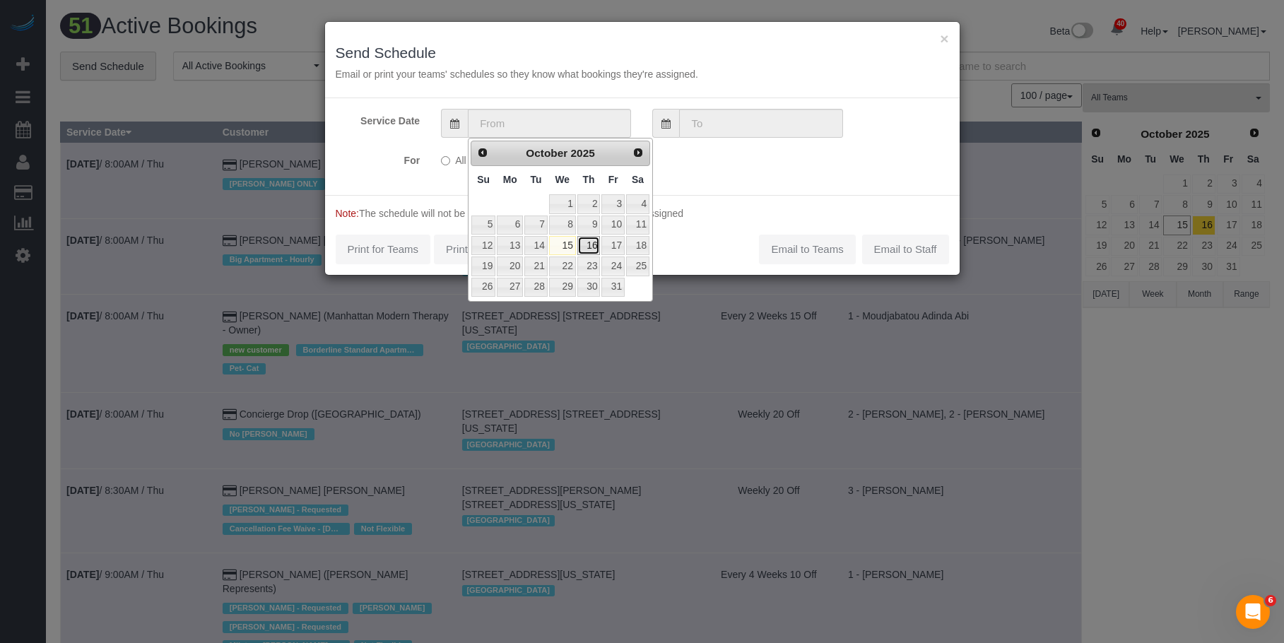
click at [586, 247] on link "16" at bounding box center [588, 245] width 23 height 19
type input "10/16/2025"
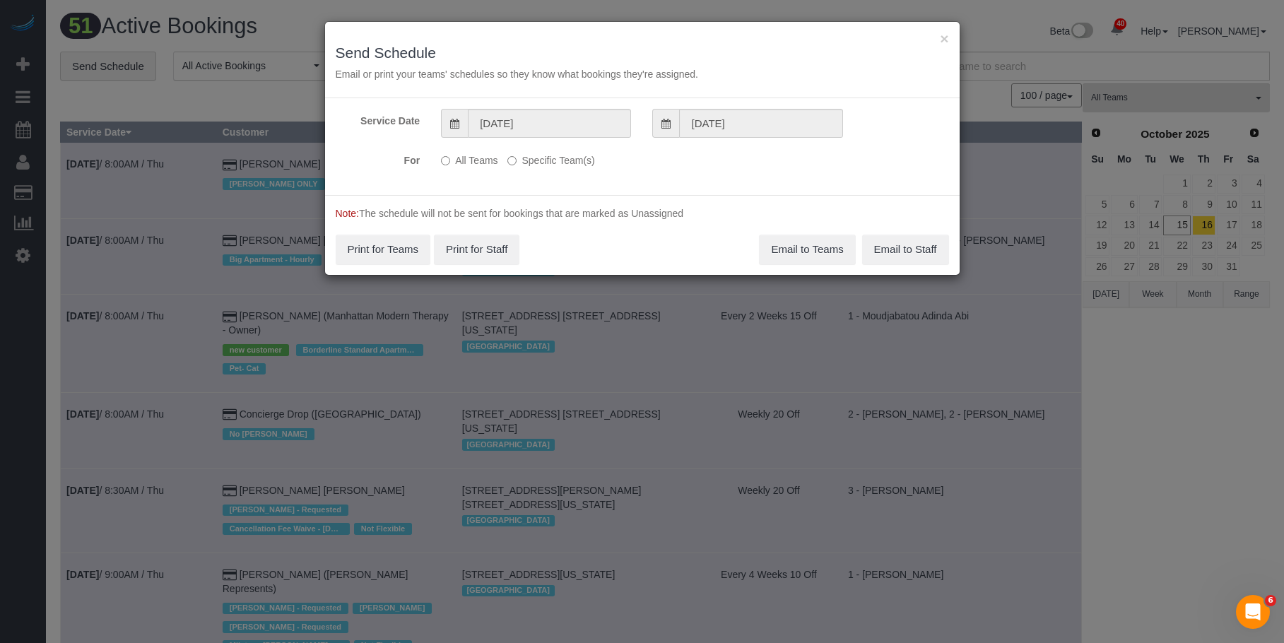
click at [580, 157] on label "Specific Team(s)" at bounding box center [550, 157] width 87 height 19
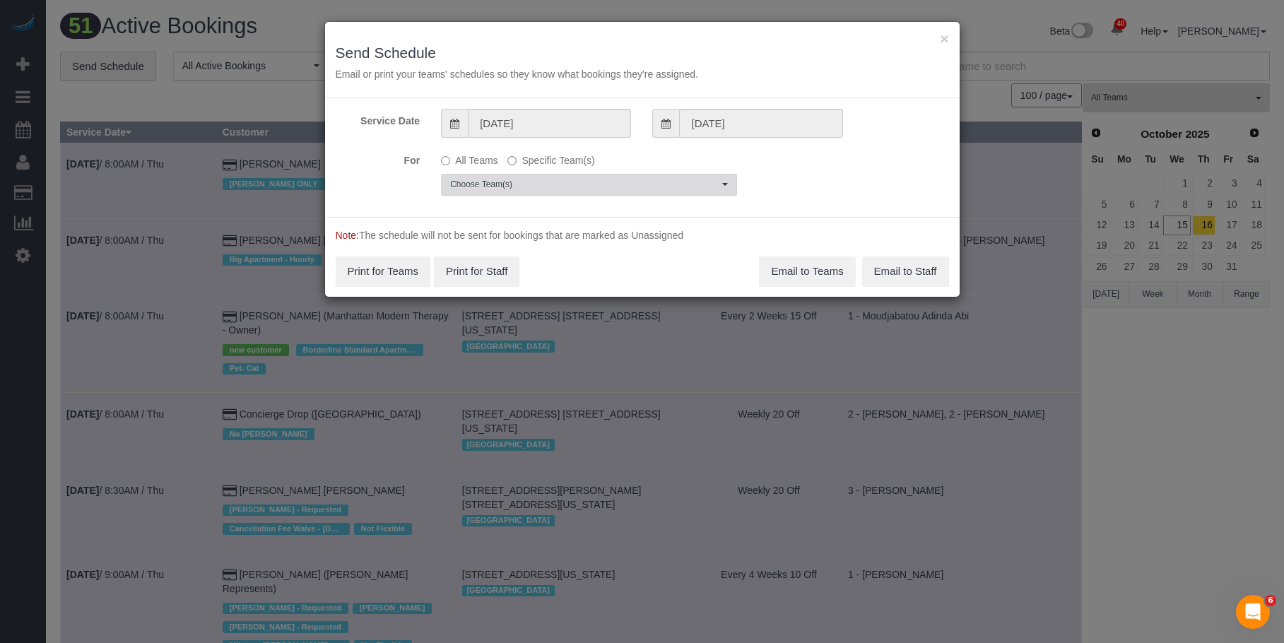
click at [675, 191] on button "Choose Team(s)" at bounding box center [589, 185] width 296 height 22
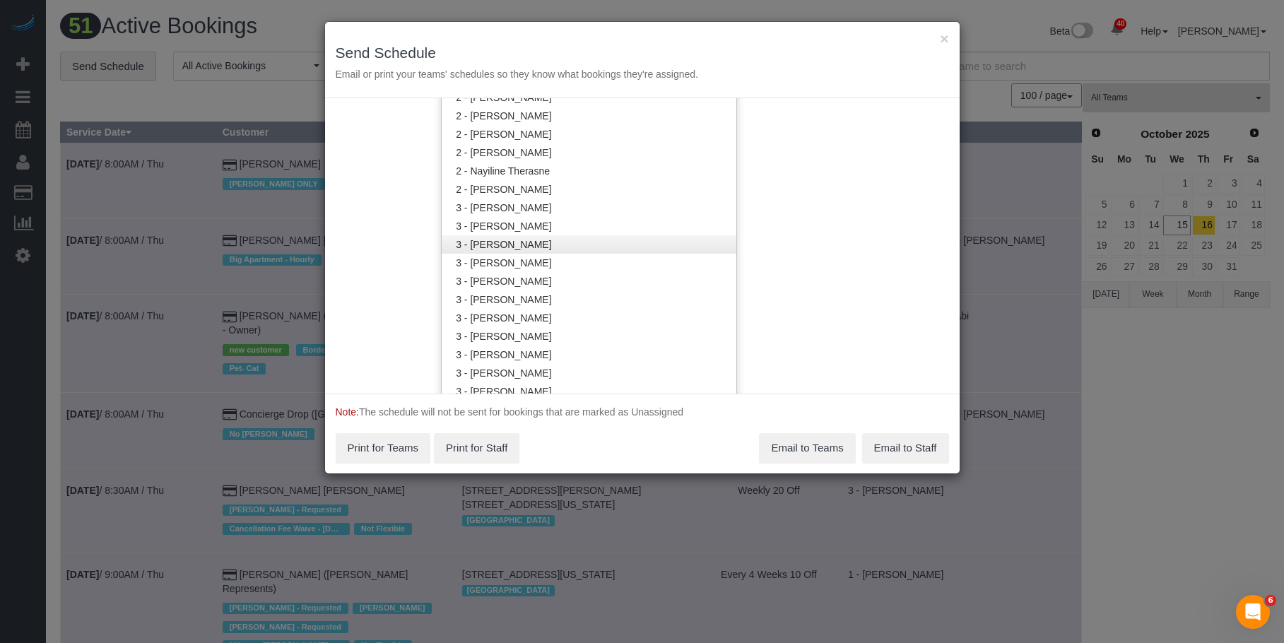
scroll to position [1063, 0]
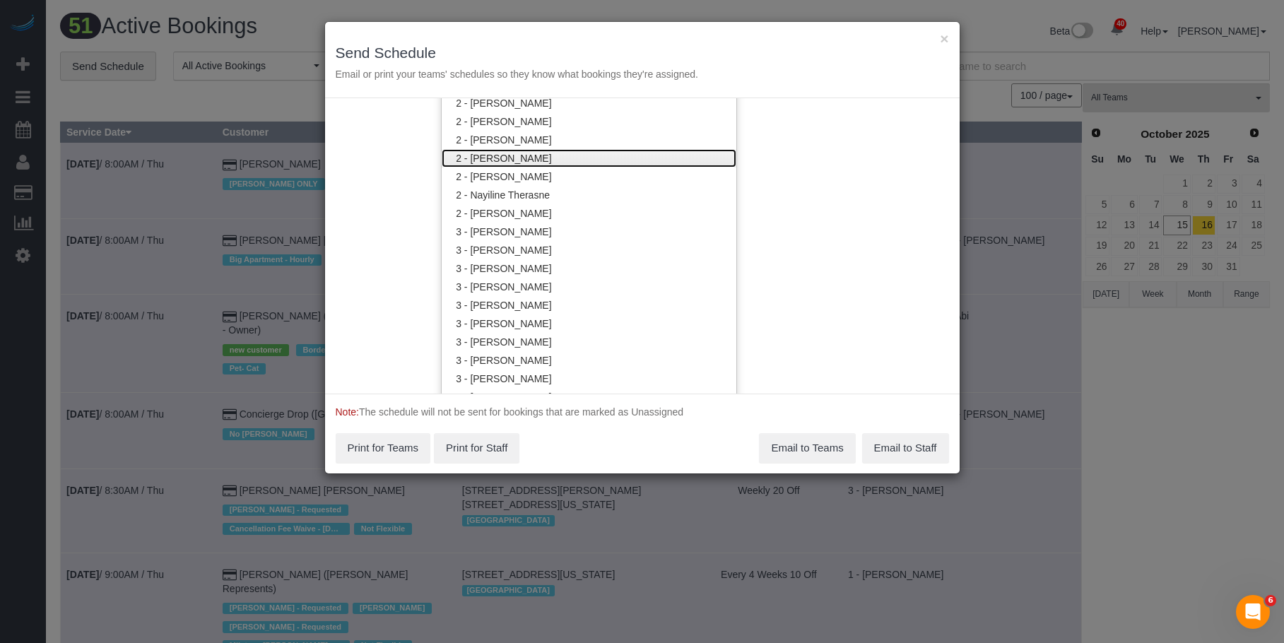
drag, startPoint x: 540, startPoint y: 158, endPoint x: 620, endPoint y: 83, distance: 109.0
click at [540, 156] on link "2 - [PERSON_NAME]" at bounding box center [589, 158] width 295 height 18
click at [632, 46] on h3 "Send Schedule" at bounding box center [642, 53] width 613 height 16
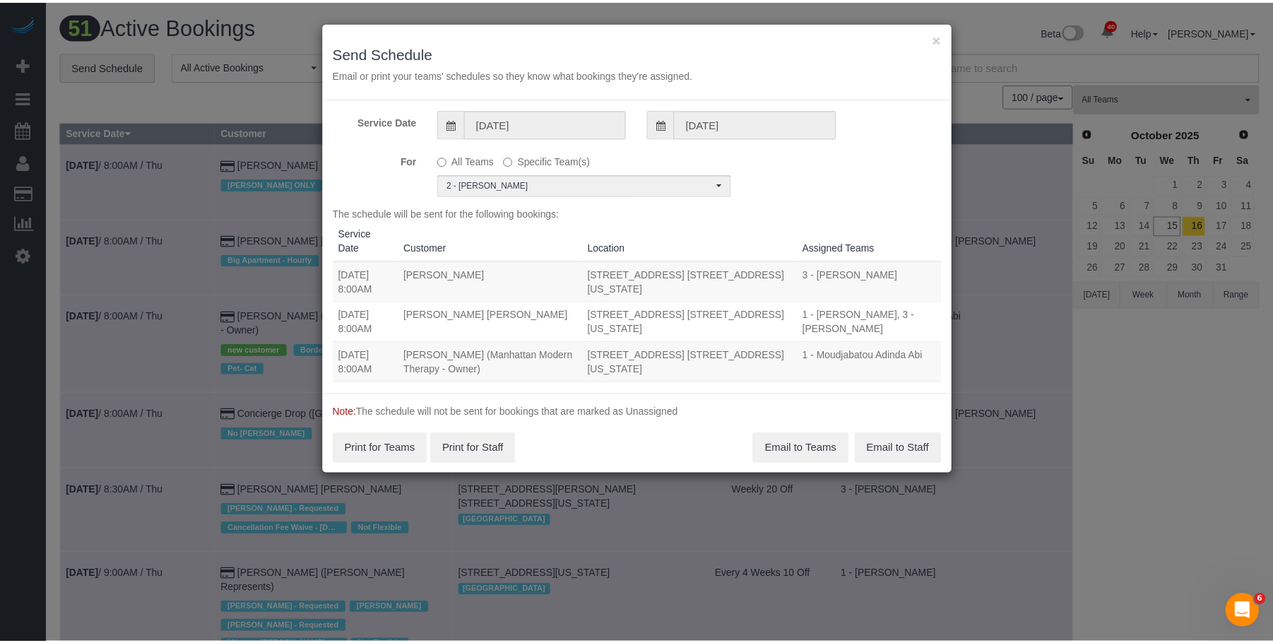
scroll to position [0, 0]
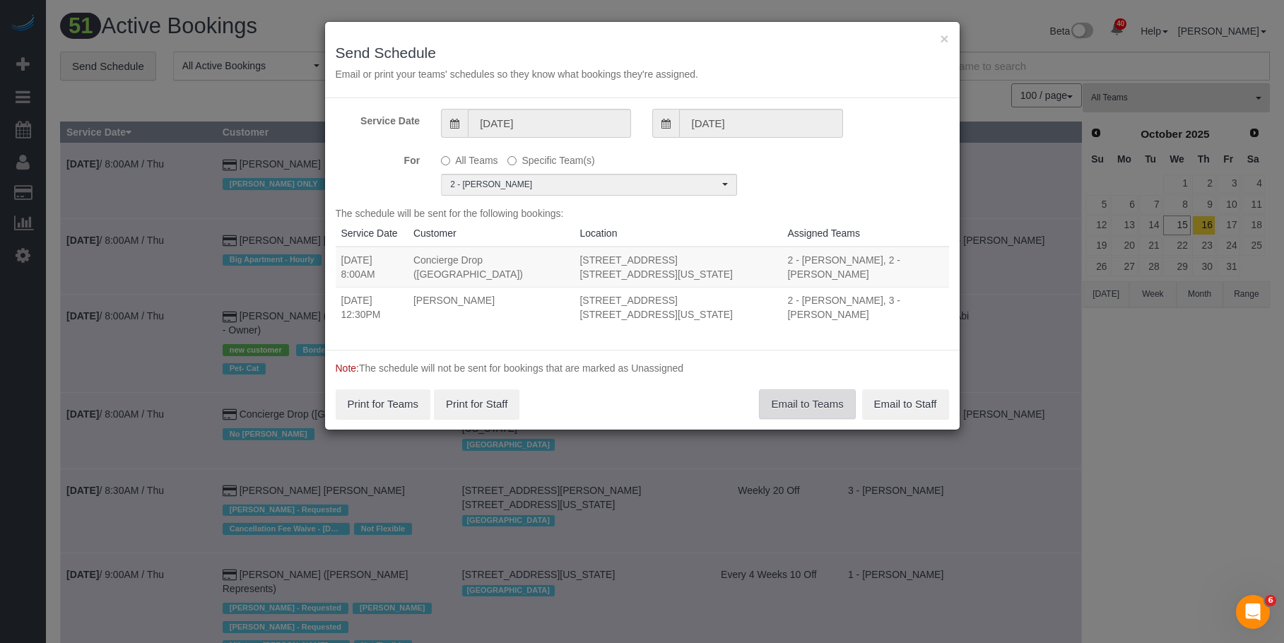
click at [789, 402] on button "Email to Teams" at bounding box center [807, 404] width 96 height 30
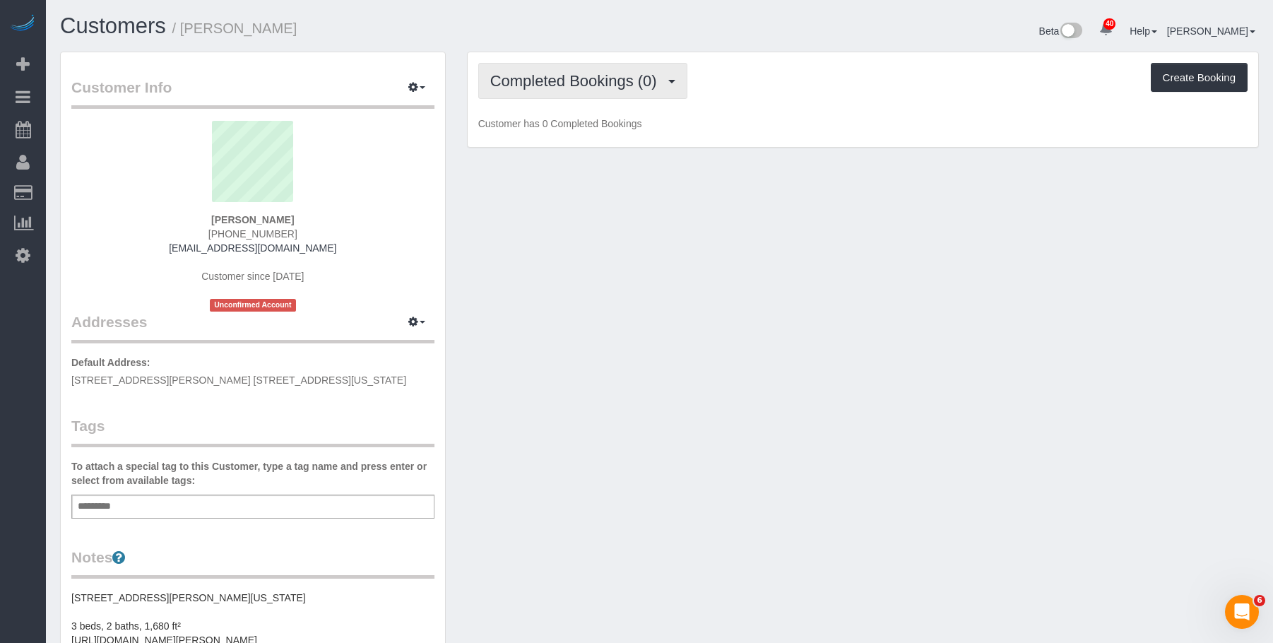
drag, startPoint x: 557, startPoint y: 78, endPoint x: 550, endPoint y: 131, distance: 53.6
click at [557, 78] on span "Completed Bookings (0)" at bounding box center [577, 81] width 174 height 18
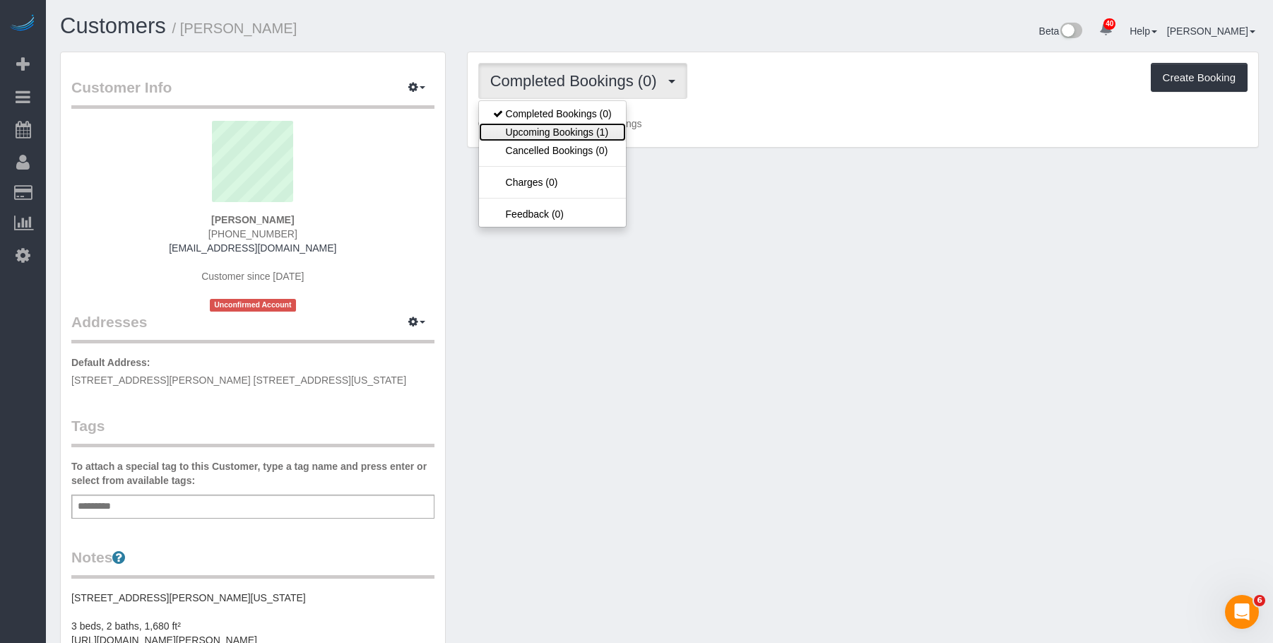
click at [550, 134] on link "Upcoming Bookings (1)" at bounding box center [552, 132] width 147 height 18
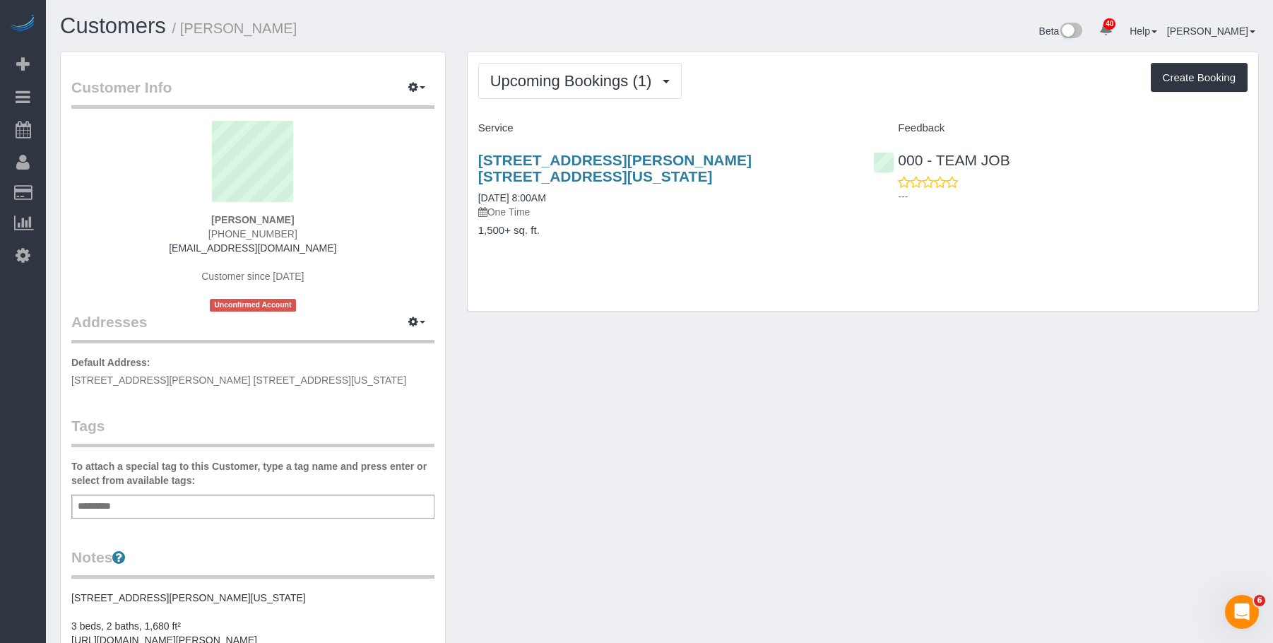
drag, startPoint x: 466, startPoint y: 158, endPoint x: 805, endPoint y: 156, distance: 339.1
click at [805, 156] on div "Upcoming Bookings (1) Completed Bookings (0) Upcoming Bookings (1) Cancelled Bo…" at bounding box center [863, 182] width 792 height 260
copy link "[STREET_ADDRESS][PERSON_NAME] [STREET_ADDRESS][US_STATE]"
click at [605, 160] on link "[STREET_ADDRESS][PERSON_NAME] [STREET_ADDRESS][US_STATE]" at bounding box center [614, 168] width 273 height 33
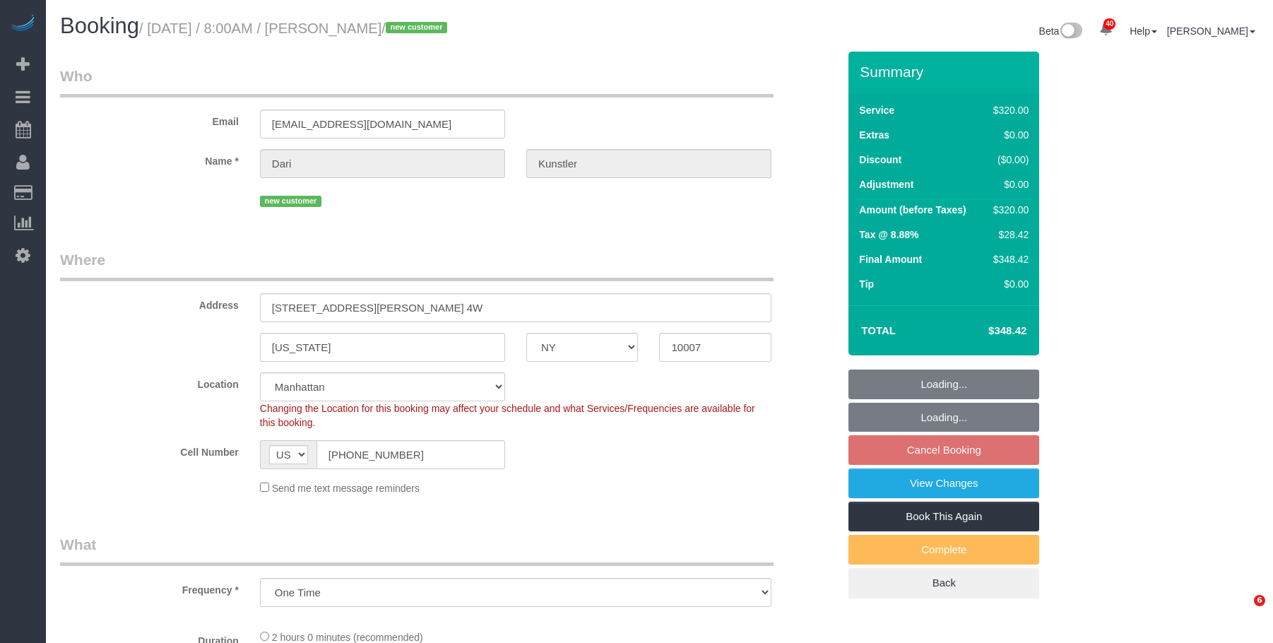
select select "NY"
select select "number:89"
select select "number:90"
select select "number:15"
select select "number:7"
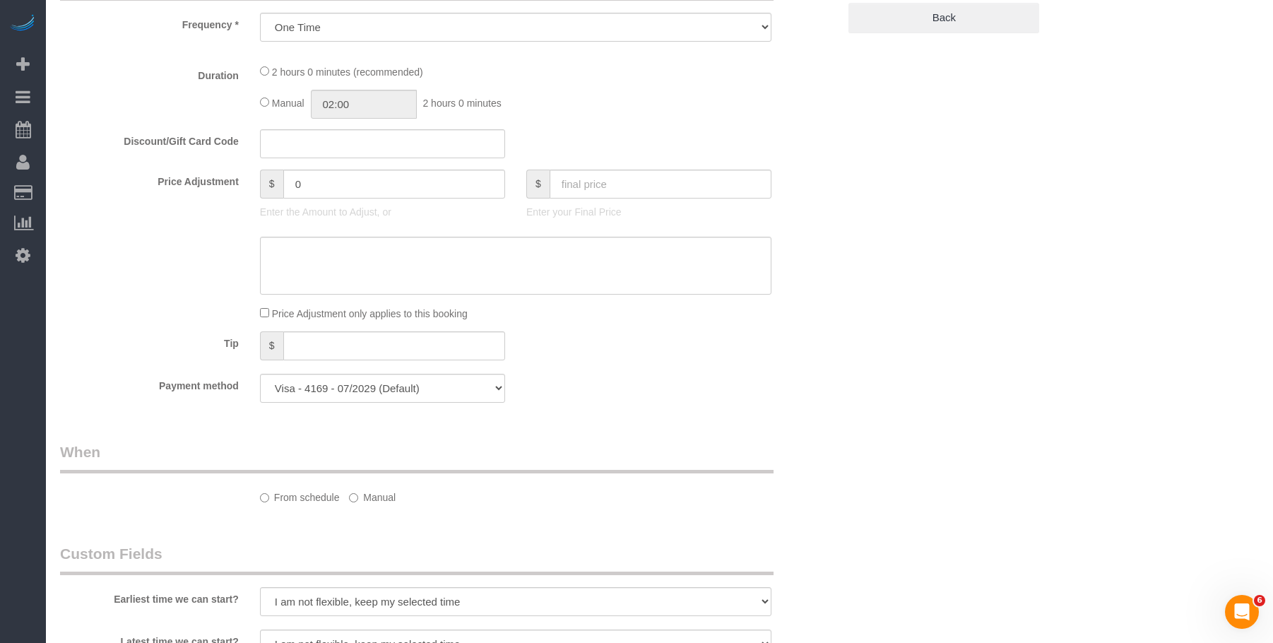
select select "spot1"
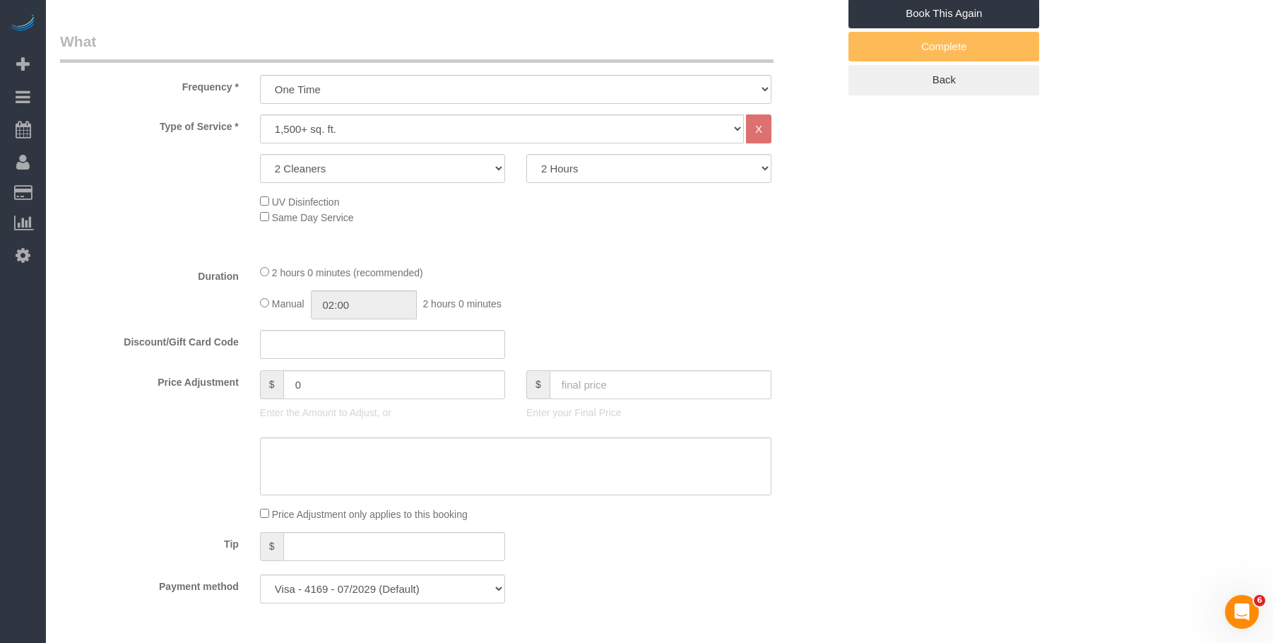
scroll to position [495, 0]
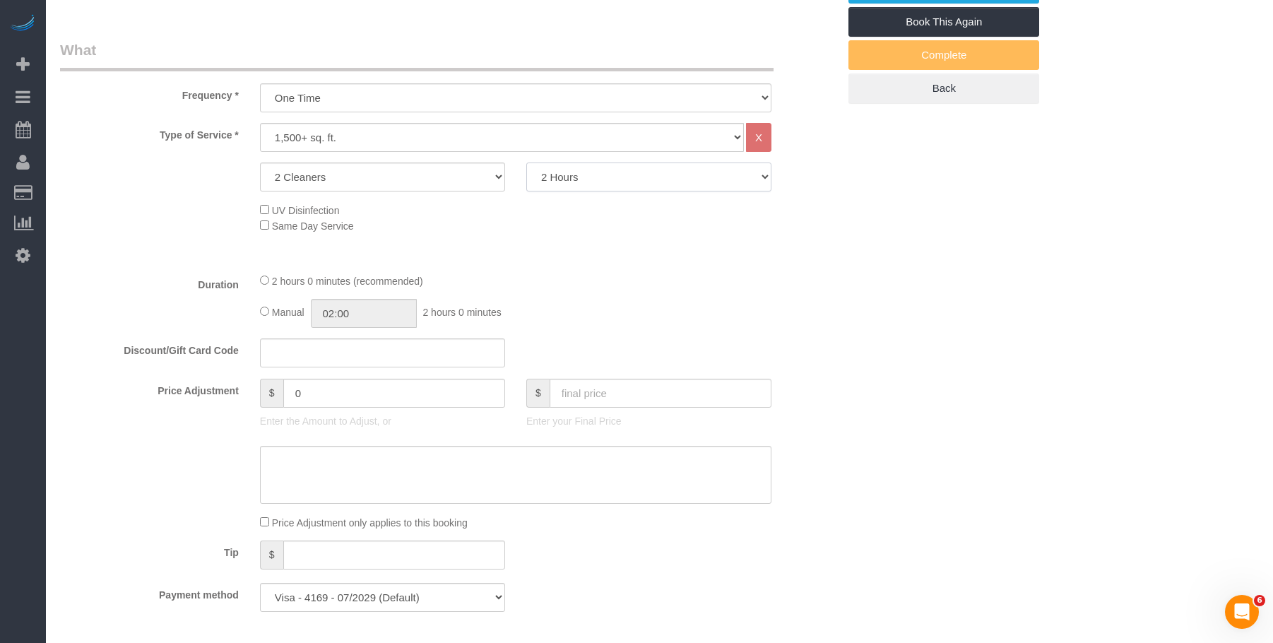
click at [646, 177] on select "2 Hours 2.5 Hours 3 Hours 3.5 Hours 4 Hours 4.5 Hours 5 Hours 5.5 Hours 6 Hours…" at bounding box center [648, 177] width 245 height 29
select select "240"
click at [526, 163] on select "2 Hours 2.5 Hours 3 Hours 3.5 Hours 4 Hours 4.5 Hours 5 Hours 5.5 Hours 6 Hours…" at bounding box center [648, 177] width 245 height 29
click at [1083, 302] on div "Who Email [EMAIL_ADDRESS][DOMAIN_NAME] Name * [PERSON_NAME] new customer Where …" at bounding box center [659, 633] width 1199 height 2152
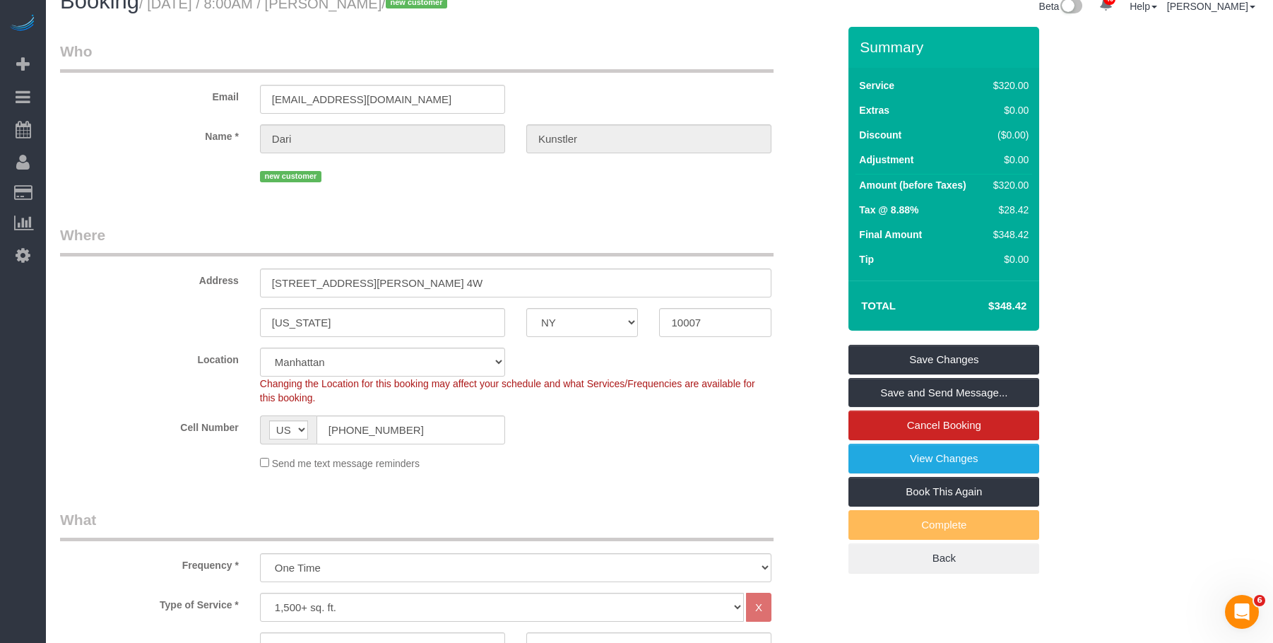
scroll to position [0, 0]
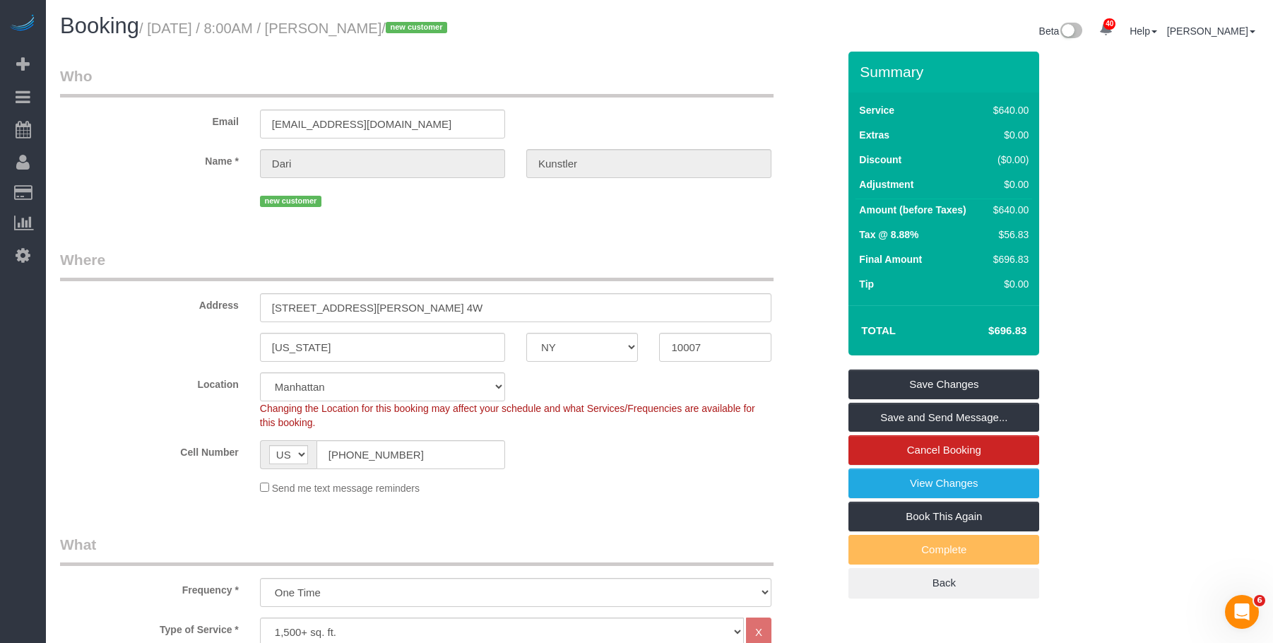
select select "spot57"
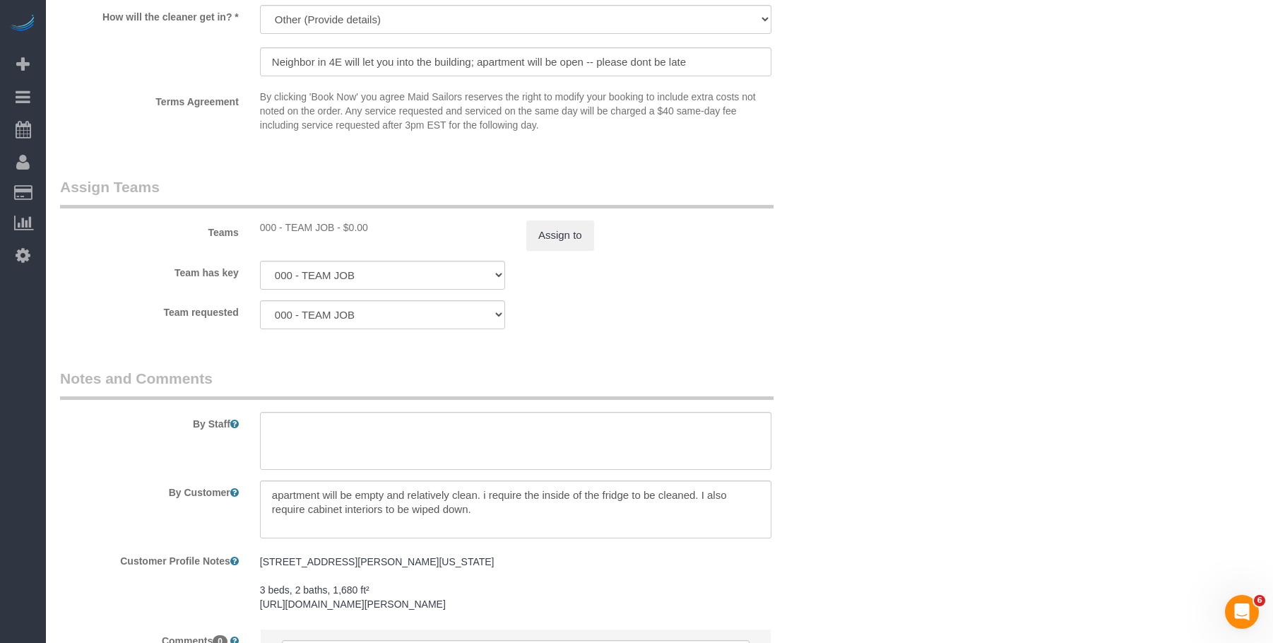
scroll to position [1554, 0]
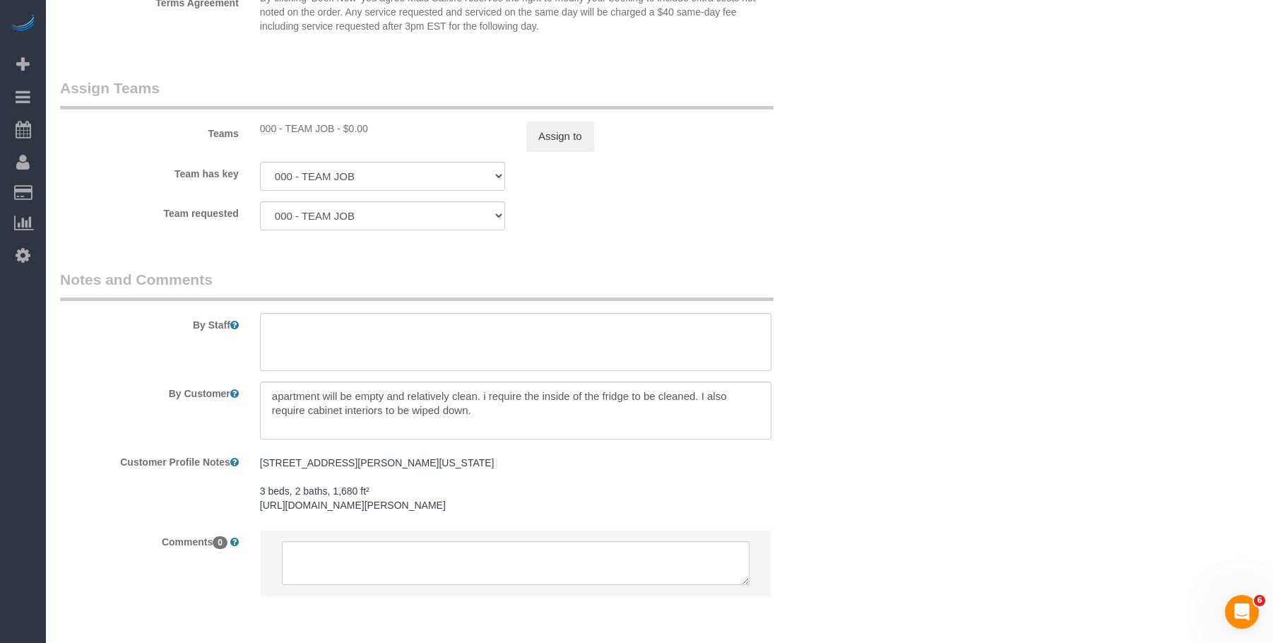
click at [754, 273] on legend "Notes and Comments" at bounding box center [417, 285] width 714 height 32
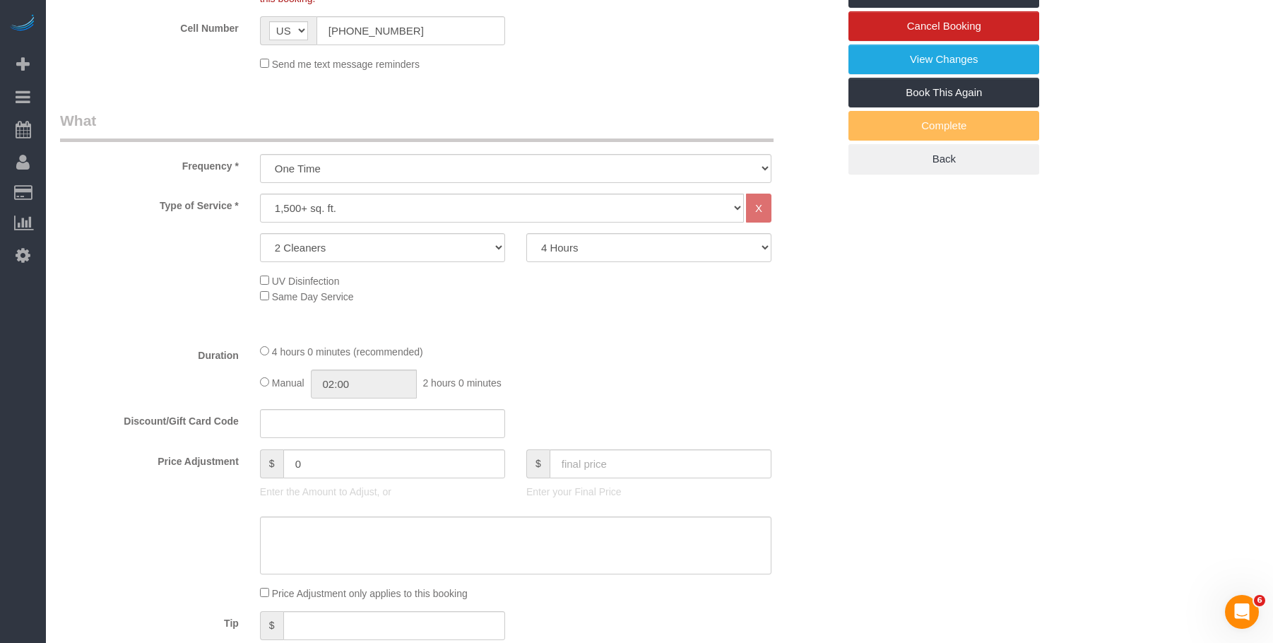
scroll to position [71, 0]
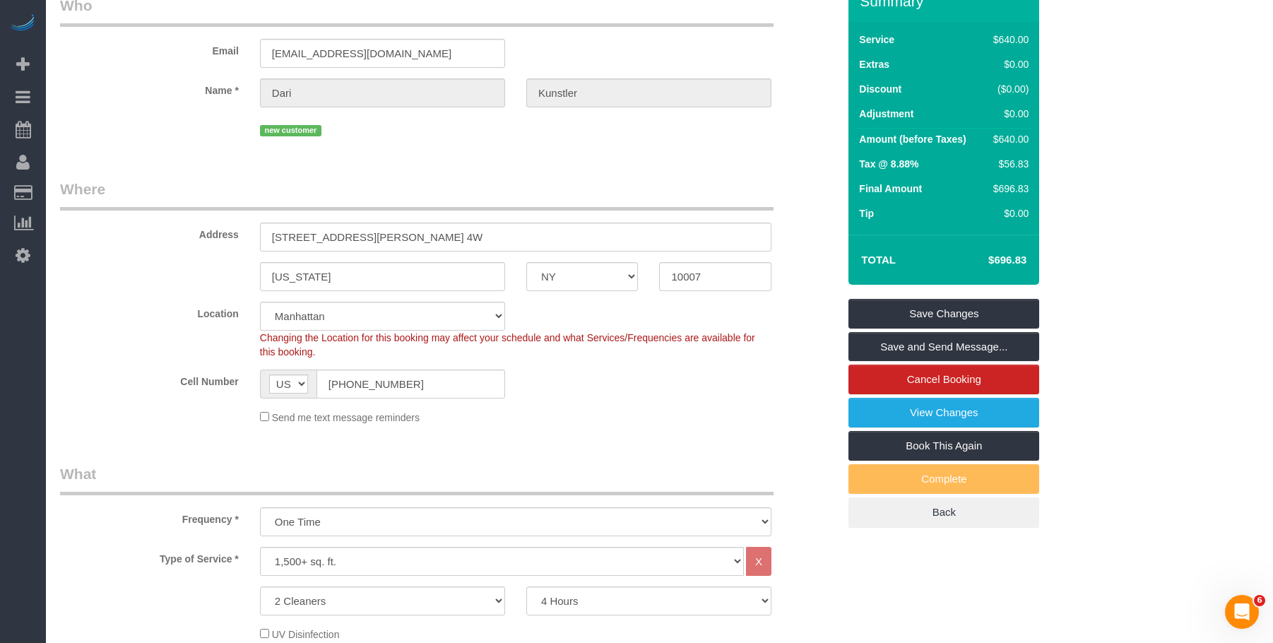
drag, startPoint x: 988, startPoint y: 261, endPoint x: 1029, endPoint y: 259, distance: 41.0
click at [1029, 259] on td "$696.83" at bounding box center [986, 259] width 92 height 35
copy h4 "$696.83"
click at [906, 416] on link "View Changes" at bounding box center [944, 413] width 191 height 30
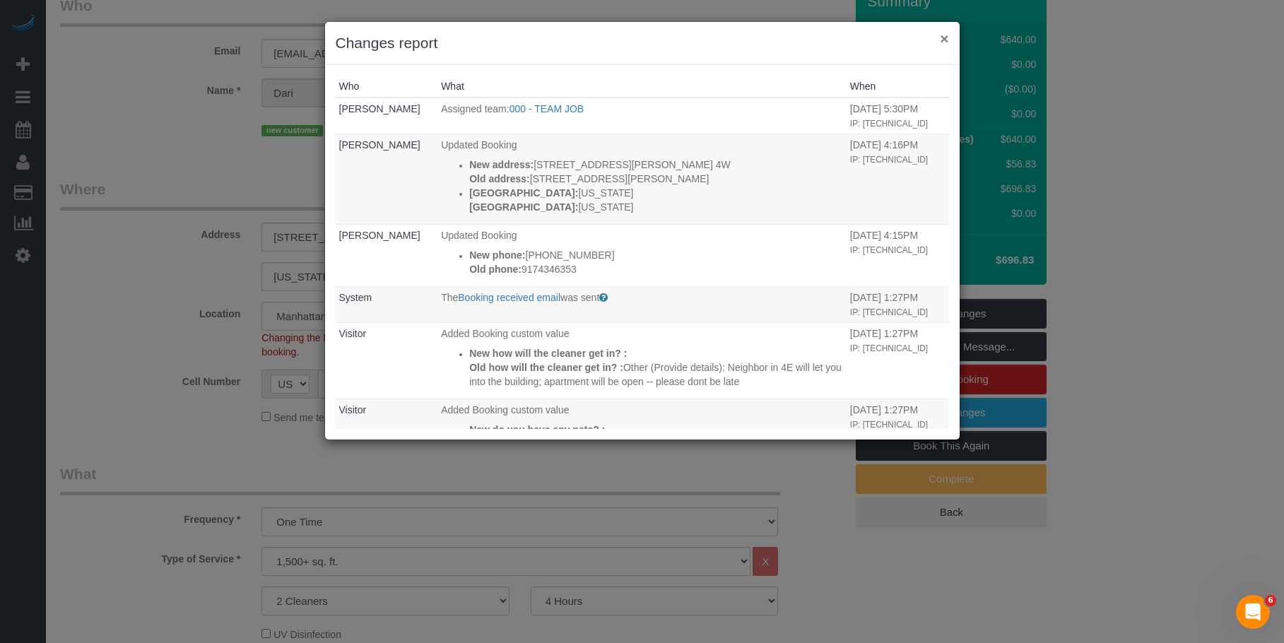
click at [944, 38] on button "×" at bounding box center [944, 38] width 8 height 15
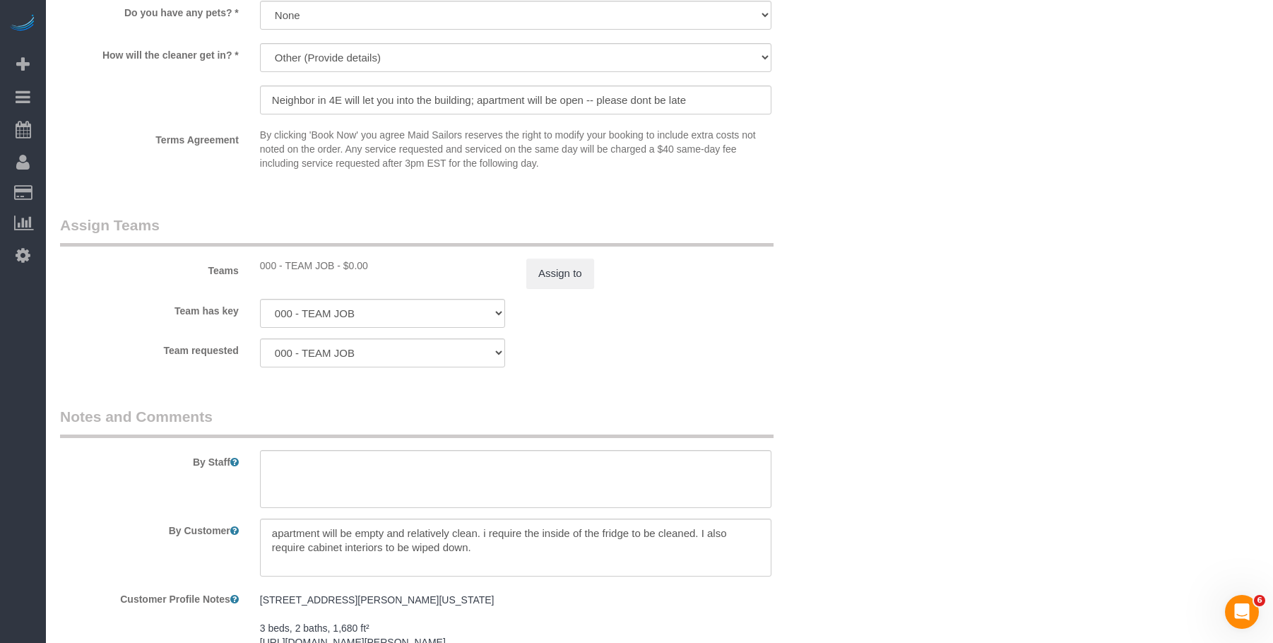
scroll to position [1554, 0]
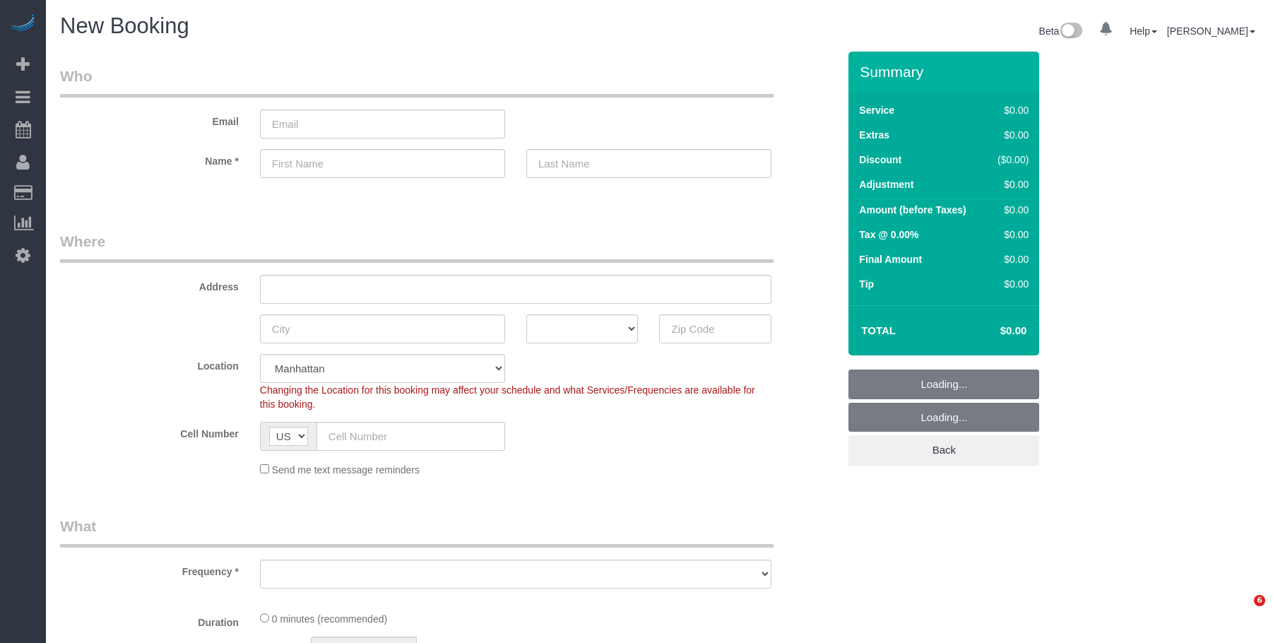
select select "number:89"
select select "number:90"
click at [490, 239] on legend "Where" at bounding box center [417, 247] width 714 height 32
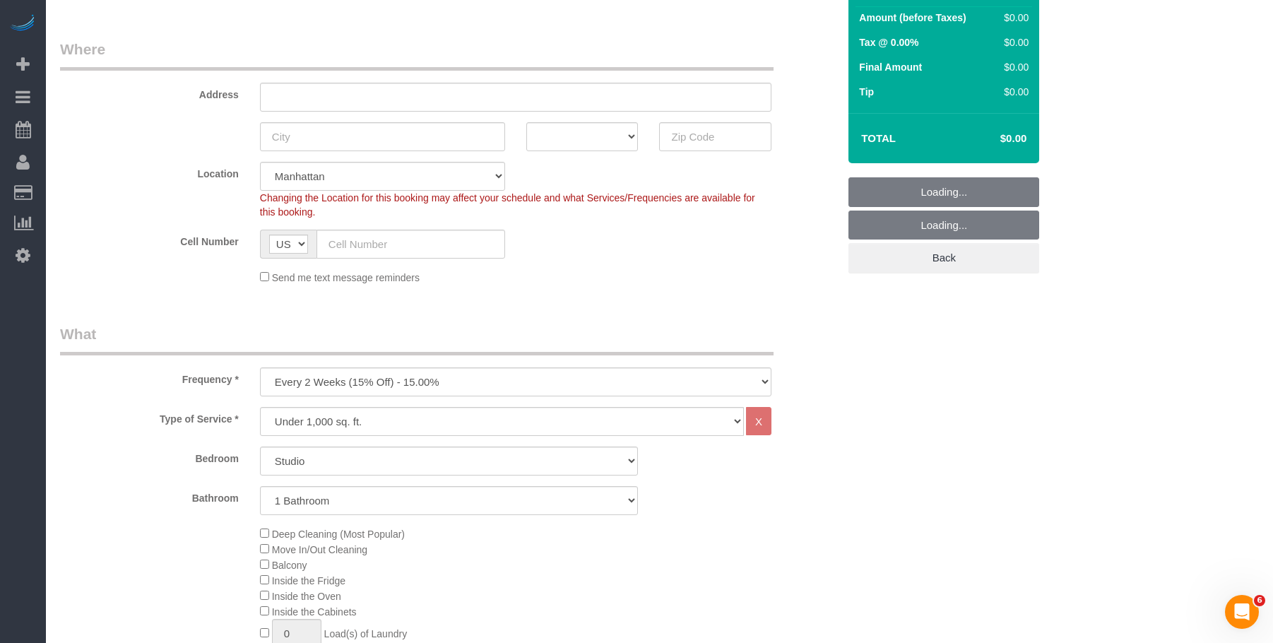
scroll to position [283, 0]
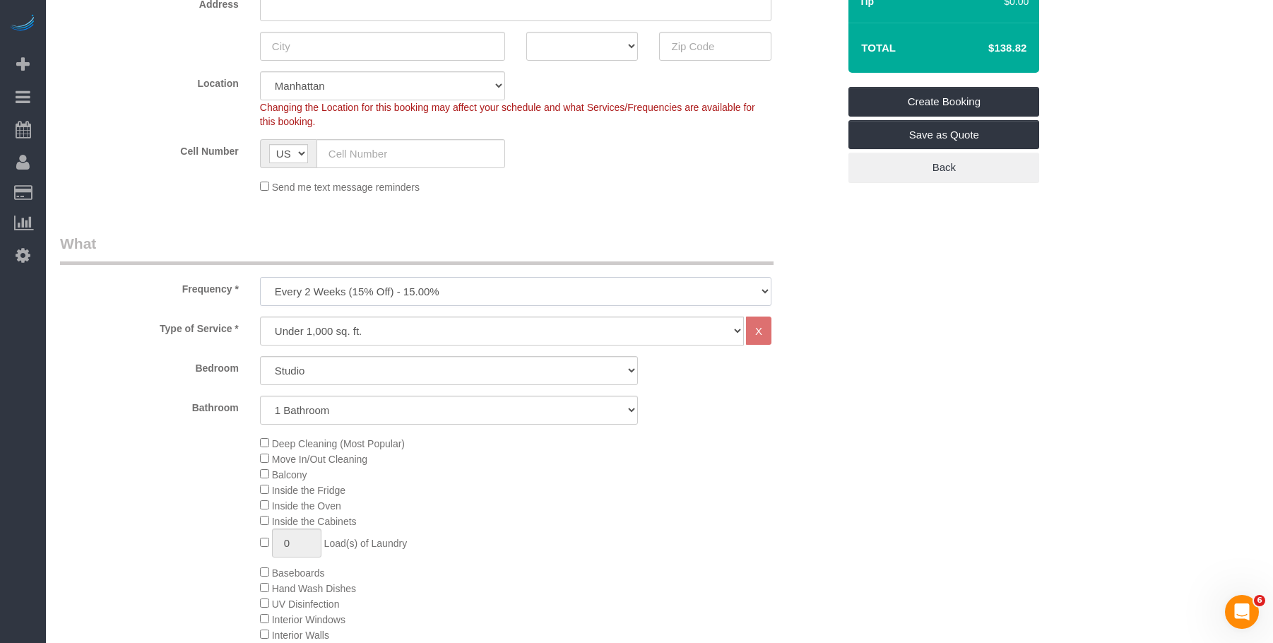
click at [450, 285] on select "One Time Weekly (20% Off) - 20.00% Every 2 Weeks (15% Off) - 15.00% Every 4 Wee…" at bounding box center [516, 291] width 512 height 29
select select "object:1496"
click at [260, 277] on select "One Time Weekly (20% Off) - 20.00% Every 2 Weeks (15% Off) - 15.00% Every 4 Wee…" at bounding box center [516, 291] width 512 height 29
click at [454, 377] on select "Studio 1 Bedroom 2 Bedrooms 3 Bedrooms" at bounding box center [449, 370] width 379 height 29
select select "2"
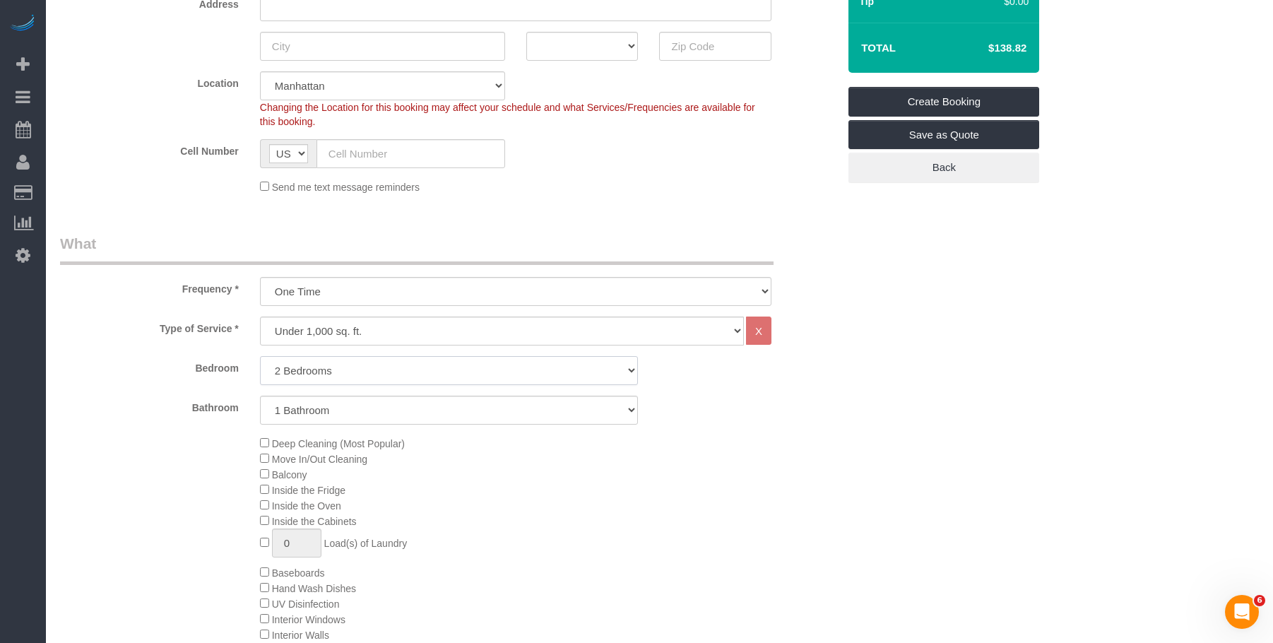
click at [260, 356] on select "Studio 1 Bedroom 2 Bedrooms 3 Bedrooms" at bounding box center [449, 370] width 379 height 29
drag, startPoint x: 454, startPoint y: 413, endPoint x: 451, endPoint y: 422, distance: 8.9
click at [454, 413] on select "1 Bathroom 2 Bathrooms" at bounding box center [449, 410] width 379 height 29
select select "2"
click at [260, 396] on select "1 Bathroom 2 Bathrooms" at bounding box center [449, 410] width 379 height 29
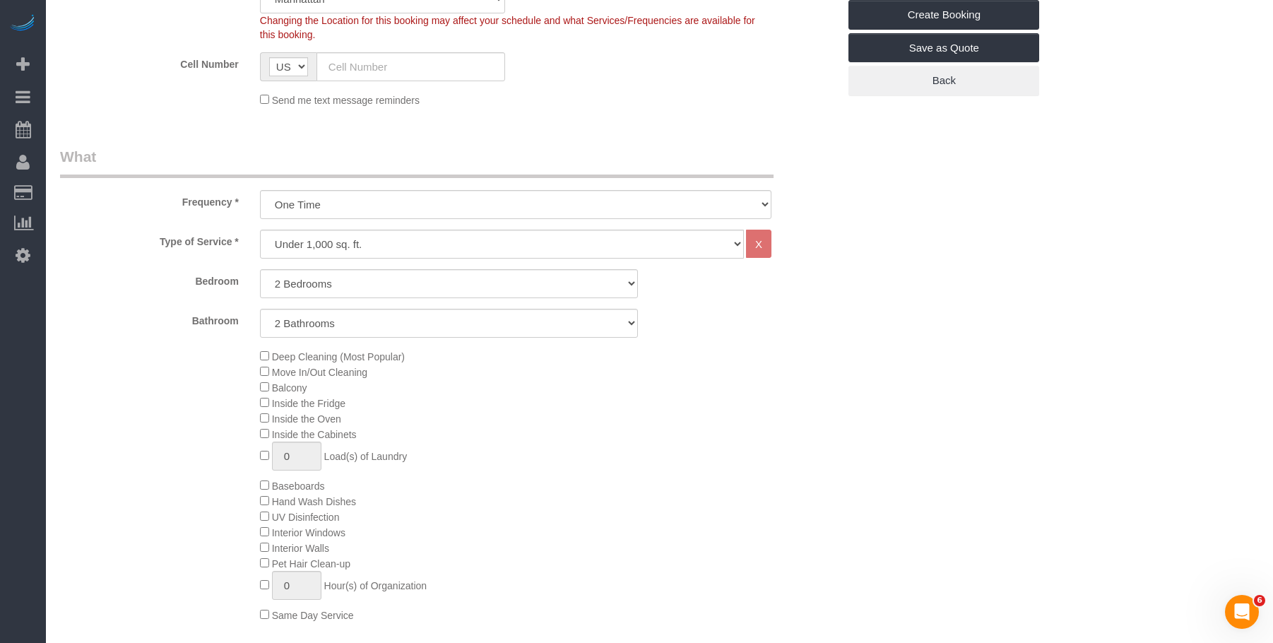
scroll to position [495, 0]
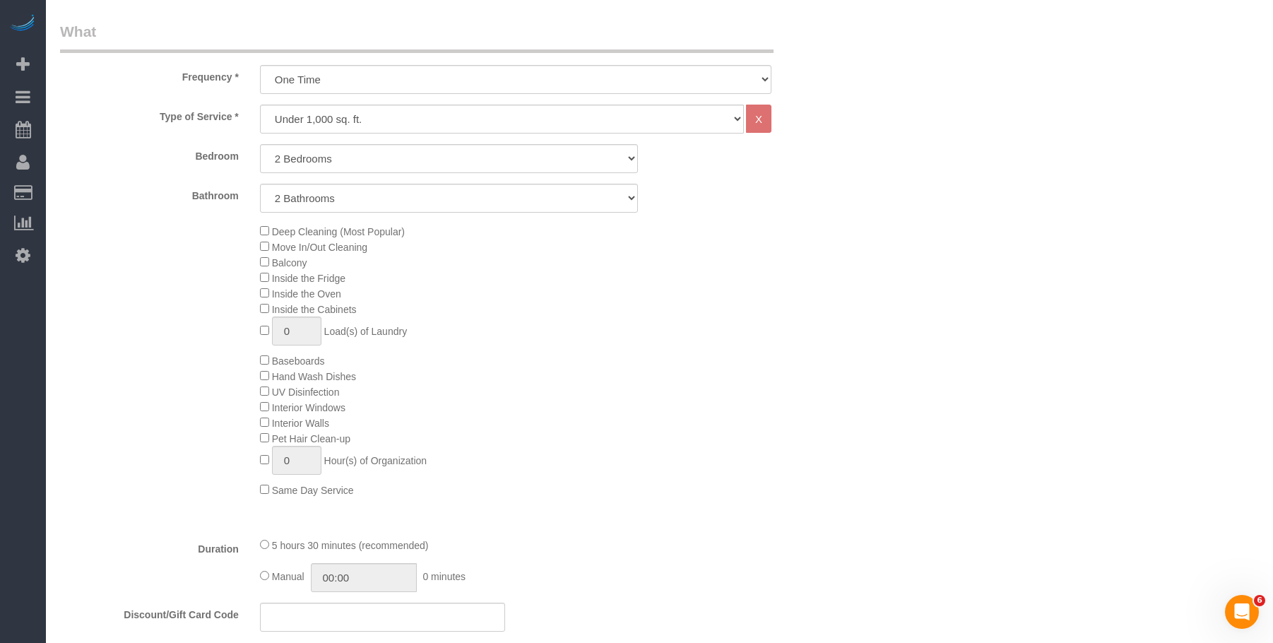
click at [538, 304] on div "Deep Cleaning (Most Popular) Move In/Out Cleaning Balcony Inside the Fridge Ins…" at bounding box center [548, 360] width 599 height 274
click at [637, 377] on div "Deep Cleaning (Most Popular) Move In/Out Cleaning Balcony Inside the Fridge Ins…" at bounding box center [548, 360] width 599 height 274
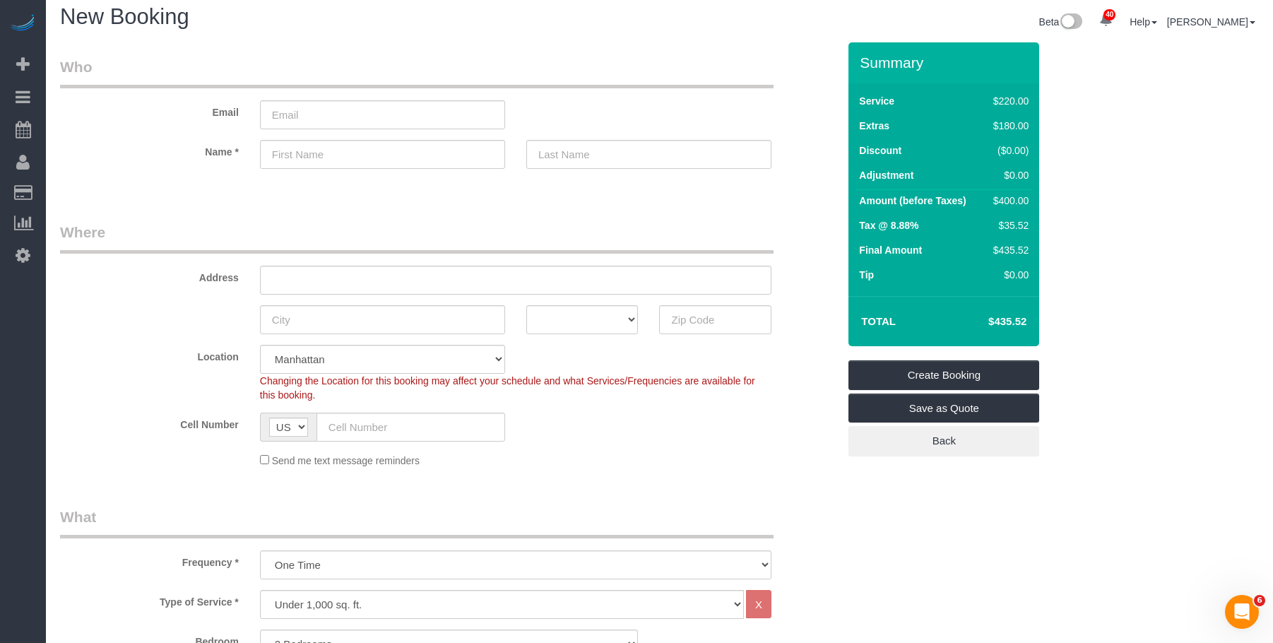
scroll to position [0, 0]
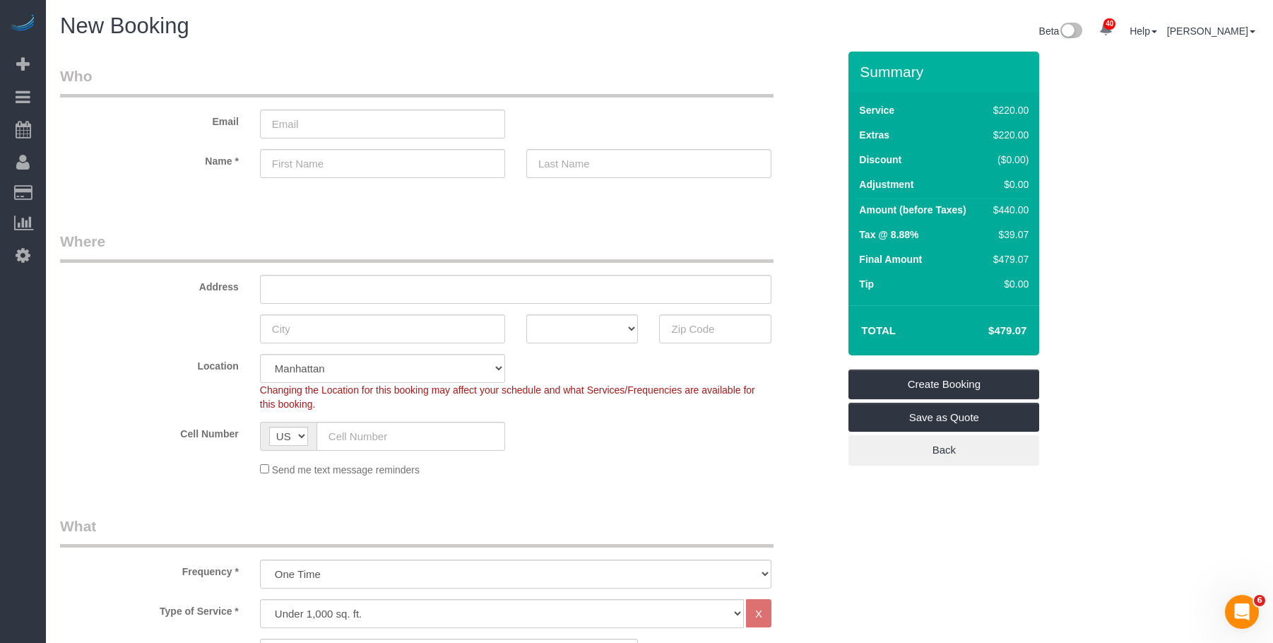
drag, startPoint x: 988, startPoint y: 329, endPoint x: 1036, endPoint y: 328, distance: 48.8
click at [1036, 328] on div "Total $479.07" at bounding box center [944, 330] width 191 height 50
click at [618, 76] on legend "Who" at bounding box center [417, 82] width 714 height 32
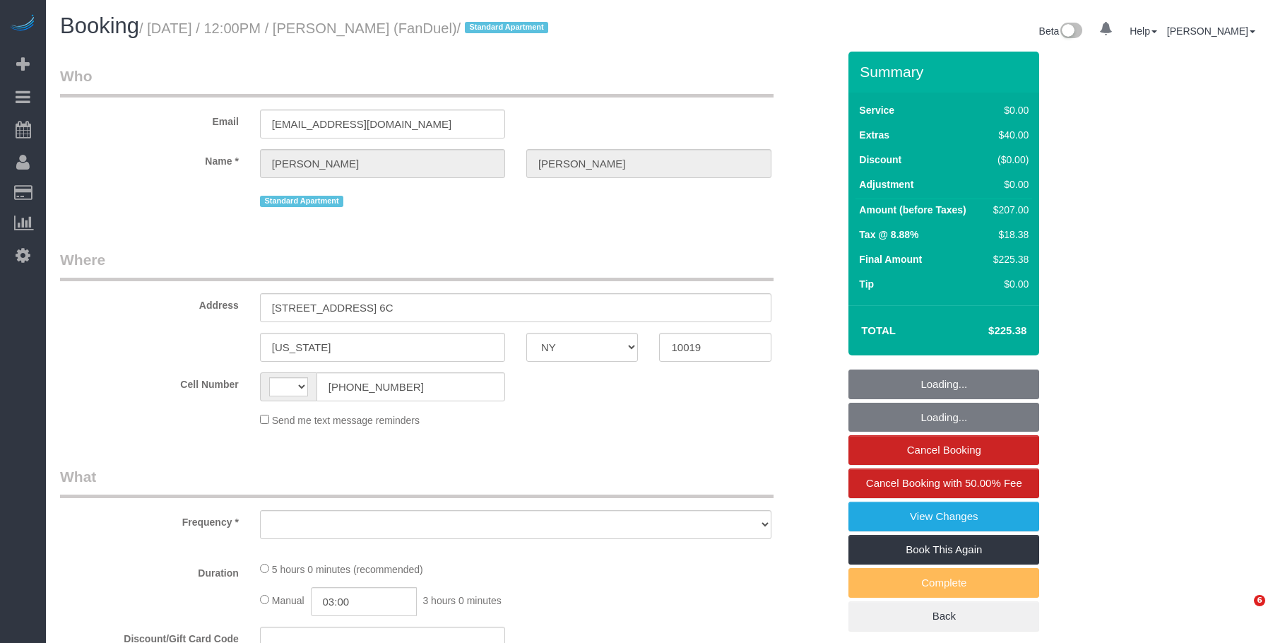
select select "NY"
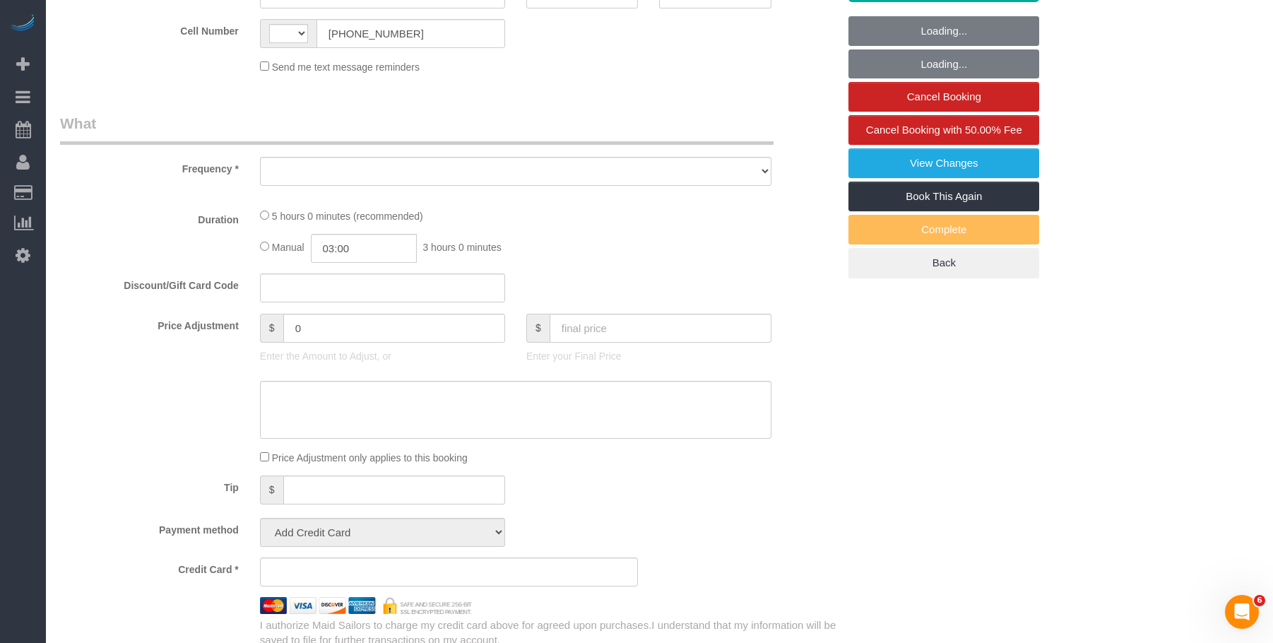
select select "object:578"
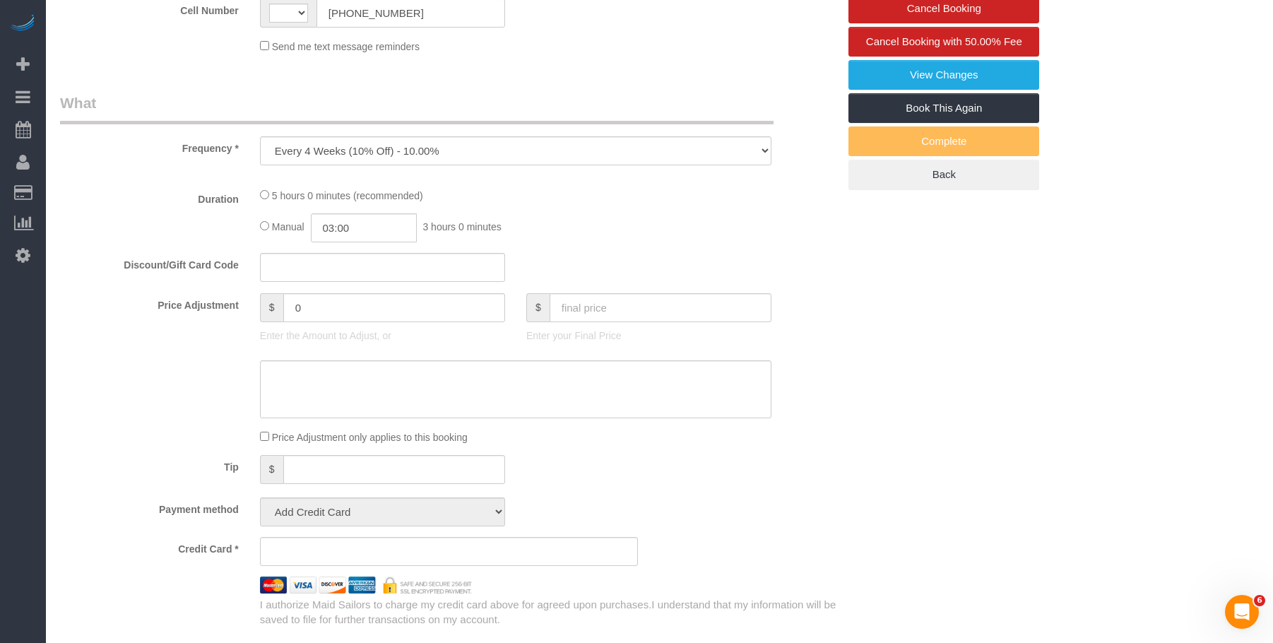
select select "string:[GEOGRAPHIC_DATA]"
select select "string:stripe-pm_1PJLc54VGloSiKo7Sf6PLuZx"
select select "number:59"
select select "number:75"
select select "number:15"
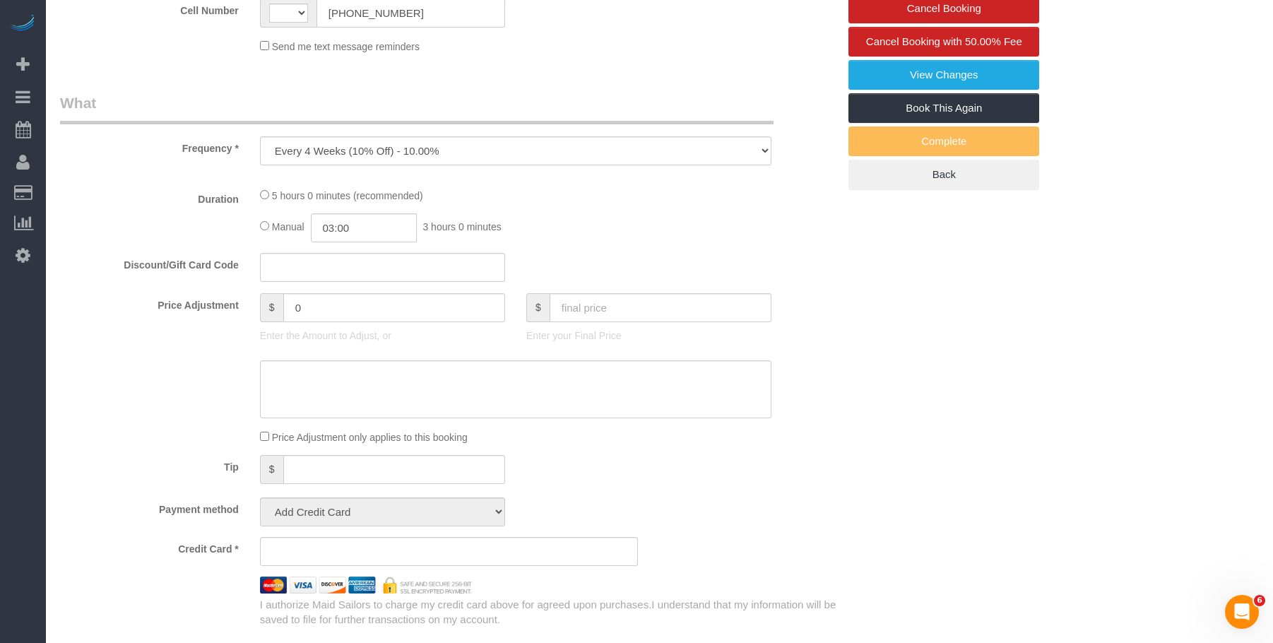
select select "number:7"
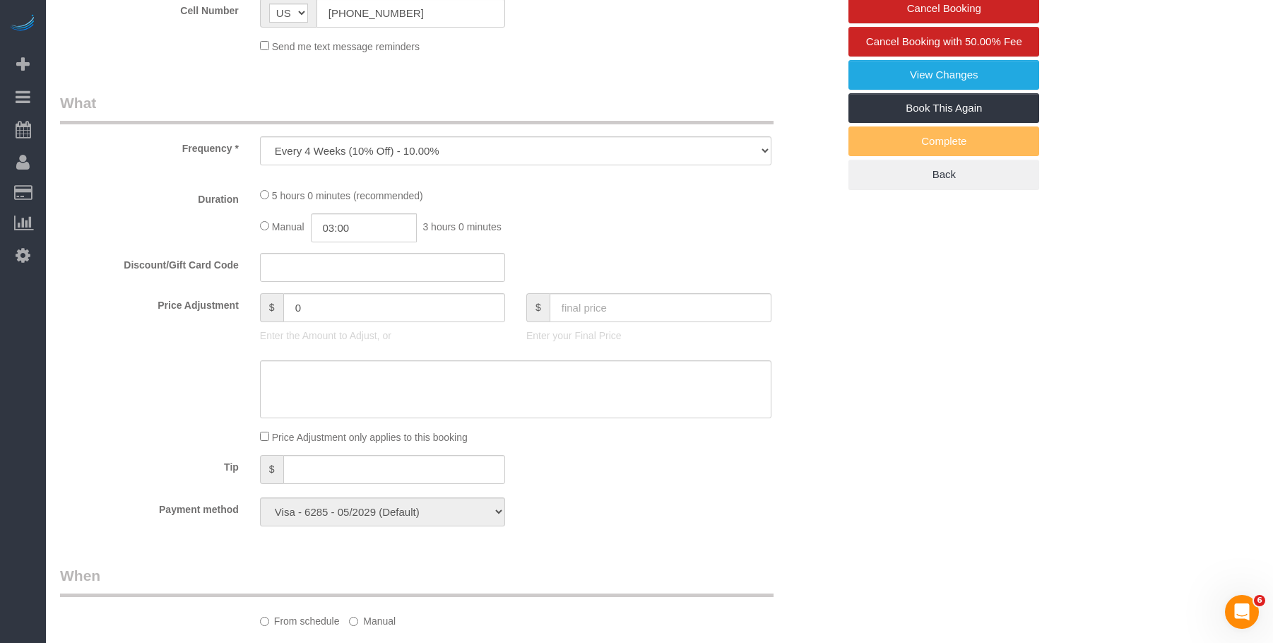
scroll to position [565, 0]
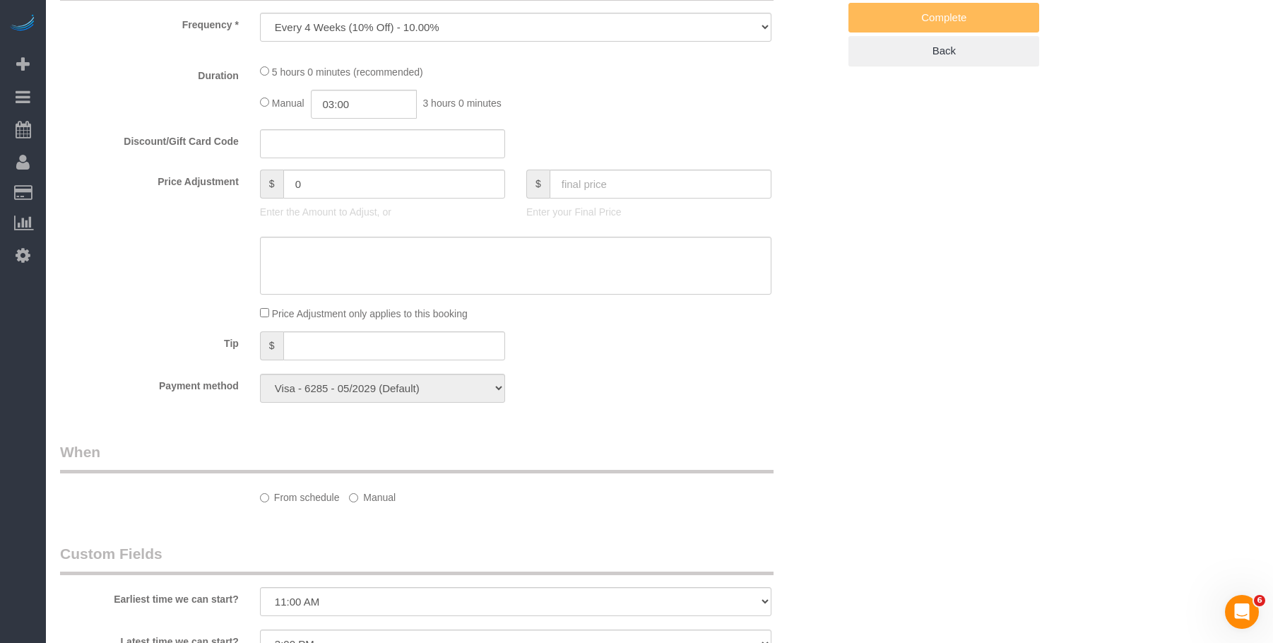
select select "2"
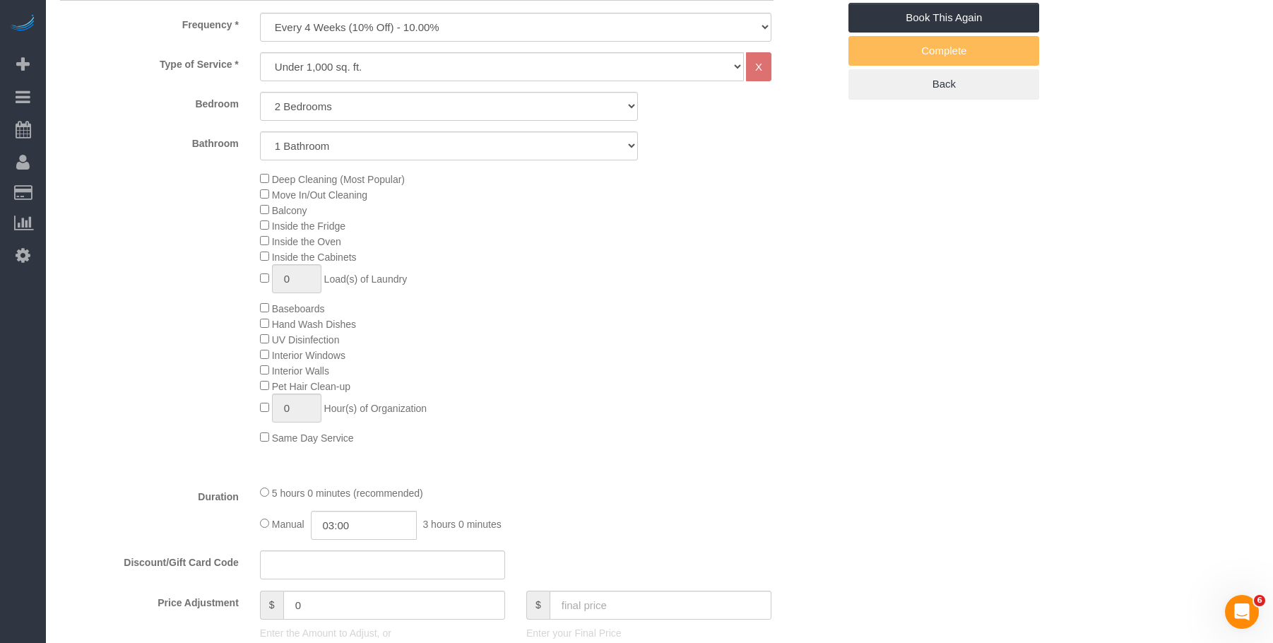
select select "object:1087"
select select "spot1"
select select "2"
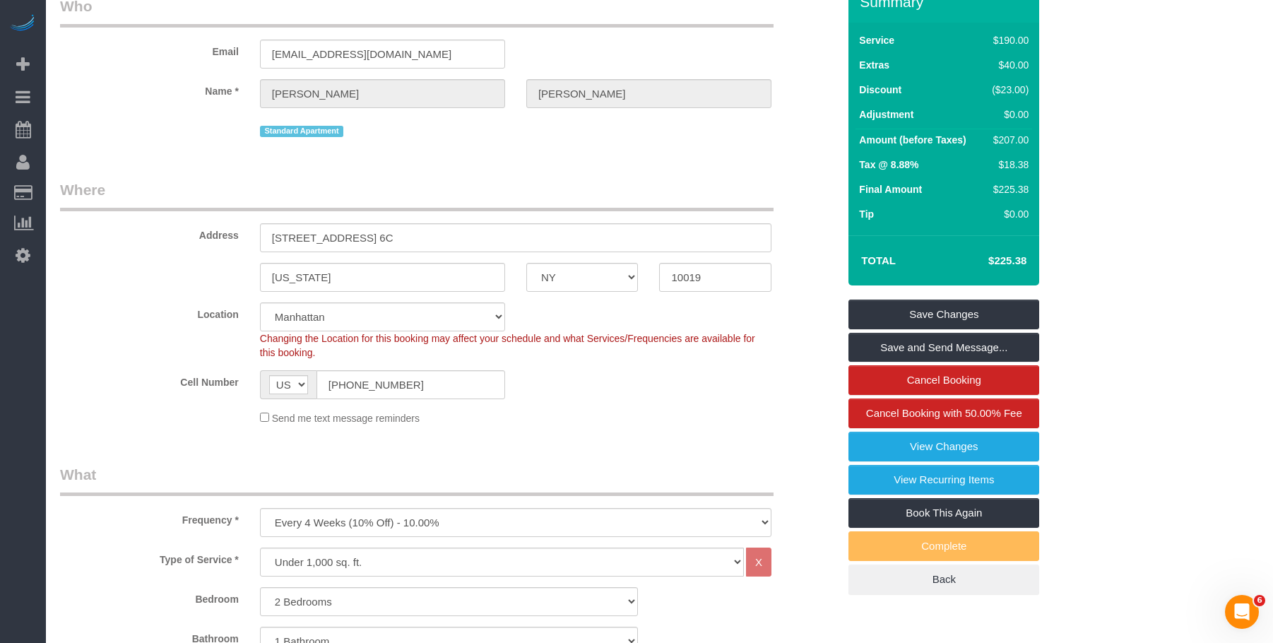
scroll to position [0, 0]
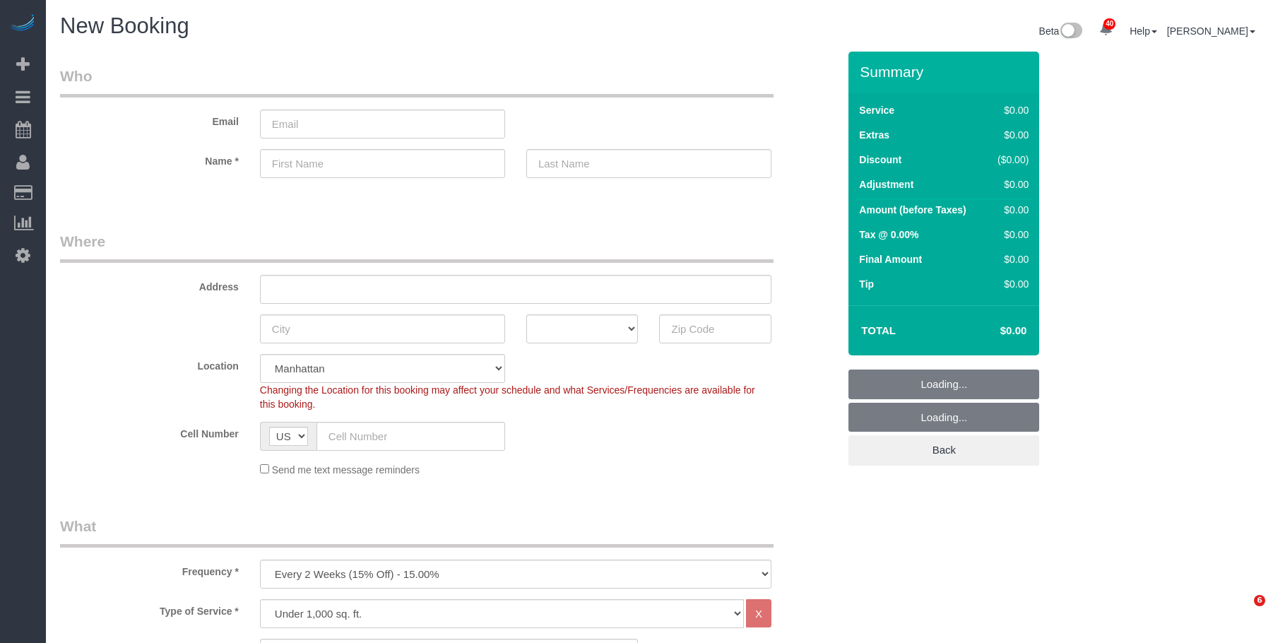
select select "number:89"
select select "number:90"
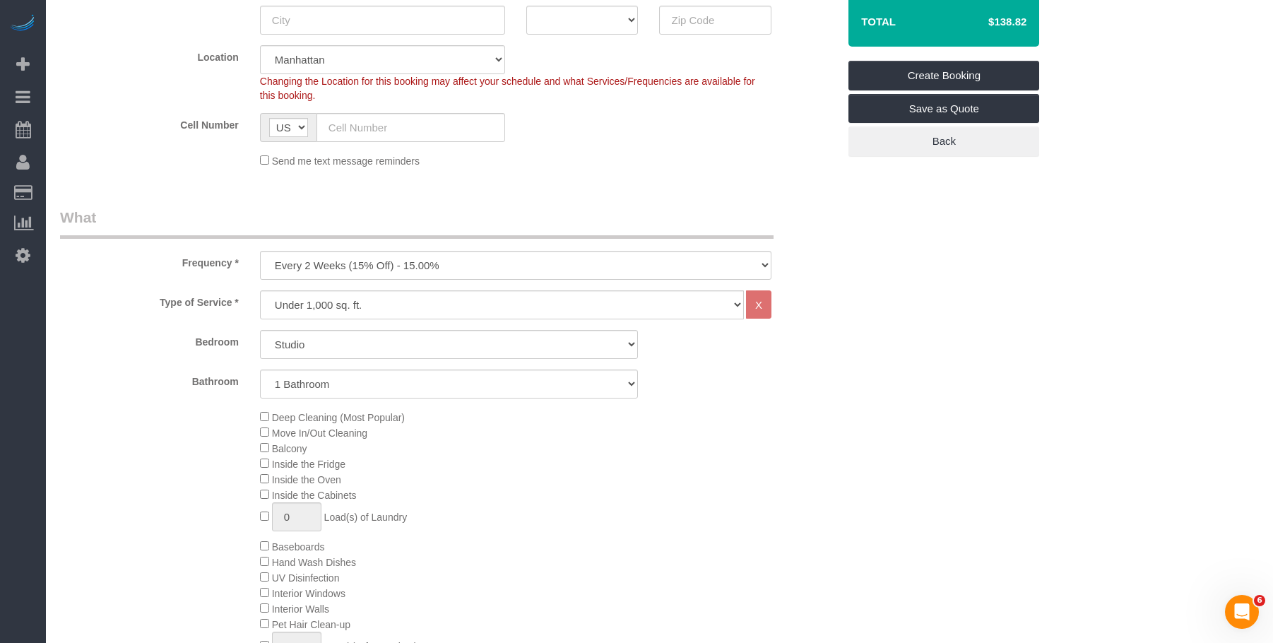
scroll to position [353, 0]
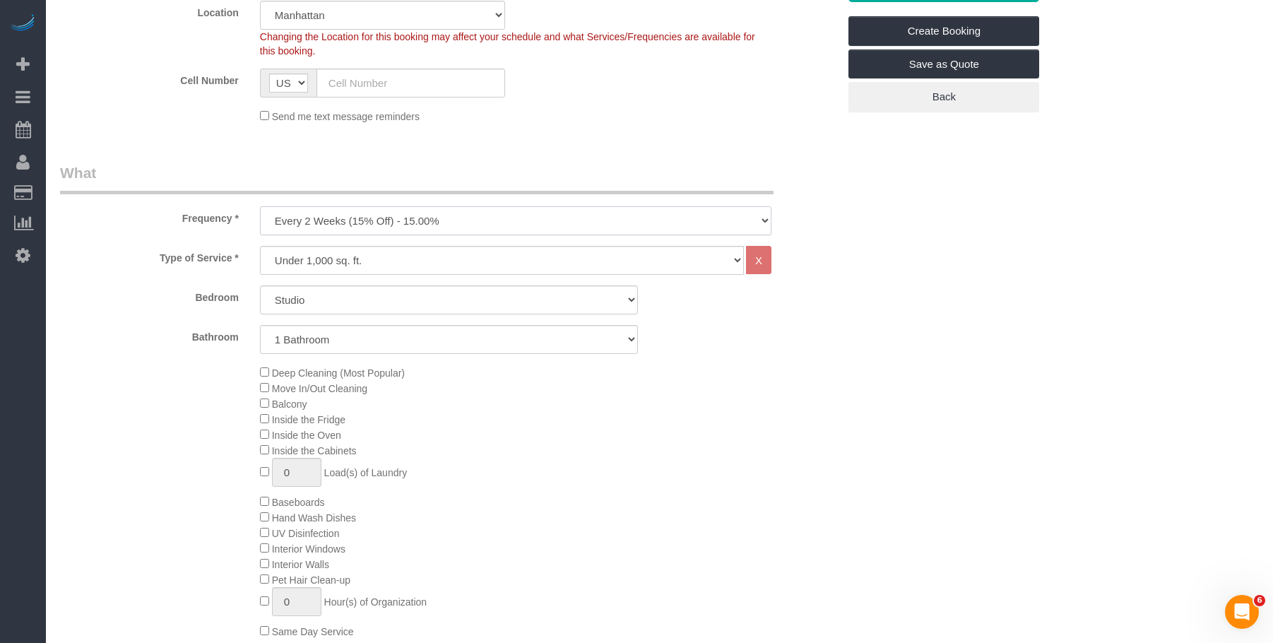
drag, startPoint x: 423, startPoint y: 222, endPoint x: 413, endPoint y: 235, distance: 16.1
click at [423, 222] on select "One Time Weekly (20% Off) - 20.00% Every 2 Weeks (15% Off) - 15.00% Every 4 Wee…" at bounding box center [516, 220] width 512 height 29
select select "object:1460"
click at [260, 206] on select "One Time Weekly (20% Off) - 20.00% Every 2 Weeks (15% Off) - 15.00% Every 4 Wee…" at bounding box center [516, 220] width 512 height 29
click at [437, 288] on select "Studio 1 Bedroom 2 Bedrooms 3 Bedrooms" at bounding box center [449, 299] width 379 height 29
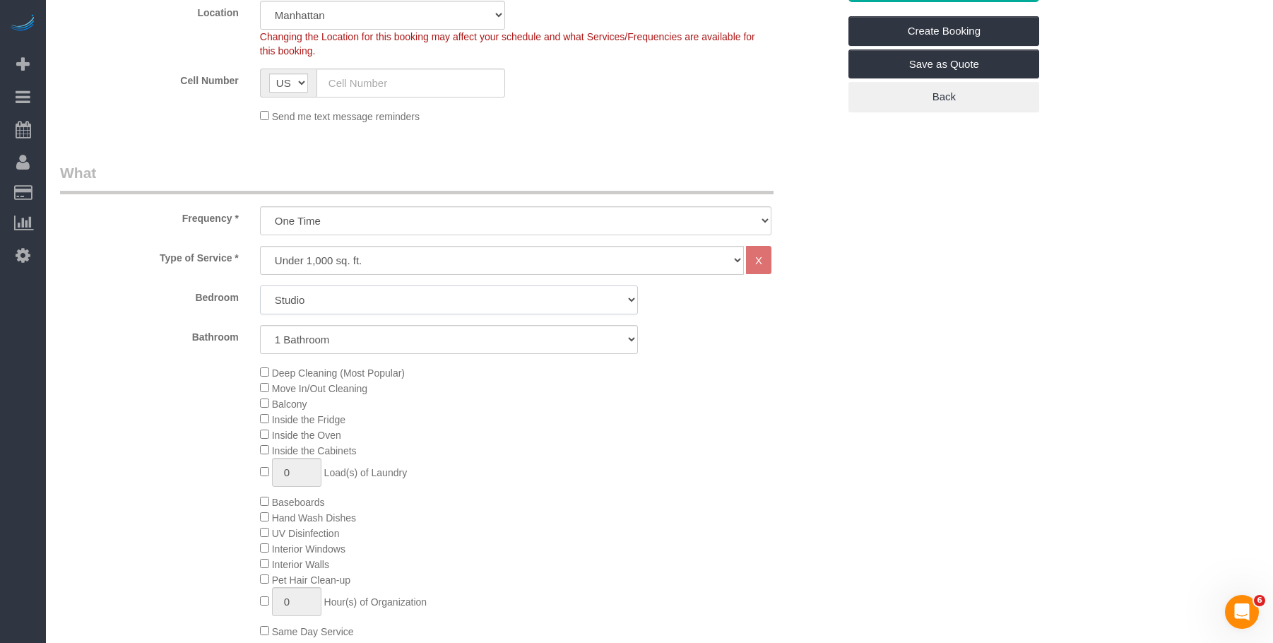
select select "3"
click at [260, 285] on select "Studio 1 Bedroom 2 Bedrooms 3 Bedrooms" at bounding box center [449, 299] width 379 height 29
drag, startPoint x: 467, startPoint y: 323, endPoint x: 459, endPoint y: 368, distance: 46.0
click at [467, 324] on div "Bedroom Studio 1 Bedroom 2 Bedrooms 3 Bedrooms Bathroom 1 Bathroom 2 Bathrooms" at bounding box center [449, 319] width 778 height 69
drag, startPoint x: 478, startPoint y: 331, endPoint x: 474, endPoint y: 351, distance: 20.8
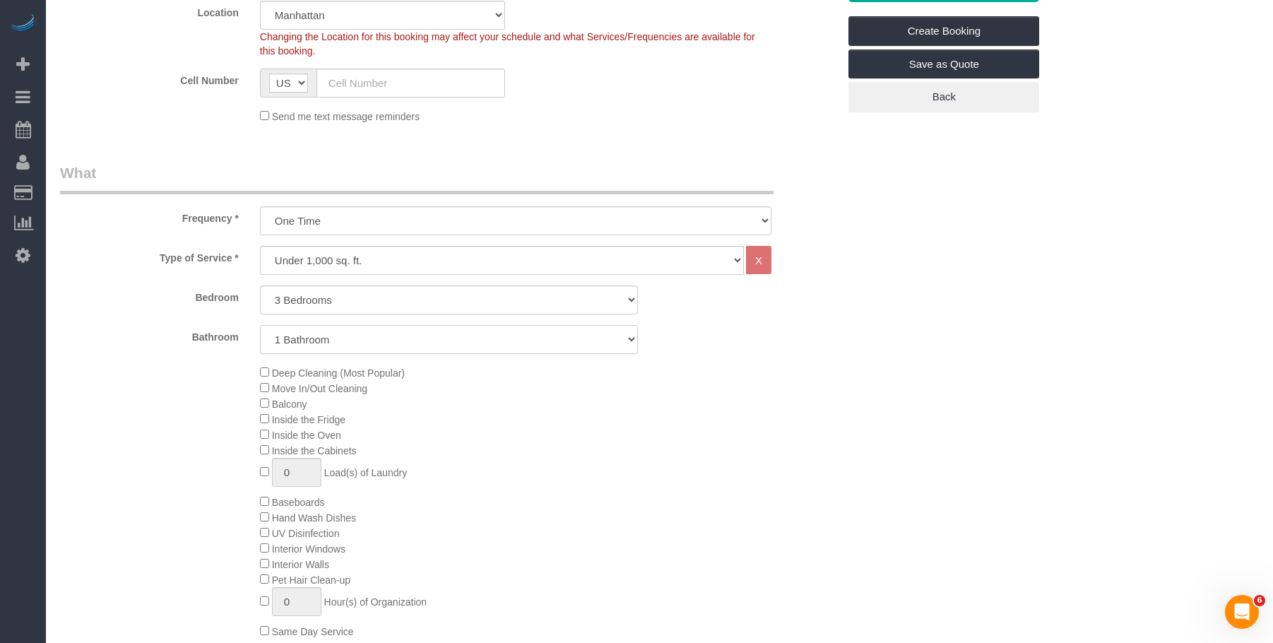
click at [478, 331] on select "1 Bathroom 2 Bathrooms" at bounding box center [449, 339] width 379 height 29
select select "2"
click at [260, 325] on select "1 Bathroom 2 Bathrooms" at bounding box center [449, 339] width 379 height 29
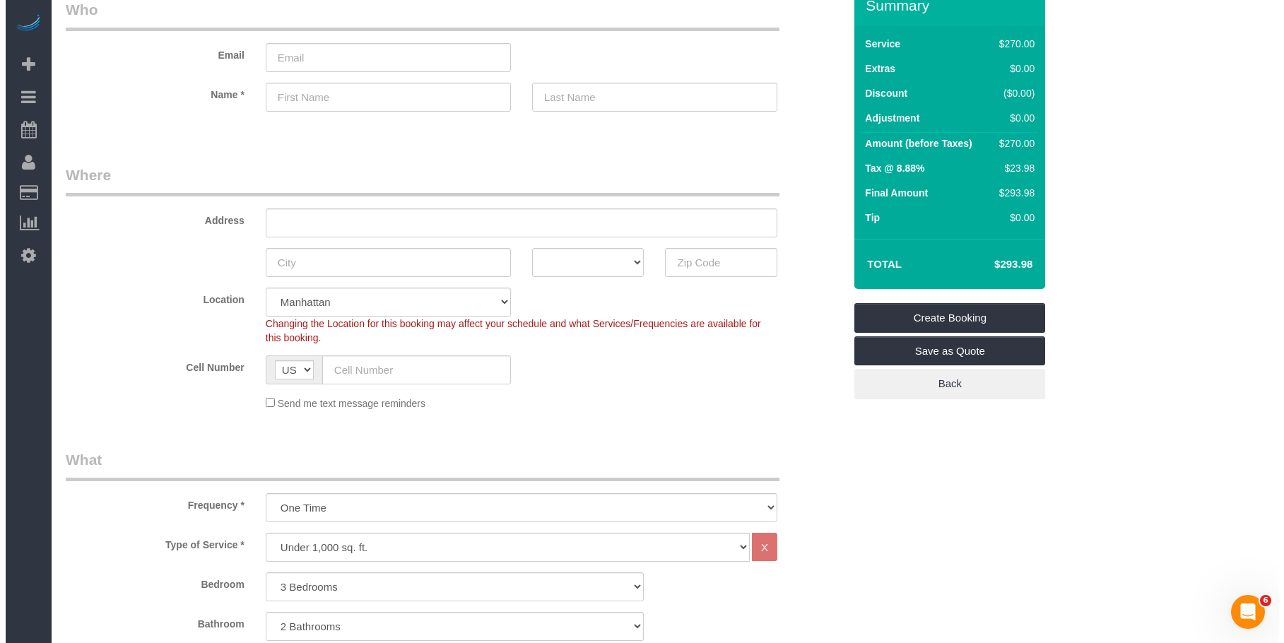
scroll to position [0, 0]
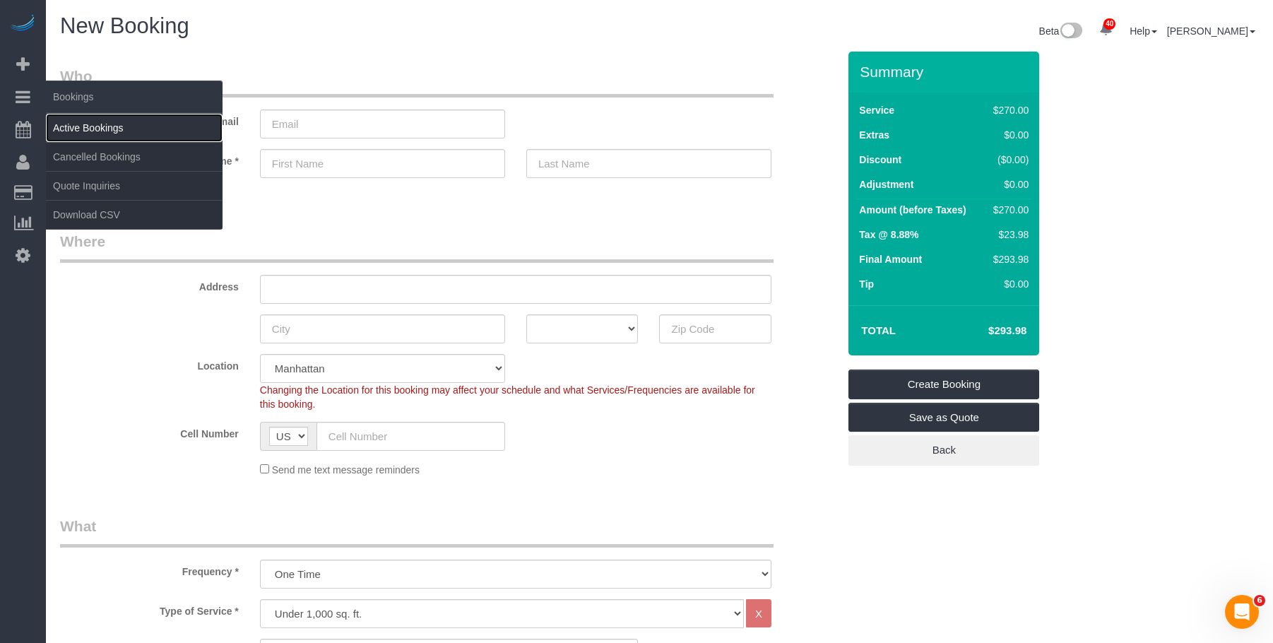
drag, startPoint x: 105, startPoint y: 128, endPoint x: 106, endPoint y: 118, distance: 10.0
click at [105, 128] on link "Active Bookings" at bounding box center [134, 128] width 177 height 28
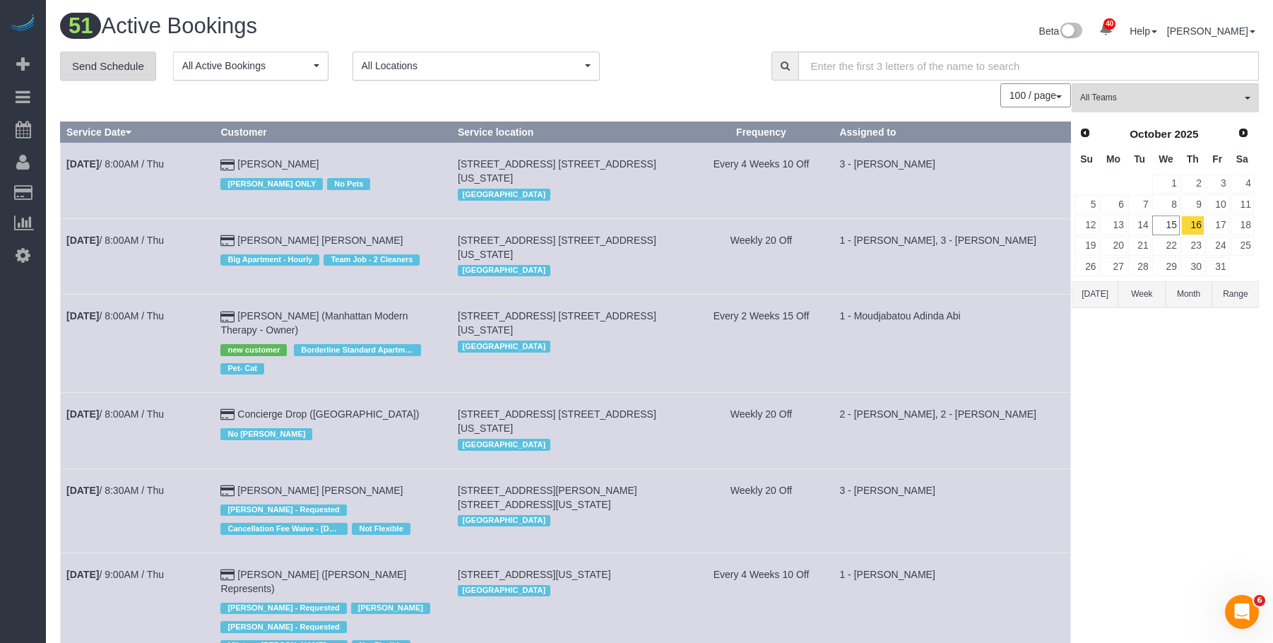
click at [127, 66] on link "Send Schedule" at bounding box center [108, 67] width 96 height 30
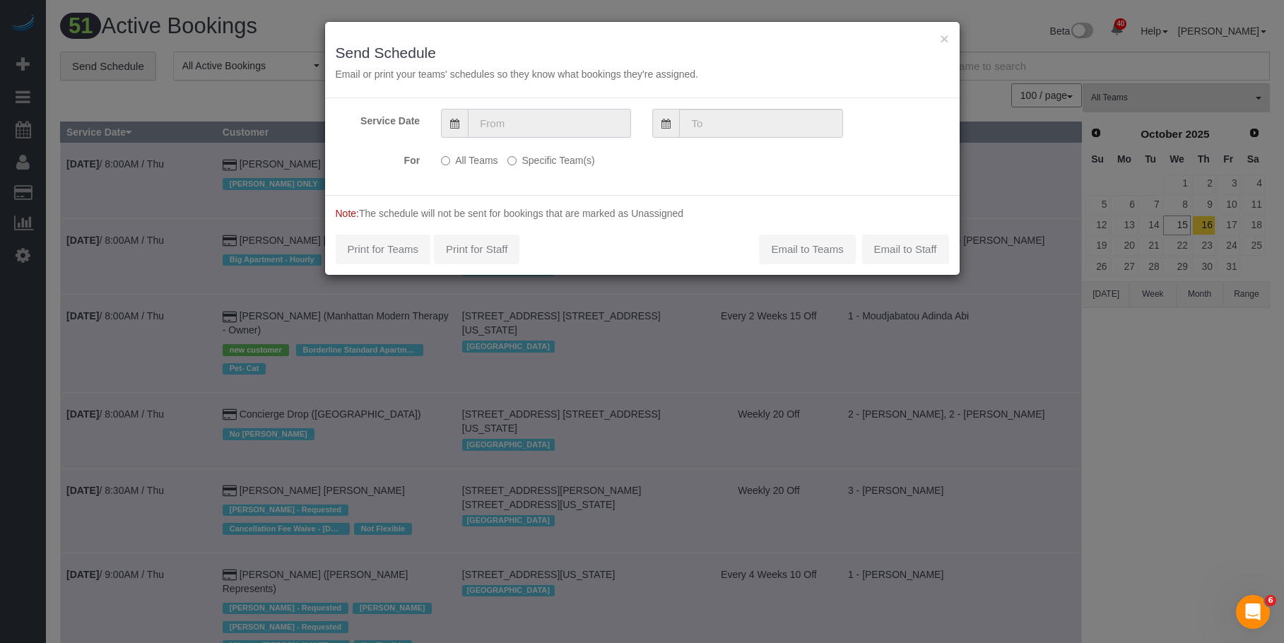
click at [610, 122] on input "text" at bounding box center [549, 123] width 163 height 29
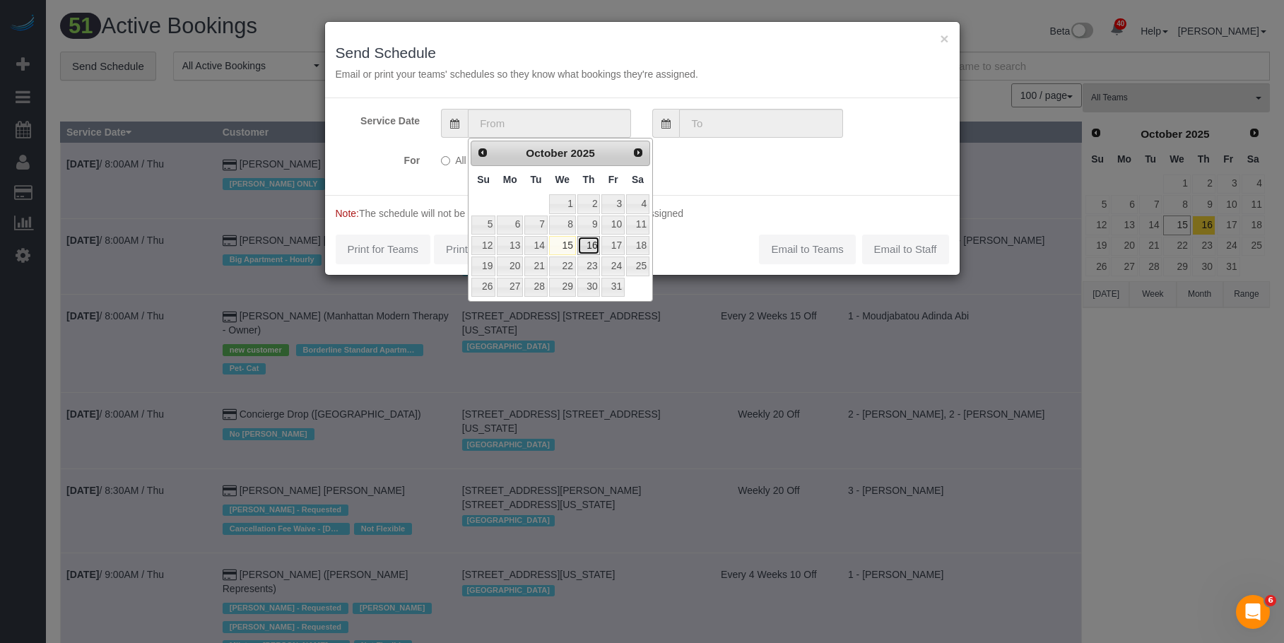
click at [587, 244] on link "16" at bounding box center [588, 245] width 23 height 19
type input "[DATE]"
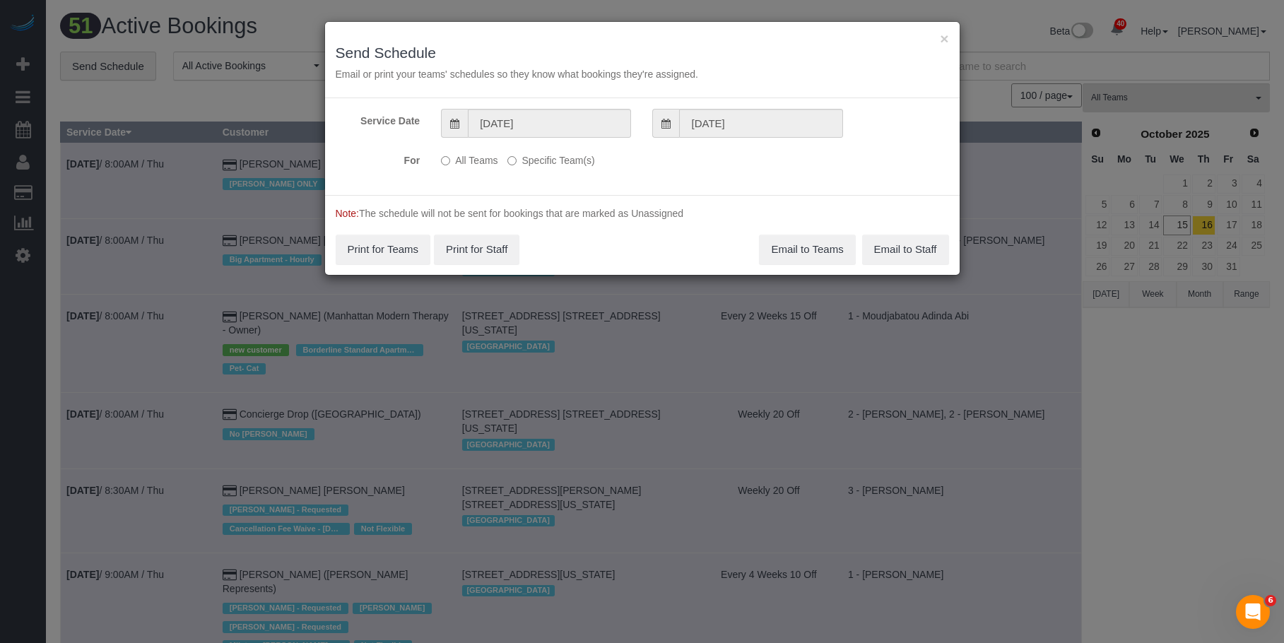
click at [579, 153] on label "Specific Team(s)" at bounding box center [550, 157] width 87 height 19
drag, startPoint x: 567, startPoint y: 158, endPoint x: 579, endPoint y: 164, distance: 13.3
click at [568, 158] on label "Specific Team(s)" at bounding box center [550, 157] width 87 height 19
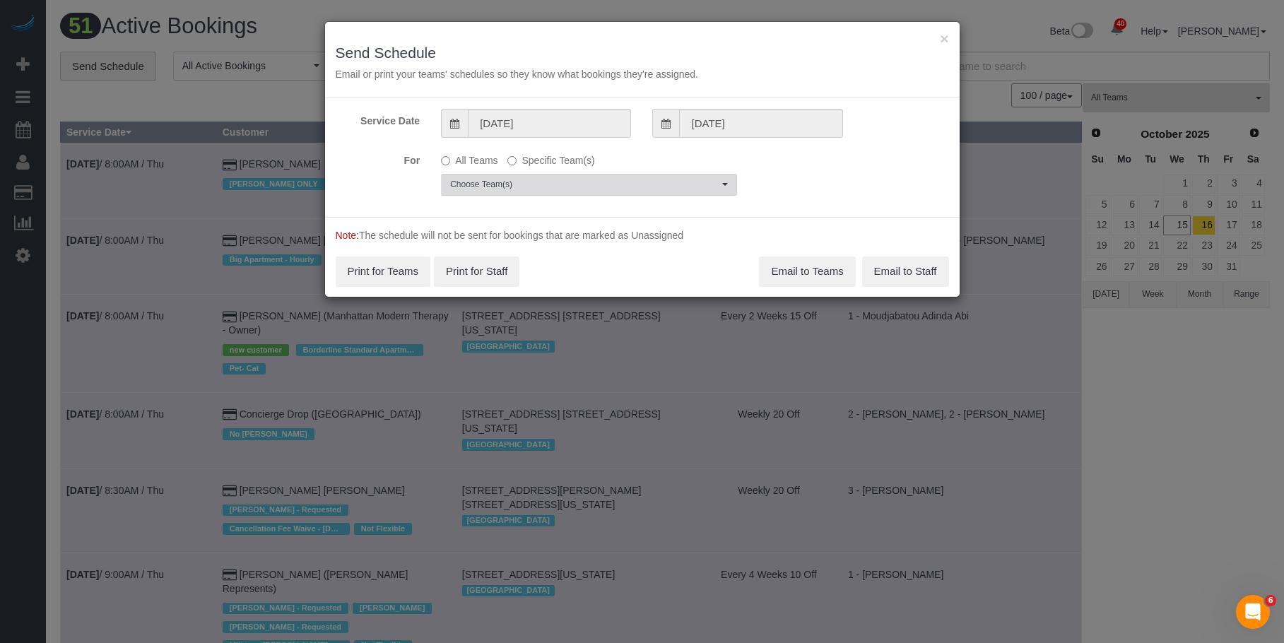
drag, startPoint x: 667, startPoint y: 179, endPoint x: 666, endPoint y: 196, distance: 17.0
click at [668, 179] on span "Choose Team(s)" at bounding box center [584, 185] width 268 height 12
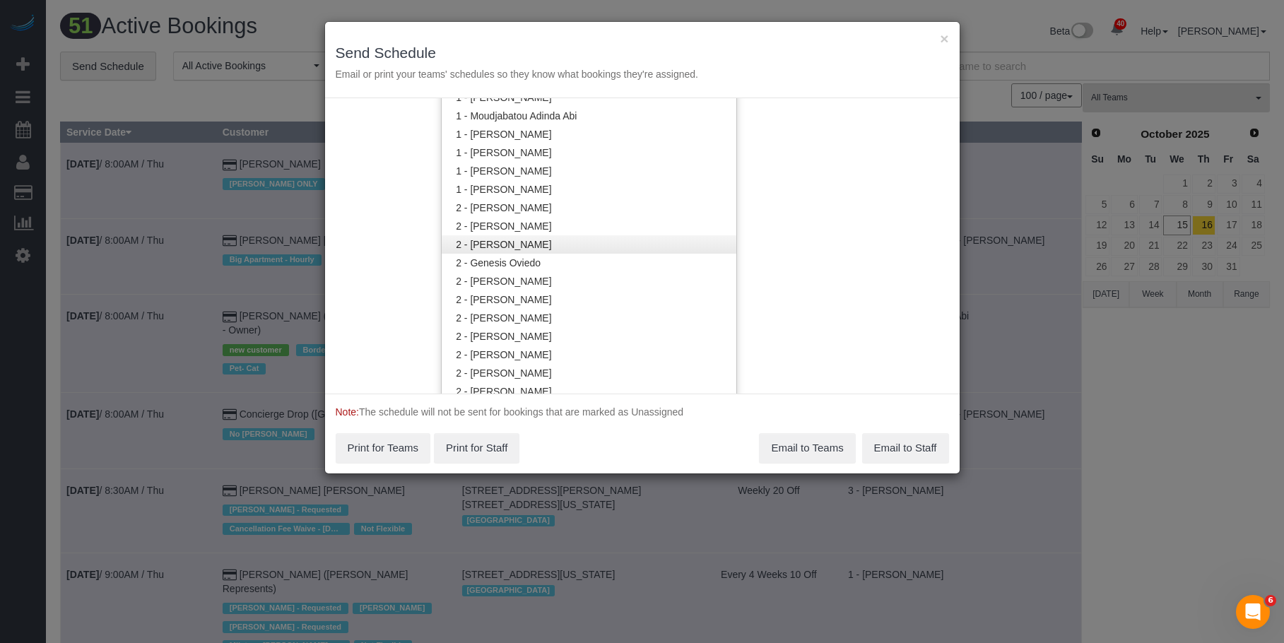
scroll to position [918, 0]
click at [554, 268] on link "2 - [PERSON_NAME]" at bounding box center [589, 265] width 295 height 18
click at [575, 48] on h3 "Send Schedule" at bounding box center [642, 53] width 613 height 16
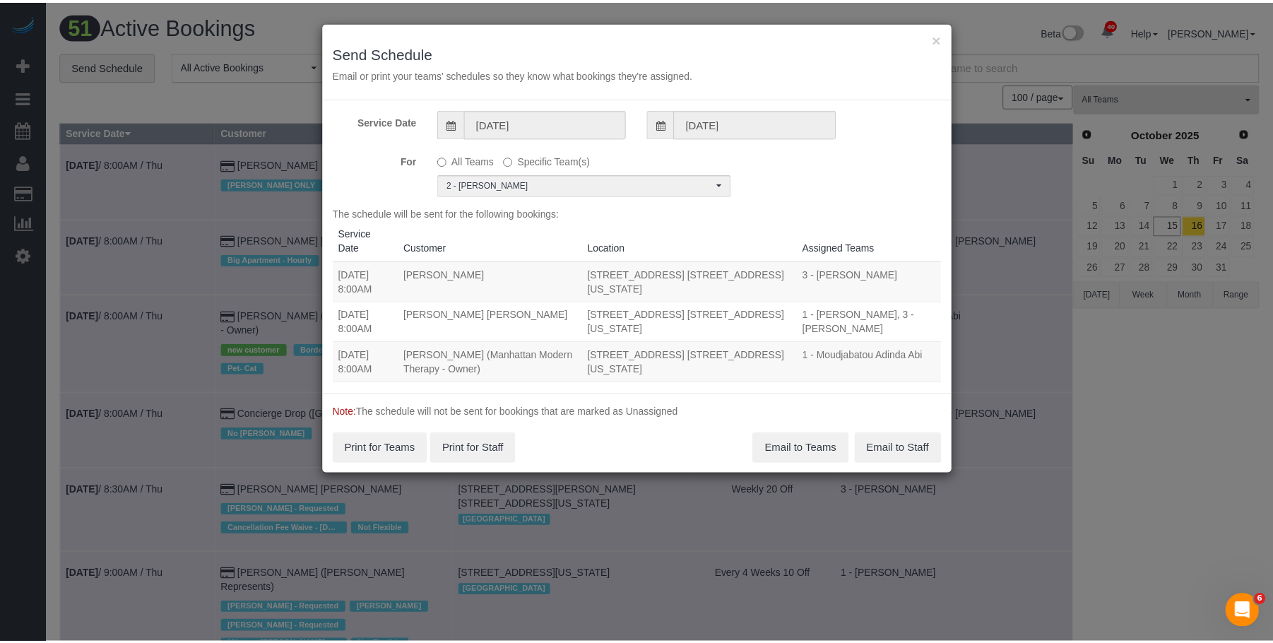
scroll to position [0, 0]
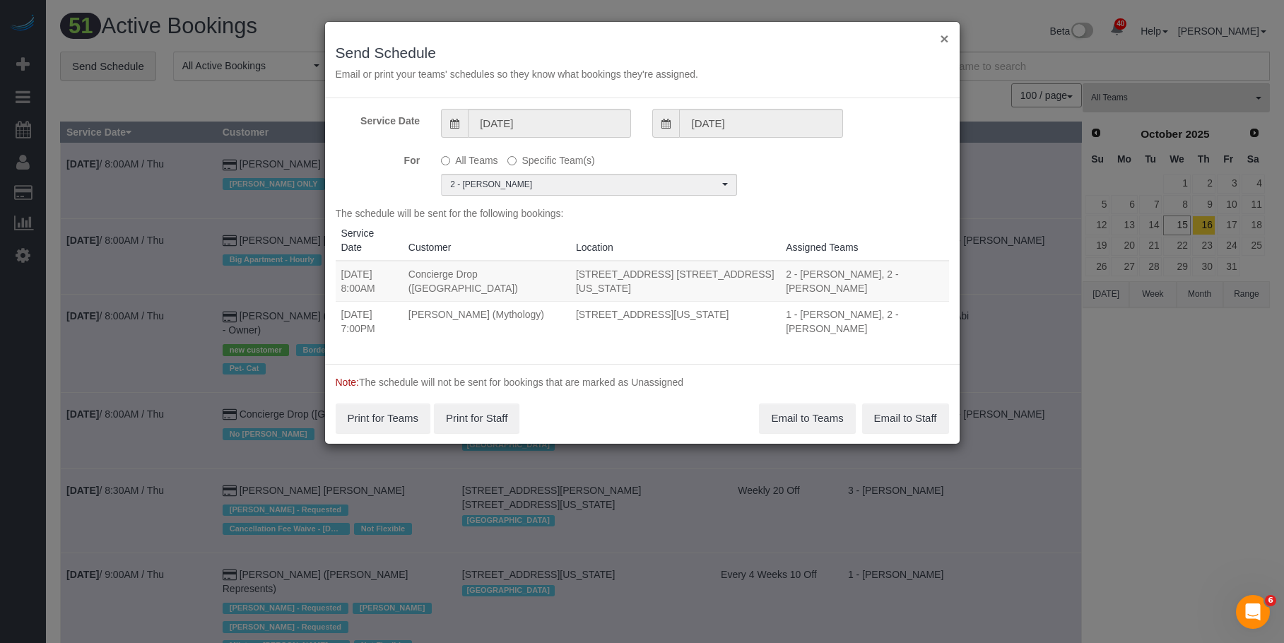
click at [944, 36] on button "×" at bounding box center [944, 38] width 8 height 15
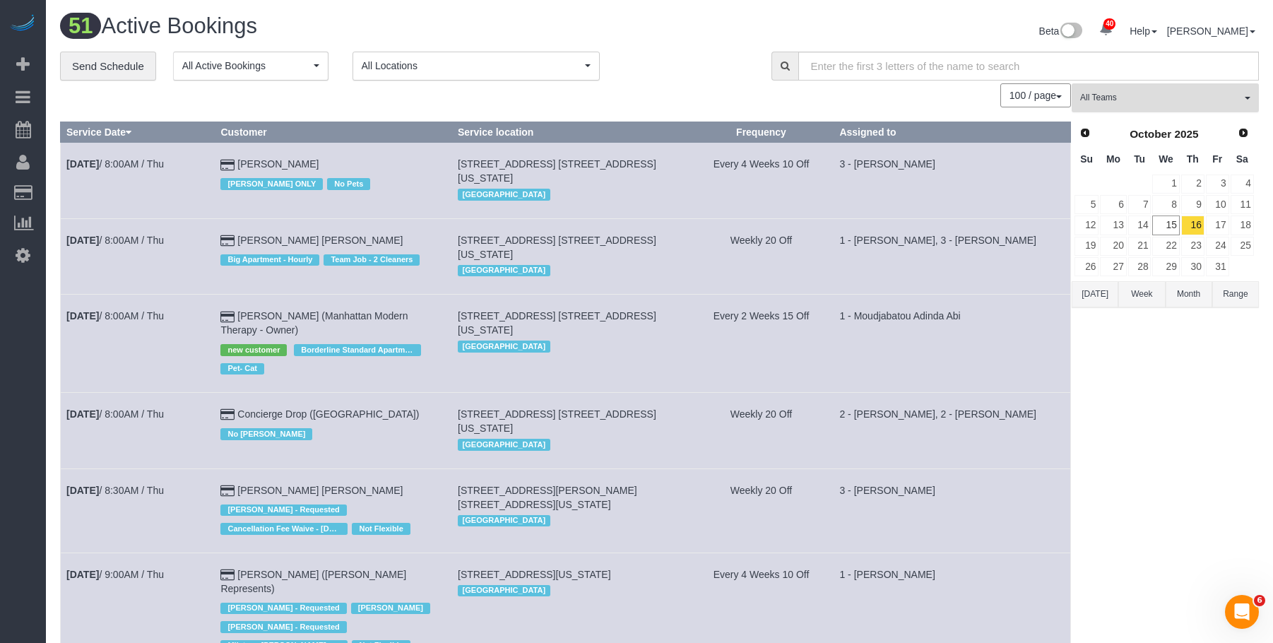
click at [1124, 97] on span "All Teams" at bounding box center [1160, 98] width 161 height 12
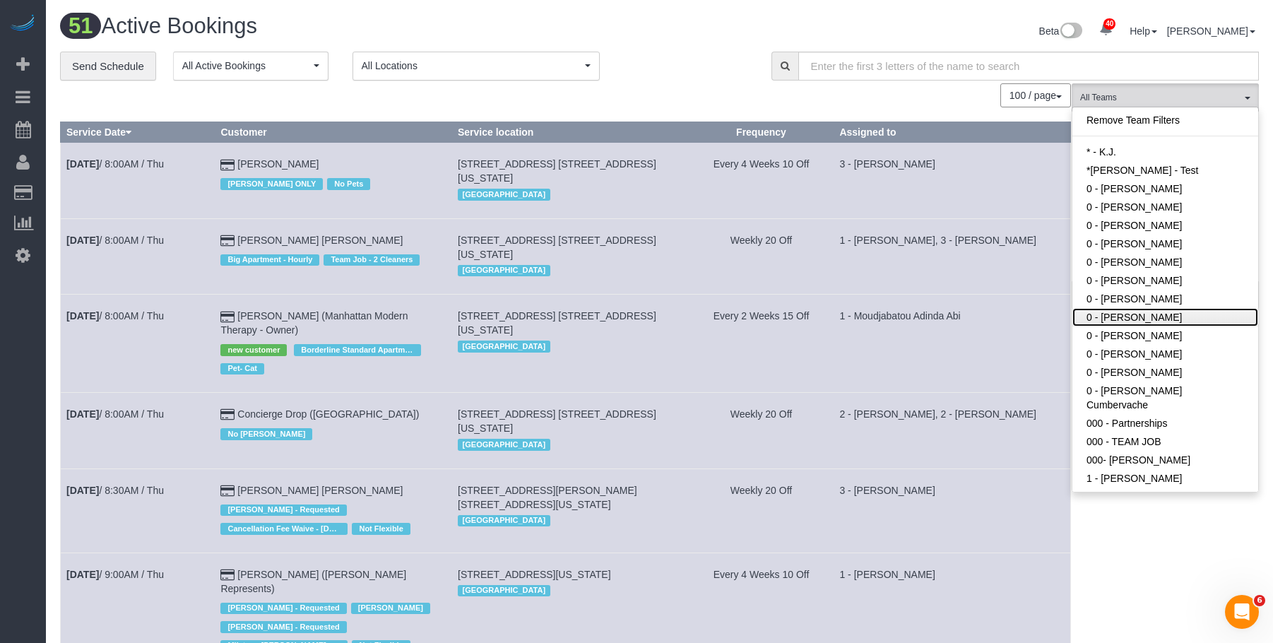
click at [1162, 310] on link "0 - [PERSON_NAME]" at bounding box center [1166, 317] width 186 height 18
click at [699, 63] on div "**********" at bounding box center [405, 67] width 690 height 30
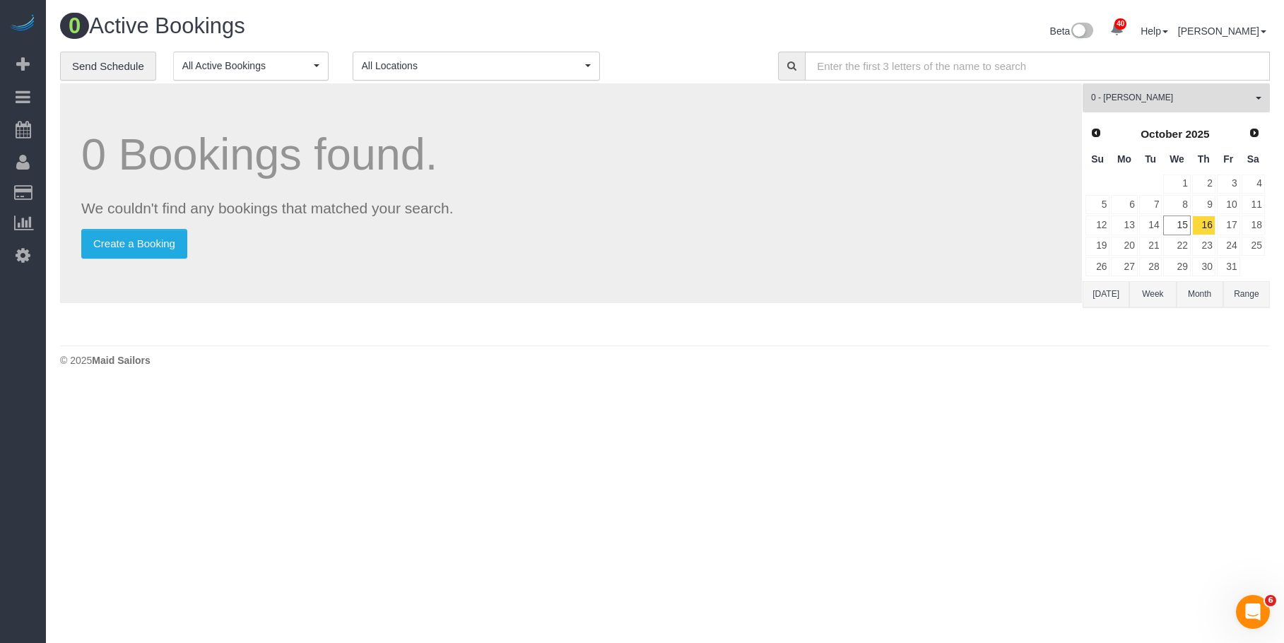
click at [1184, 94] on span "0 - [PERSON_NAME]" at bounding box center [1171, 98] width 161 height 12
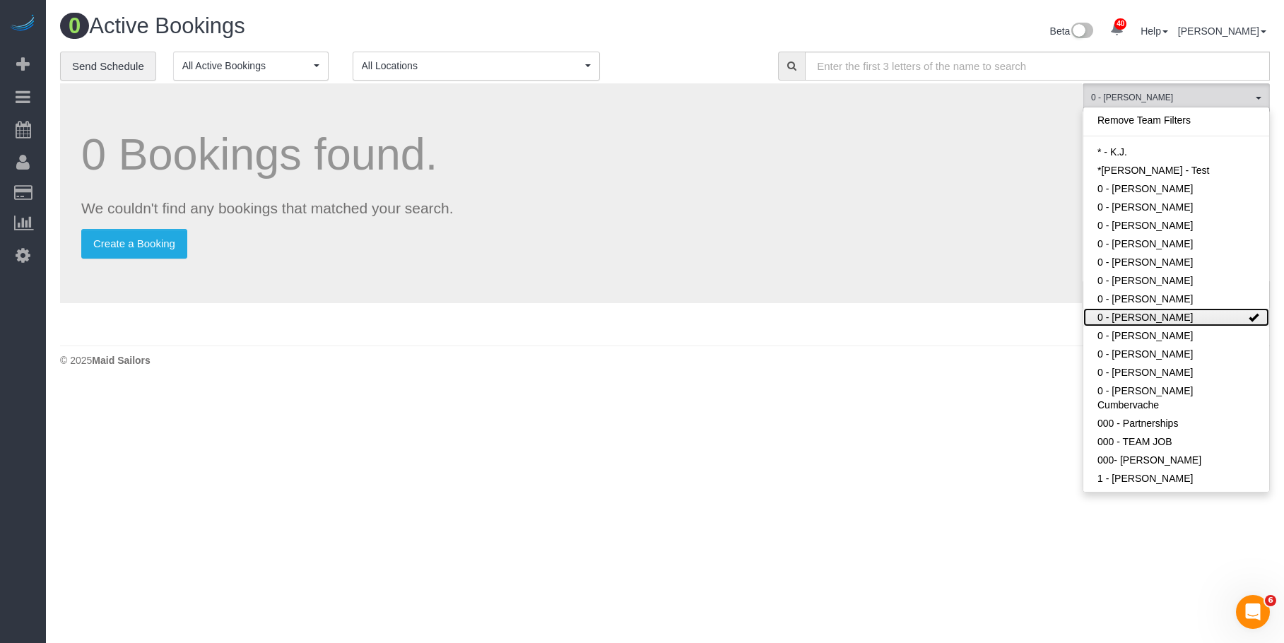
click at [1152, 321] on link "0 - [PERSON_NAME]" at bounding box center [1176, 317] width 186 height 18
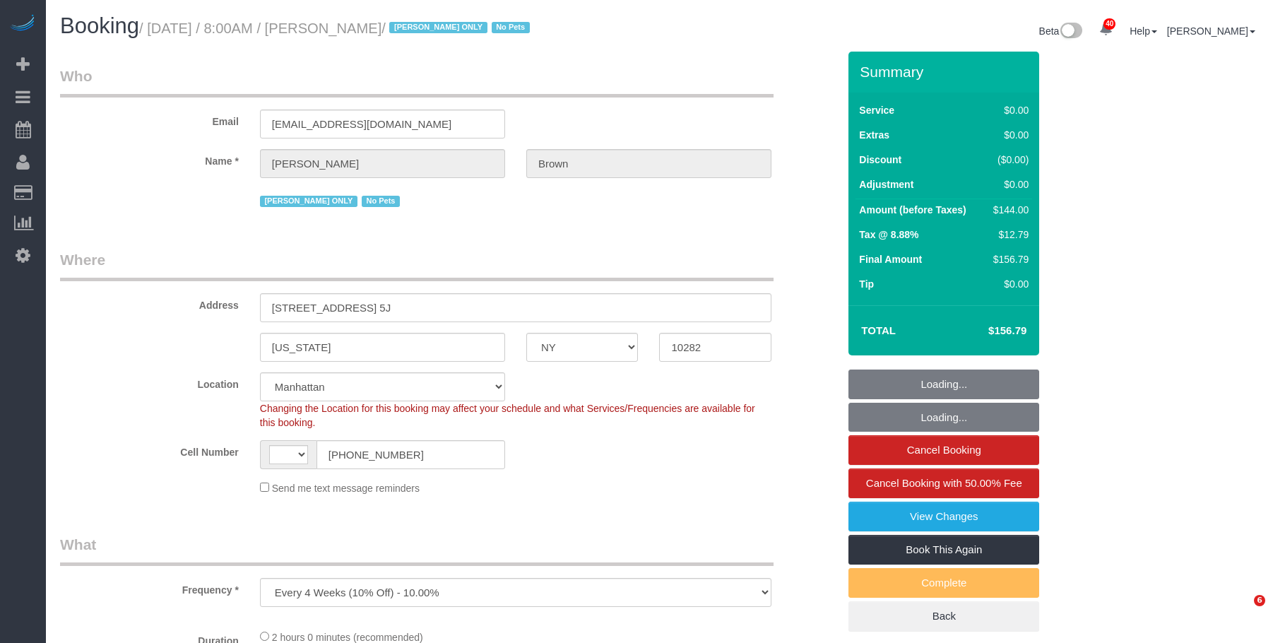
select select "NY"
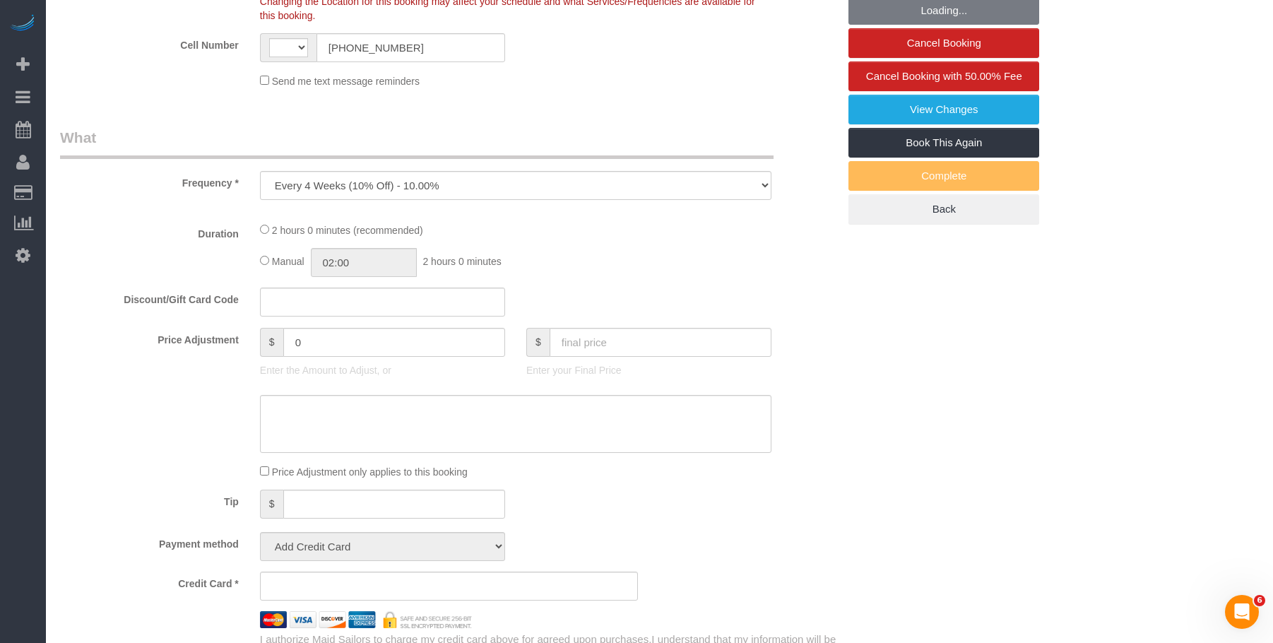
select select "object:734"
select select "number:58"
select select "number:74"
select select "number:15"
select select "number:6"
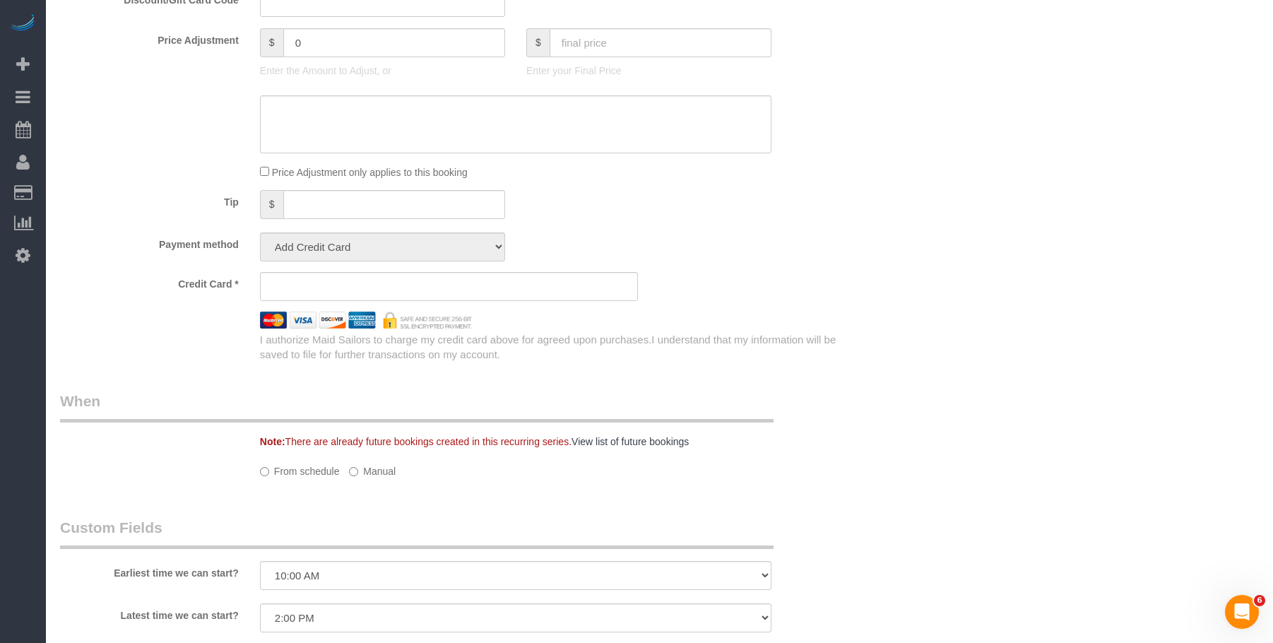
select select "string:[GEOGRAPHIC_DATA]"
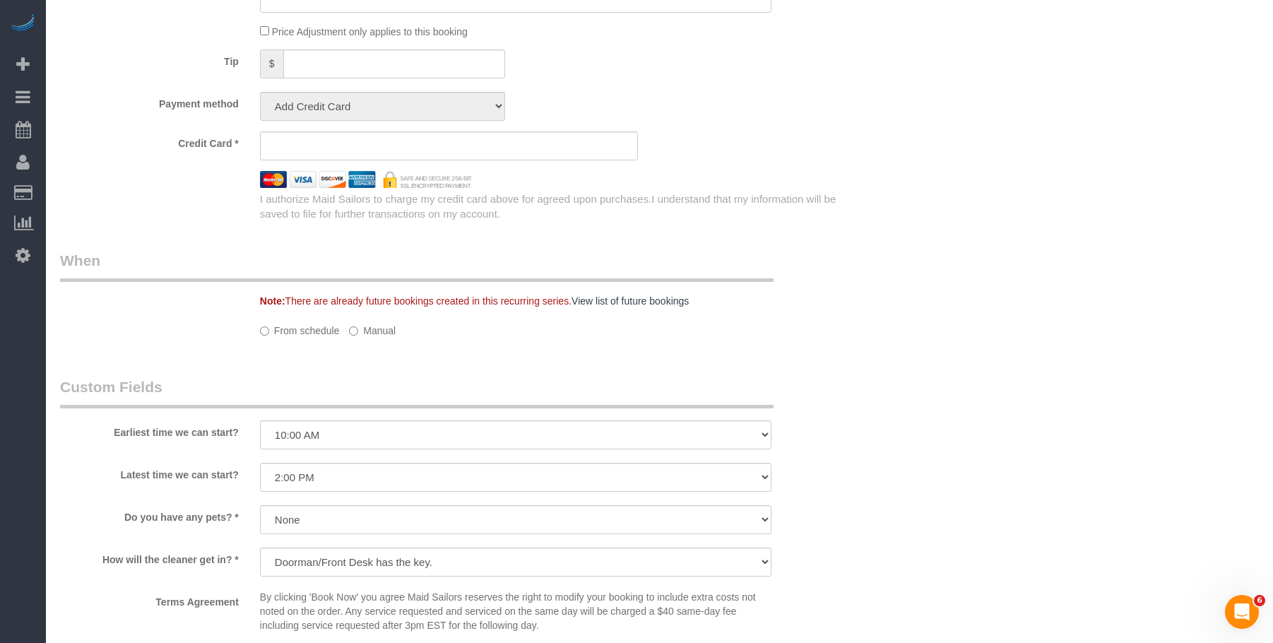
select select "1"
select select "spot1"
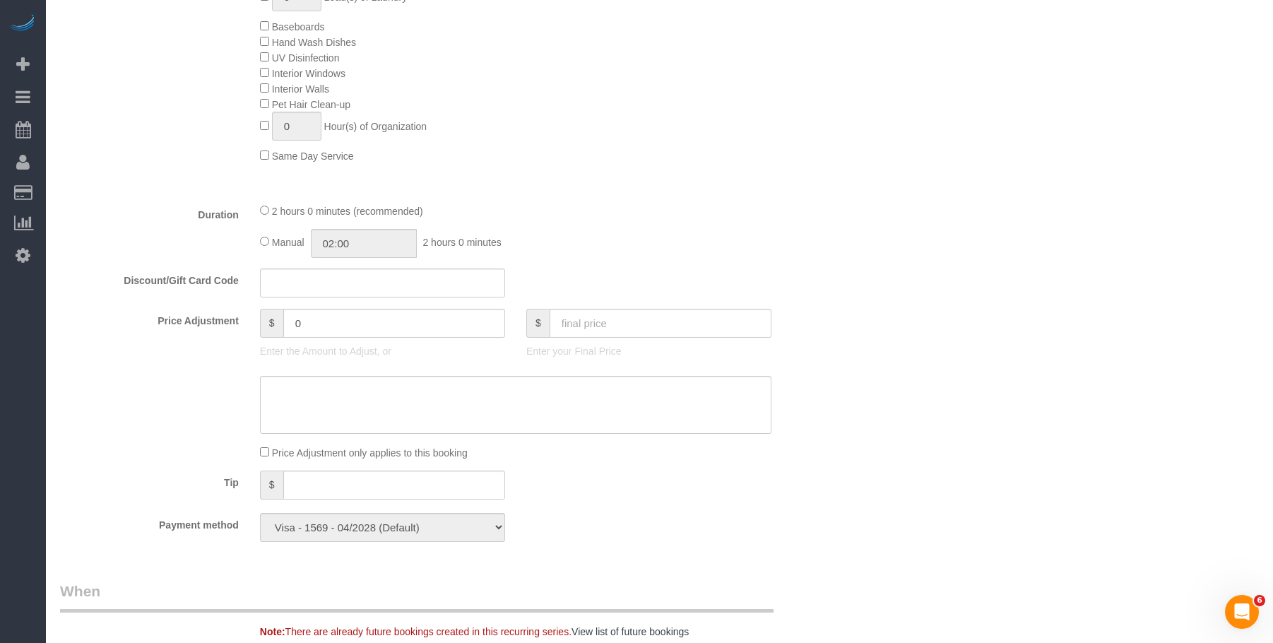
select select "string:stripe-pm_1NibPd4VGloSiKo7YVp6Yjon"
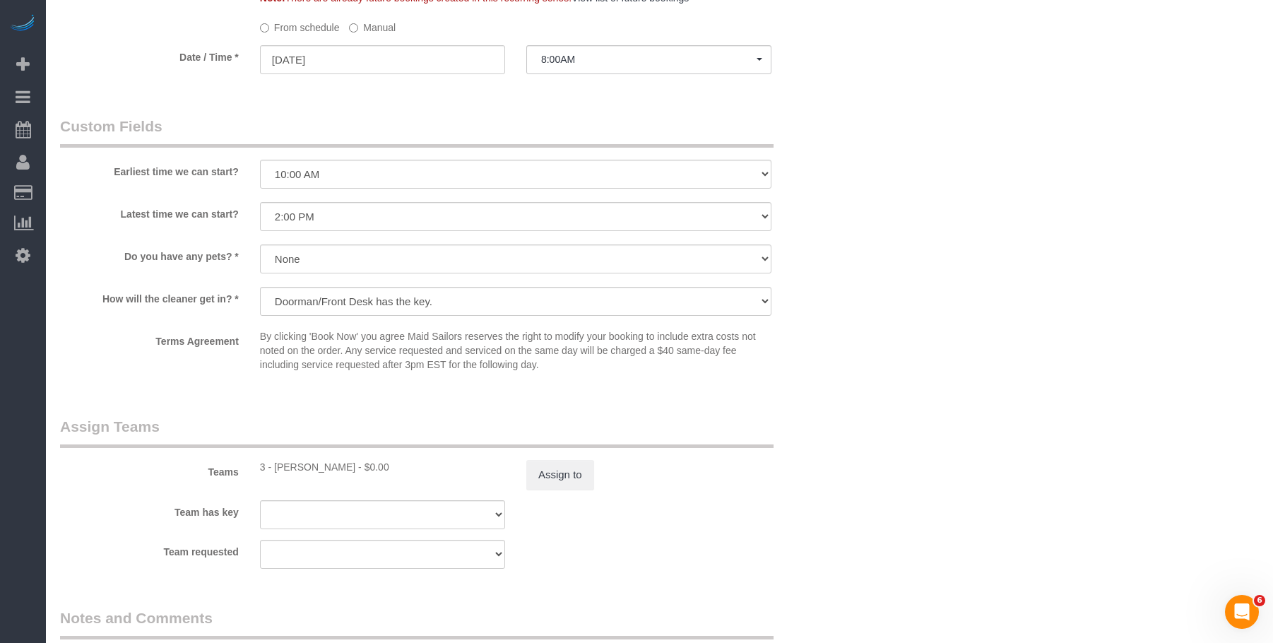
select select "1"
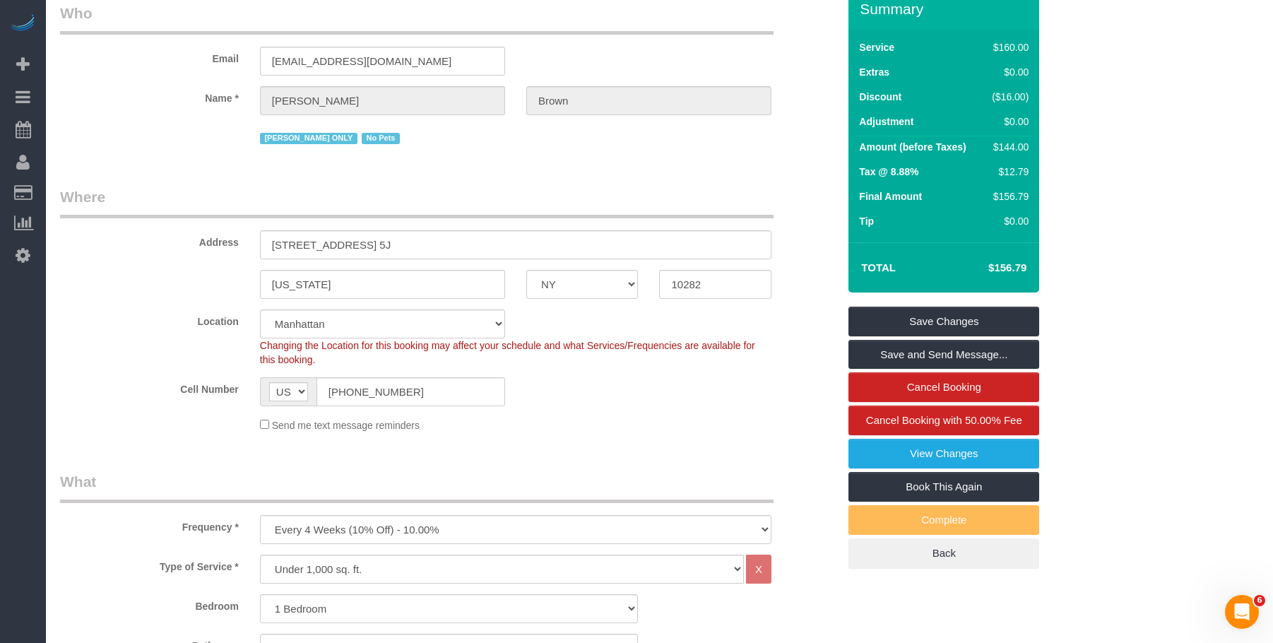
scroll to position [0, 0]
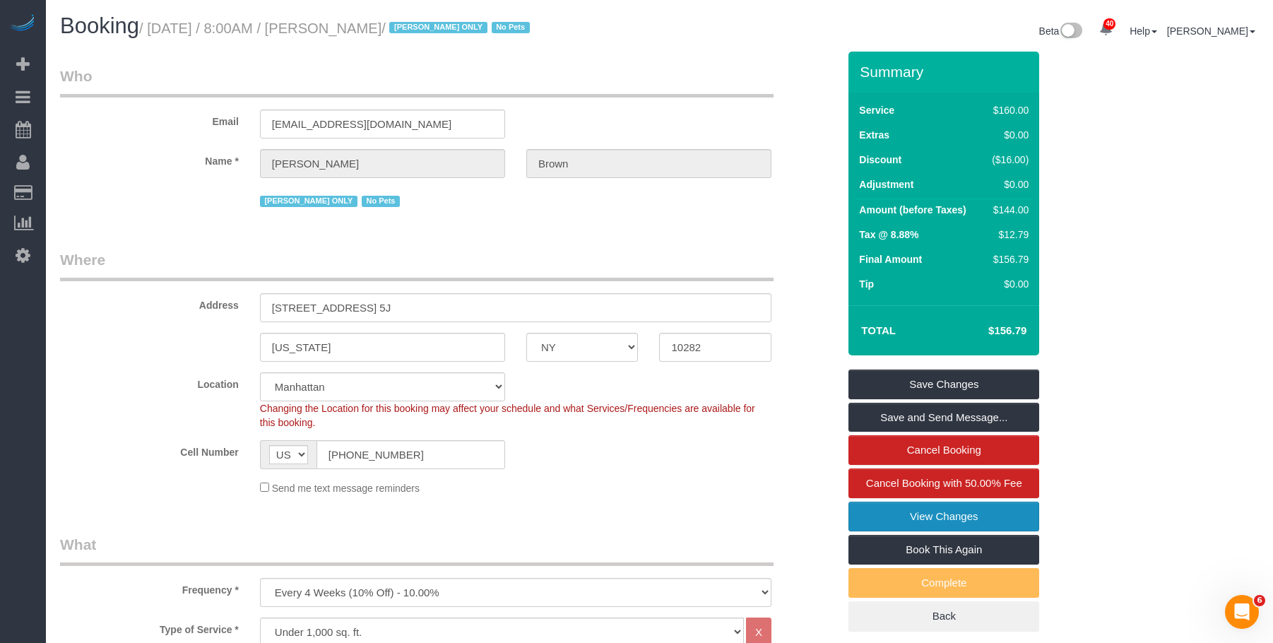
click at [946, 515] on link "View Changes" at bounding box center [944, 517] width 191 height 30
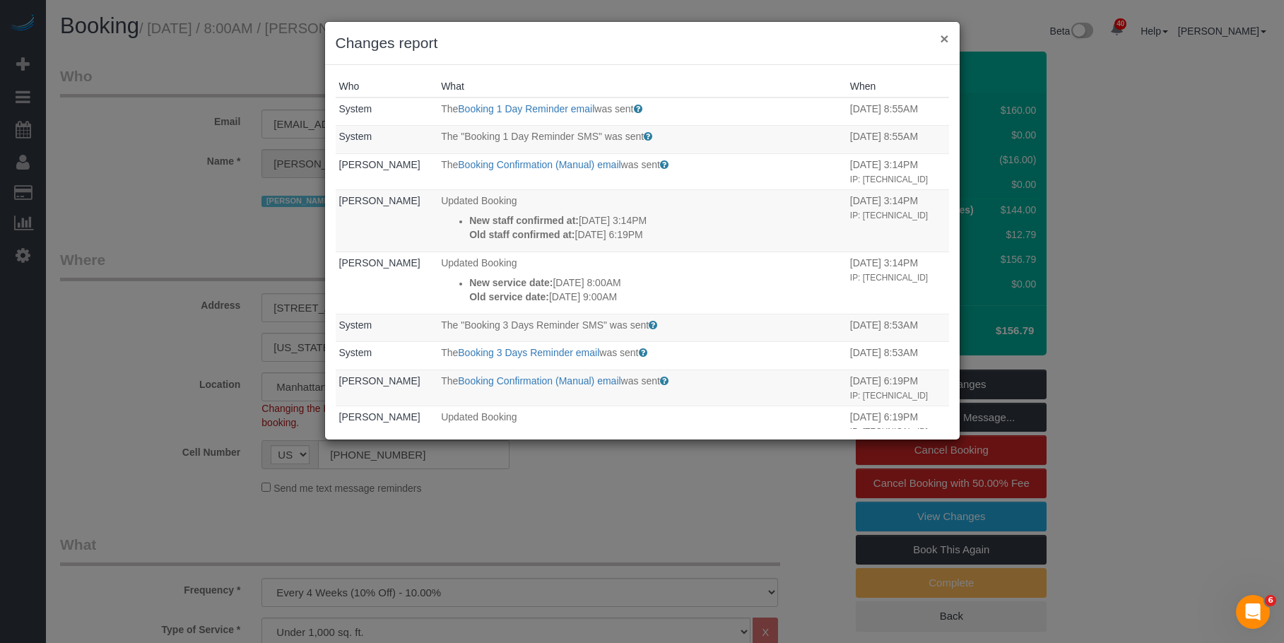
click at [942, 37] on button "×" at bounding box center [944, 38] width 8 height 15
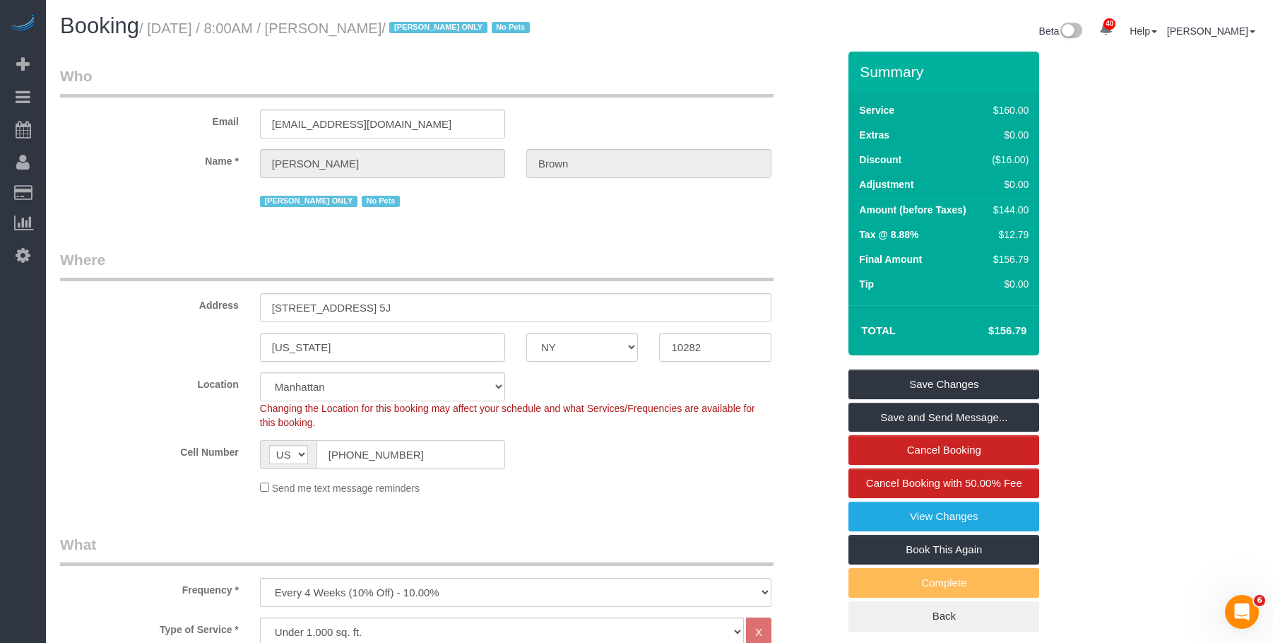
drag, startPoint x: 418, startPoint y: 446, endPoint x: 281, endPoint y: 438, distance: 136.6
click at [272, 440] on div "AF AL DZ AD AO AI AQ AG AR AM AW AU AT AZ BS BH BD BB BY BE BZ BJ BM BT BO BA B…" at bounding box center [382, 454] width 245 height 29
